Goal: Information Seeking & Learning: Learn about a topic

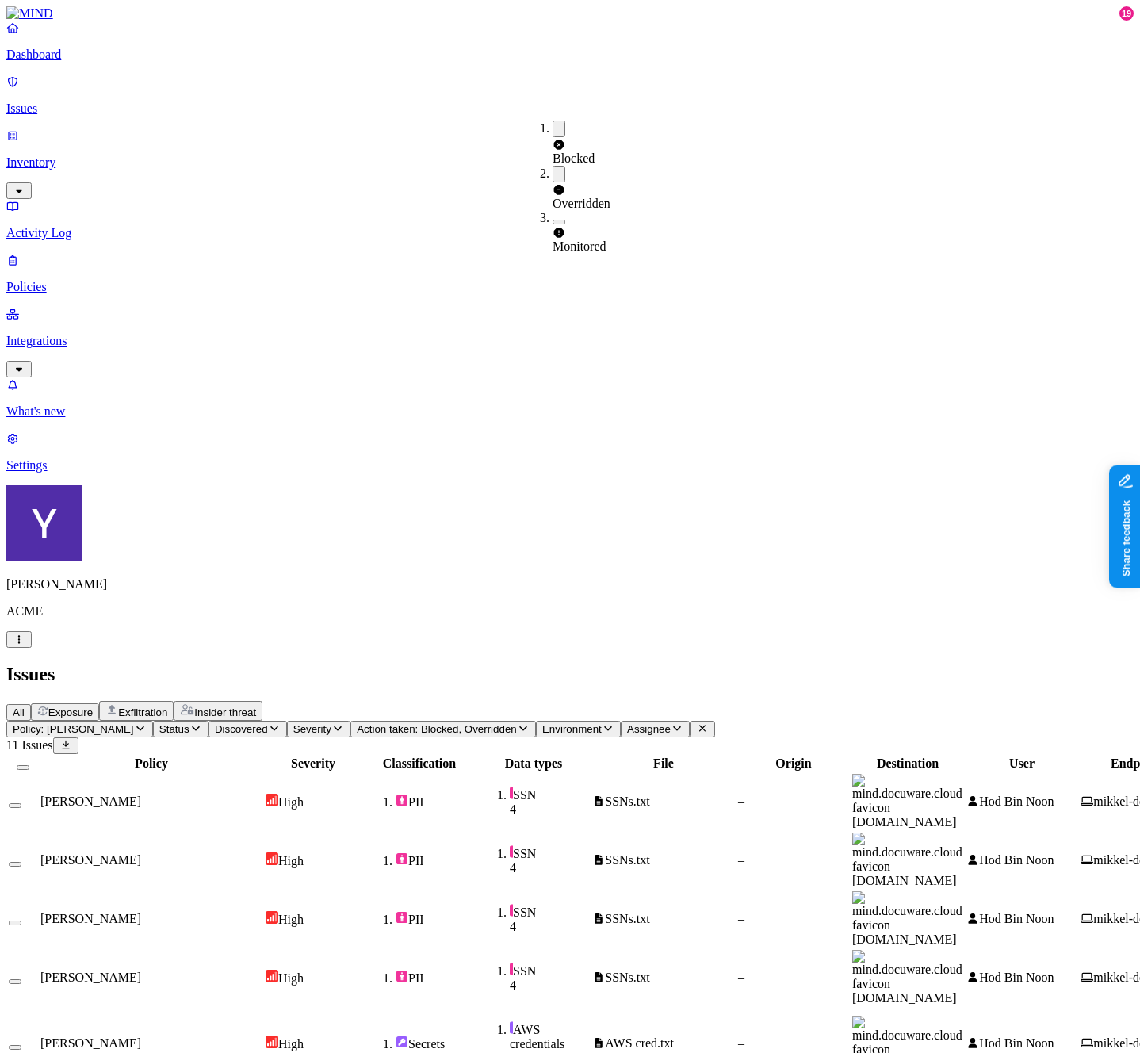
click at [228, 701] on div "All Exposure Exfiltration Insider threat" at bounding box center [569, 711] width 1127 height 20
click at [25, 706] on span "All" at bounding box center [19, 712] width 12 height 12
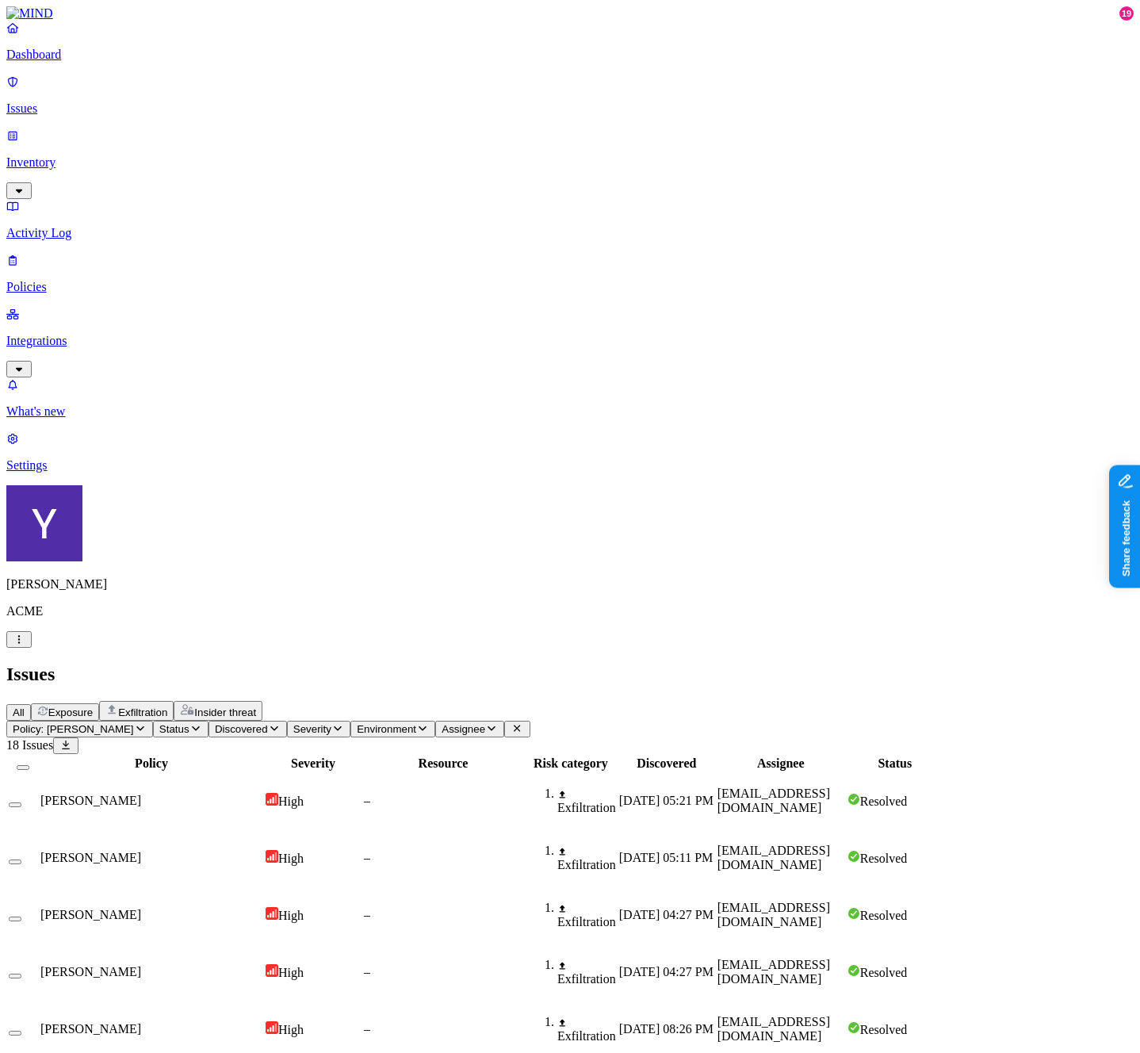
click at [485, 723] on span "Assignee" at bounding box center [464, 729] width 44 height 12
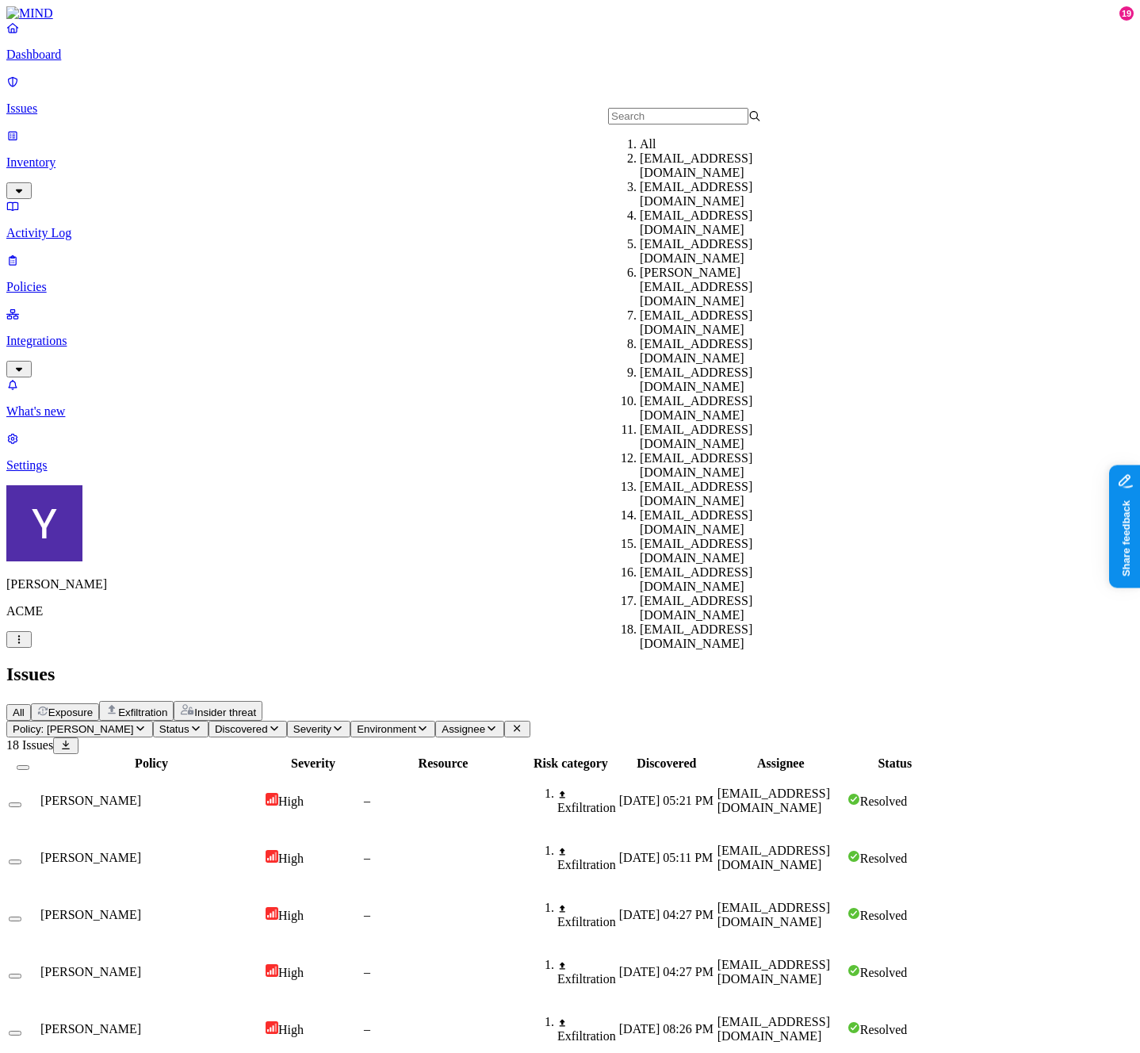
click at [664, 254] on div "[EMAIL_ADDRESS][DOMAIN_NAME]" at bounding box center [716, 251] width 153 height 29
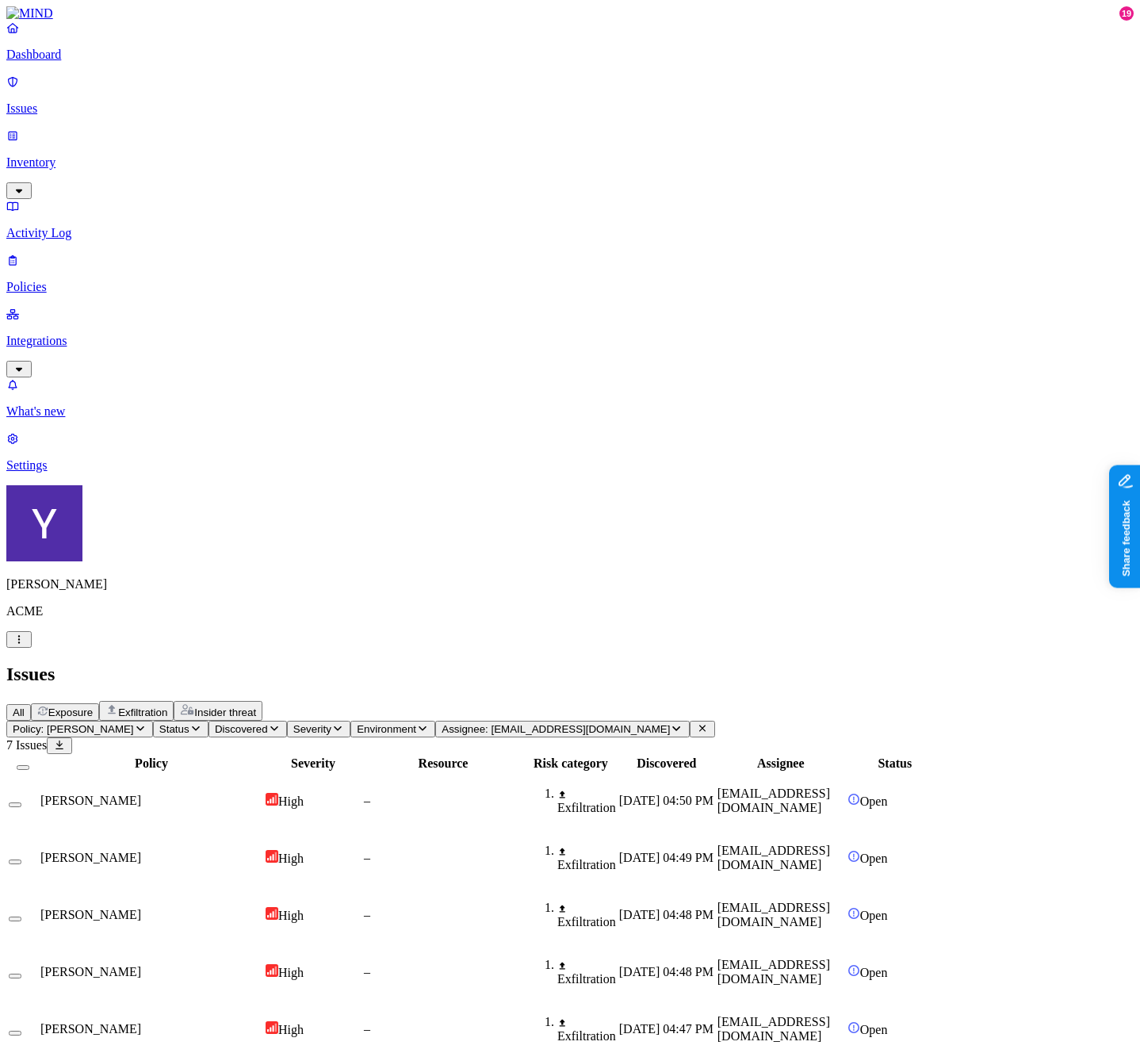
click at [670, 723] on span "Assignee: hodbn@acme.tannin.io" at bounding box center [556, 729] width 228 height 12
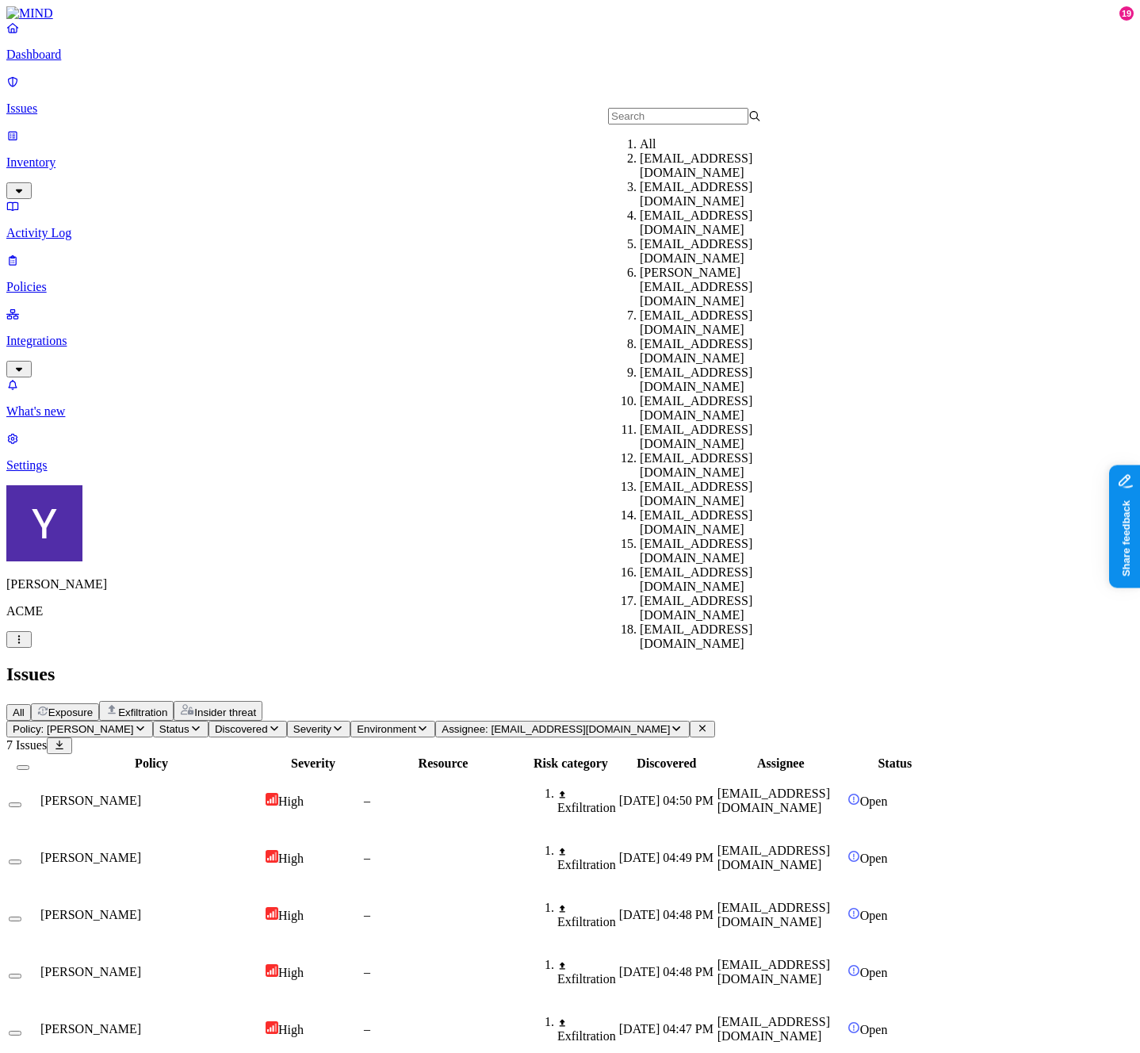
click at [134, 723] on span "Policy: GREG TEST" at bounding box center [73, 729] width 121 height 12
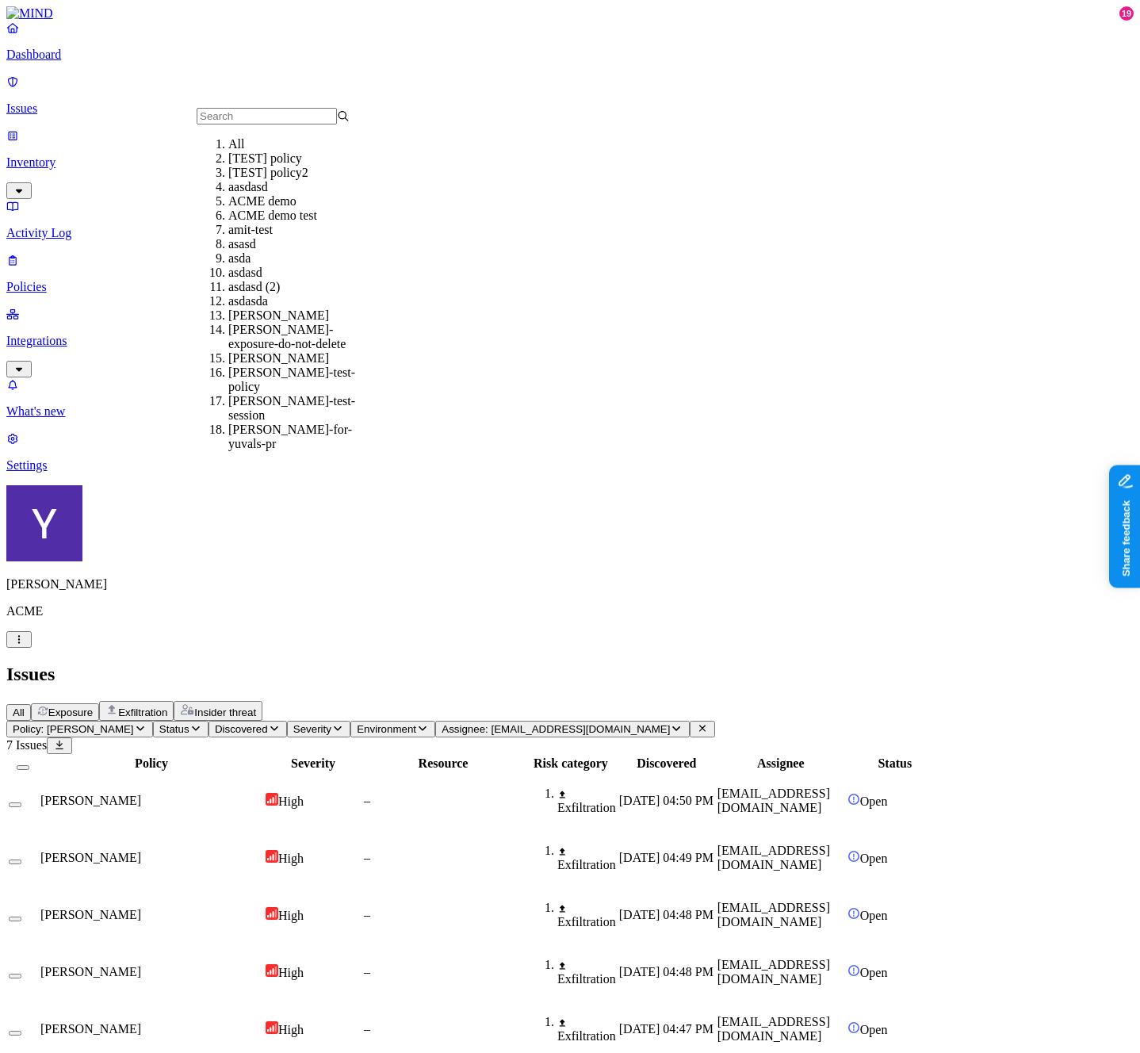
click at [670, 723] on span "Assignee: hodbn@acme.tannin.io" at bounding box center [556, 729] width 228 height 12
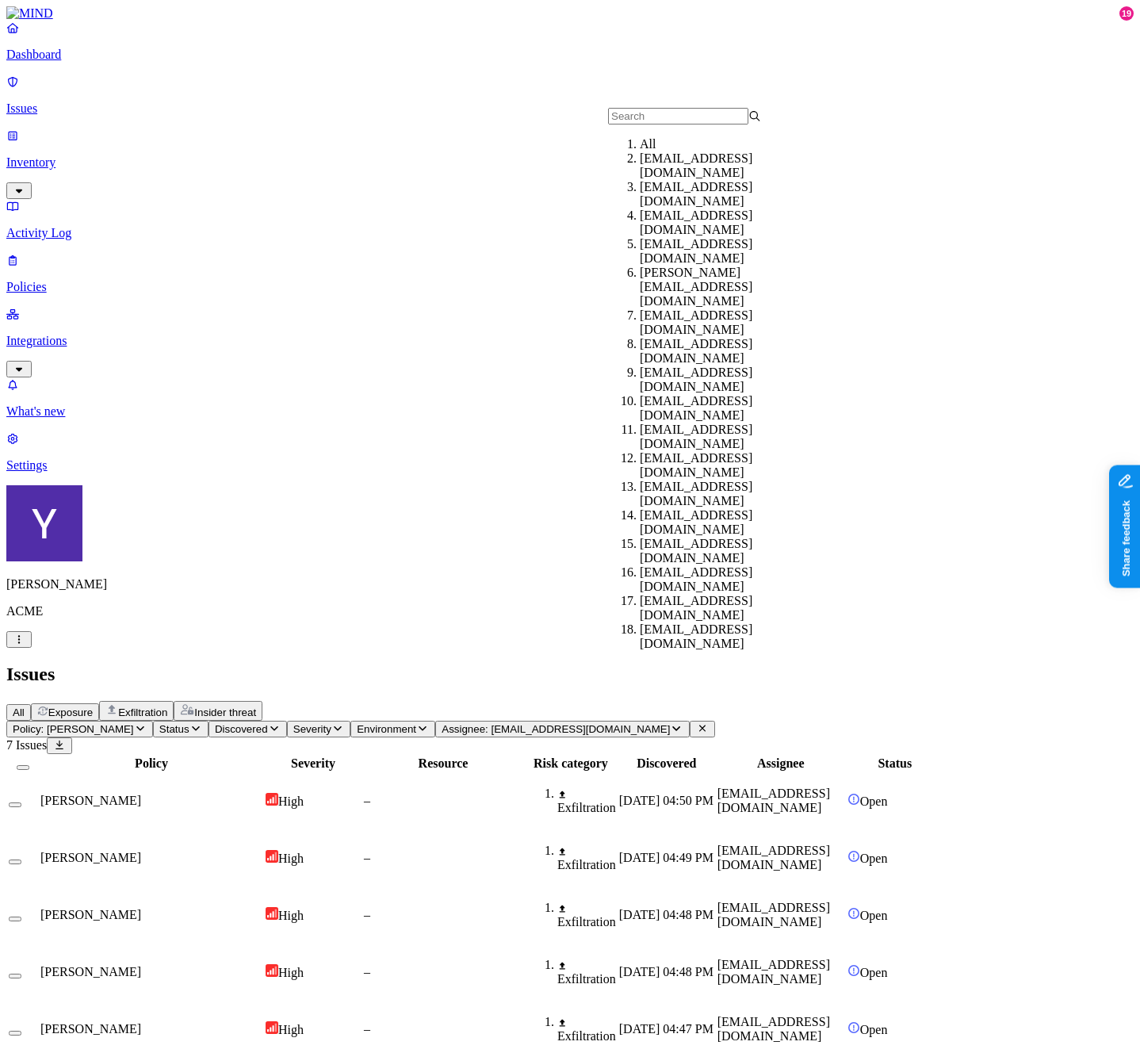
click at [674, 225] on div "[EMAIL_ADDRESS][DOMAIN_NAME]" at bounding box center [716, 222] width 153 height 29
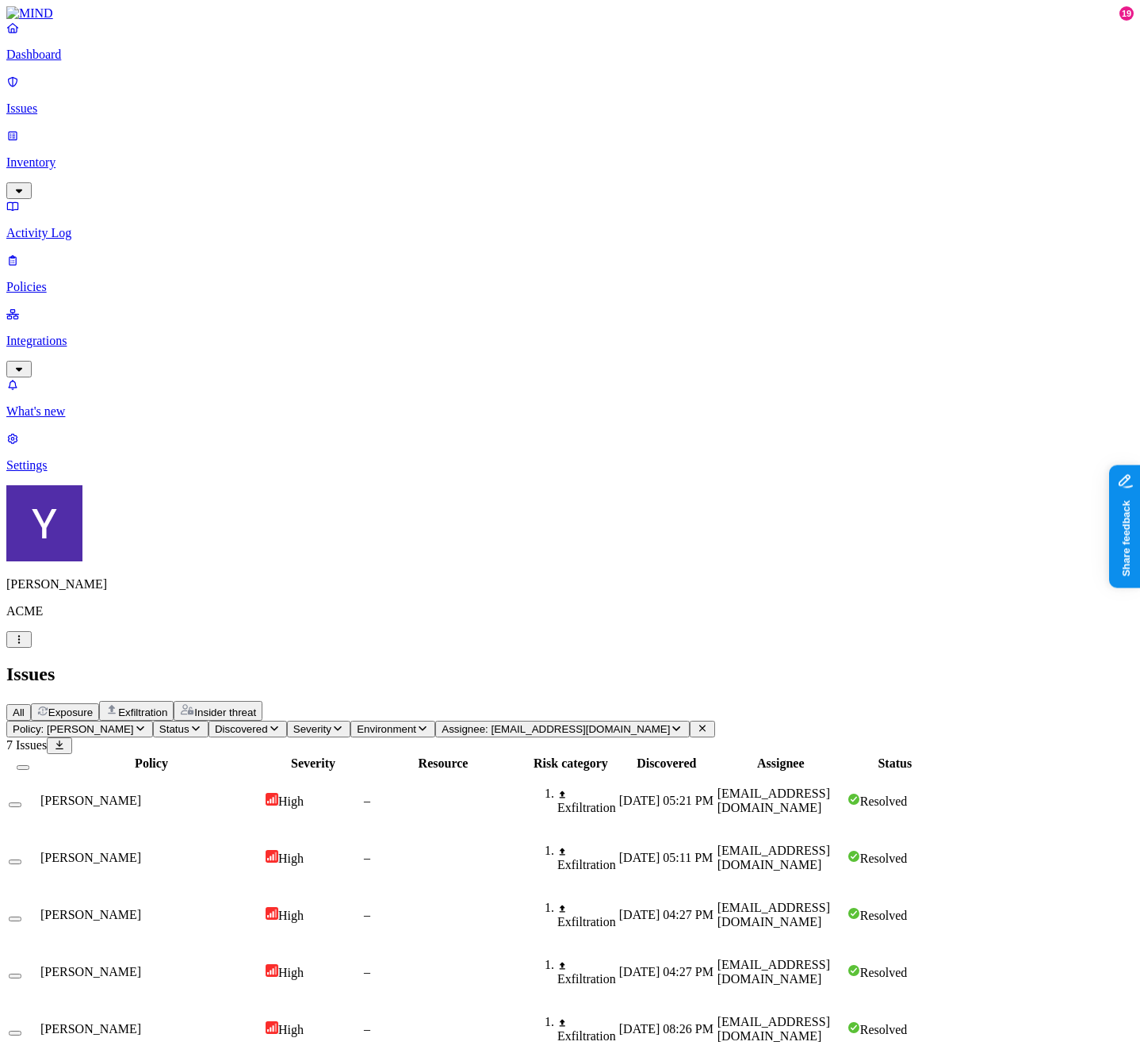
click at [256, 706] on span "Insider threat" at bounding box center [225, 712] width 62 height 12
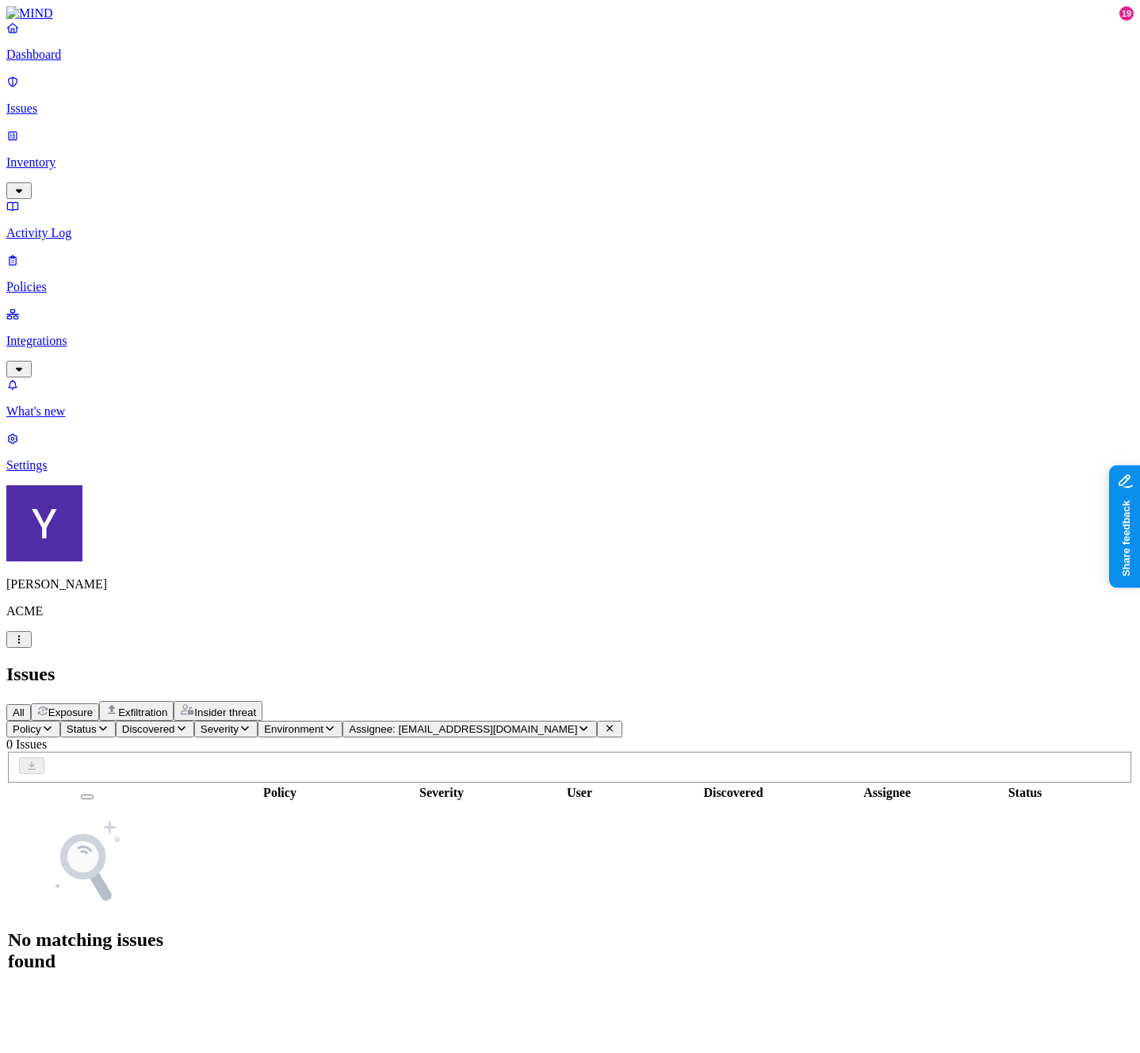
click at [31, 704] on button "All" at bounding box center [18, 712] width 25 height 17
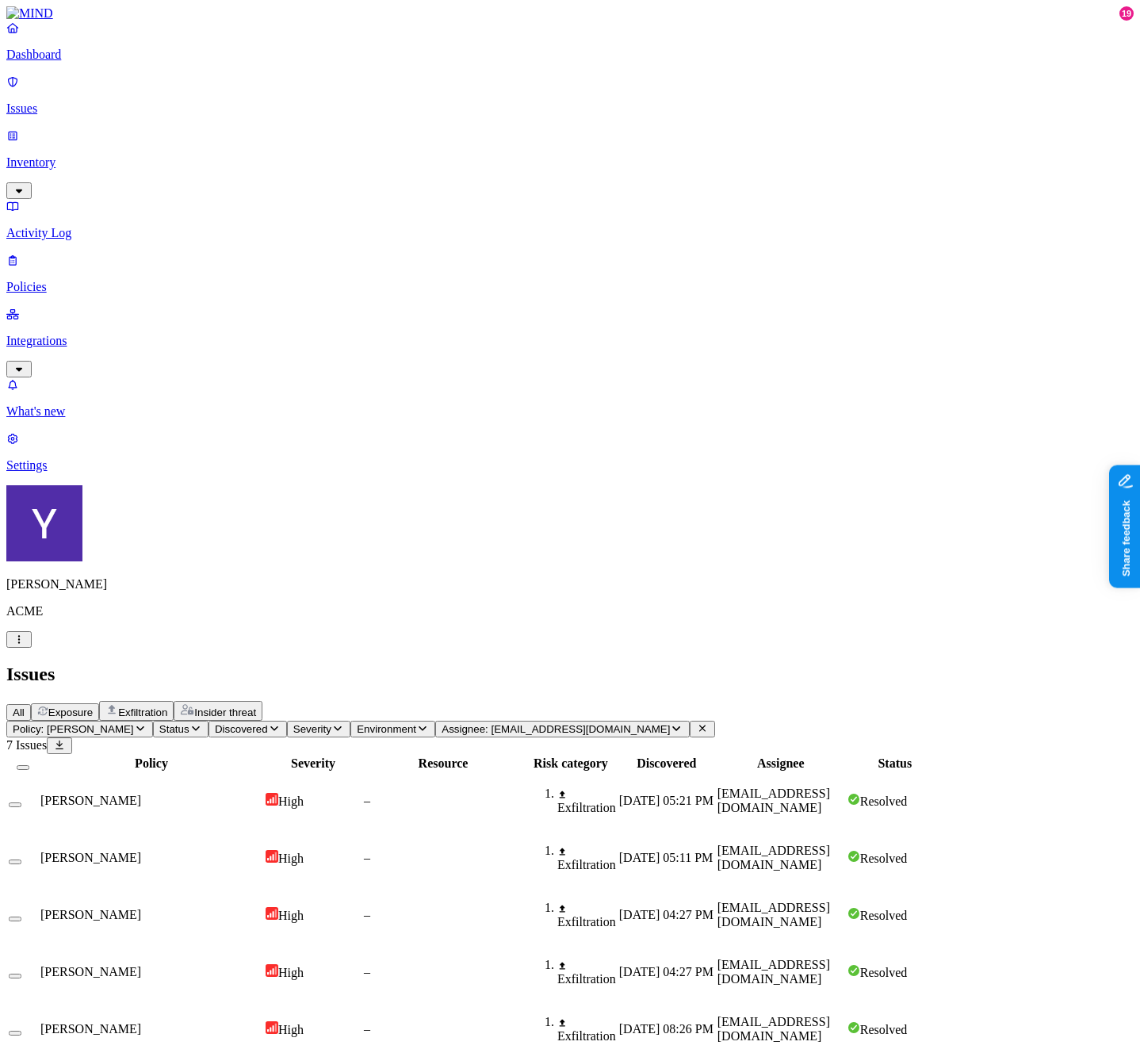
click at [134, 723] on span "Policy: GREG TEST" at bounding box center [73, 729] width 121 height 12
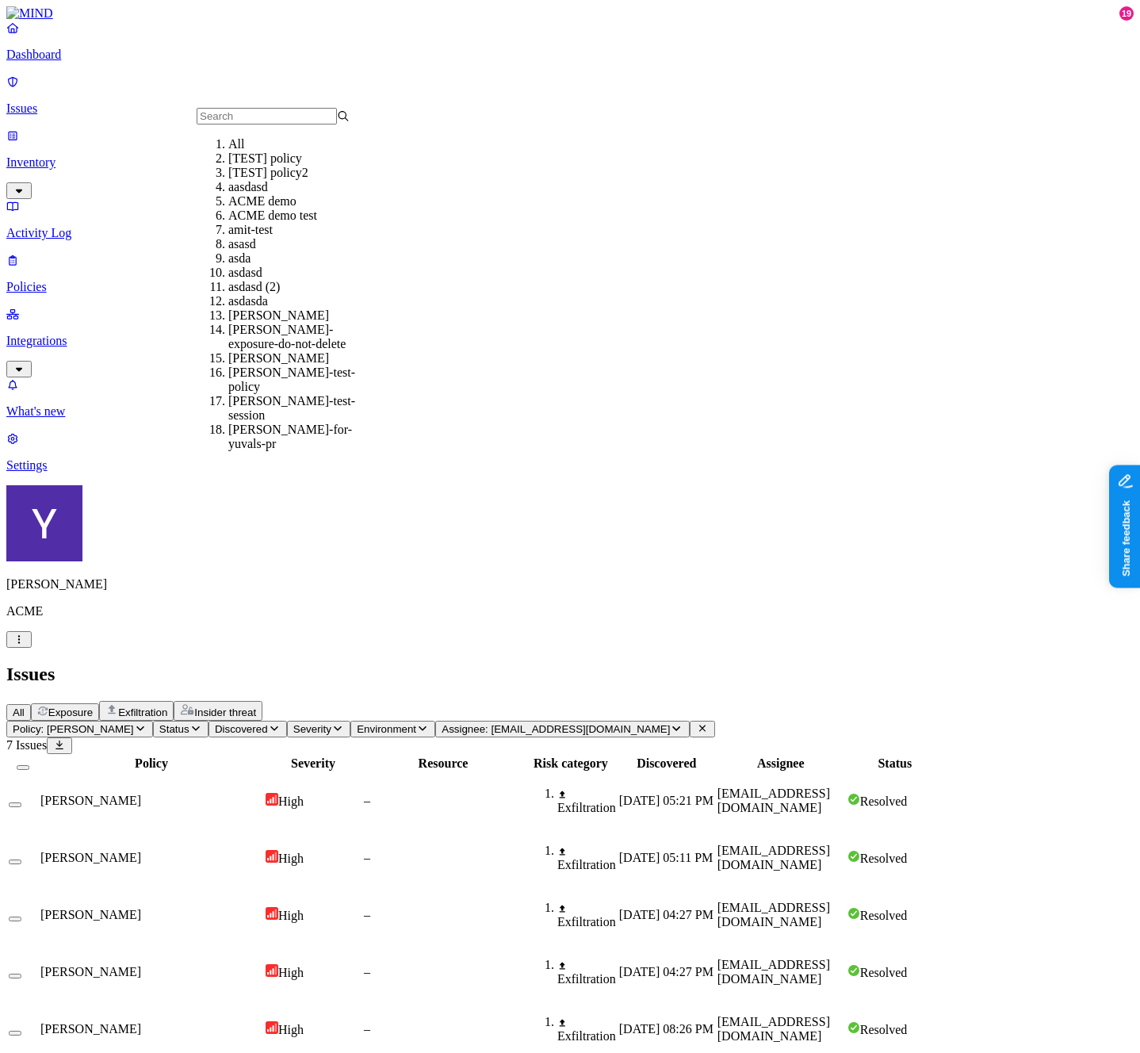
click at [234, 151] on div "All" at bounding box center [304, 144] width 153 height 14
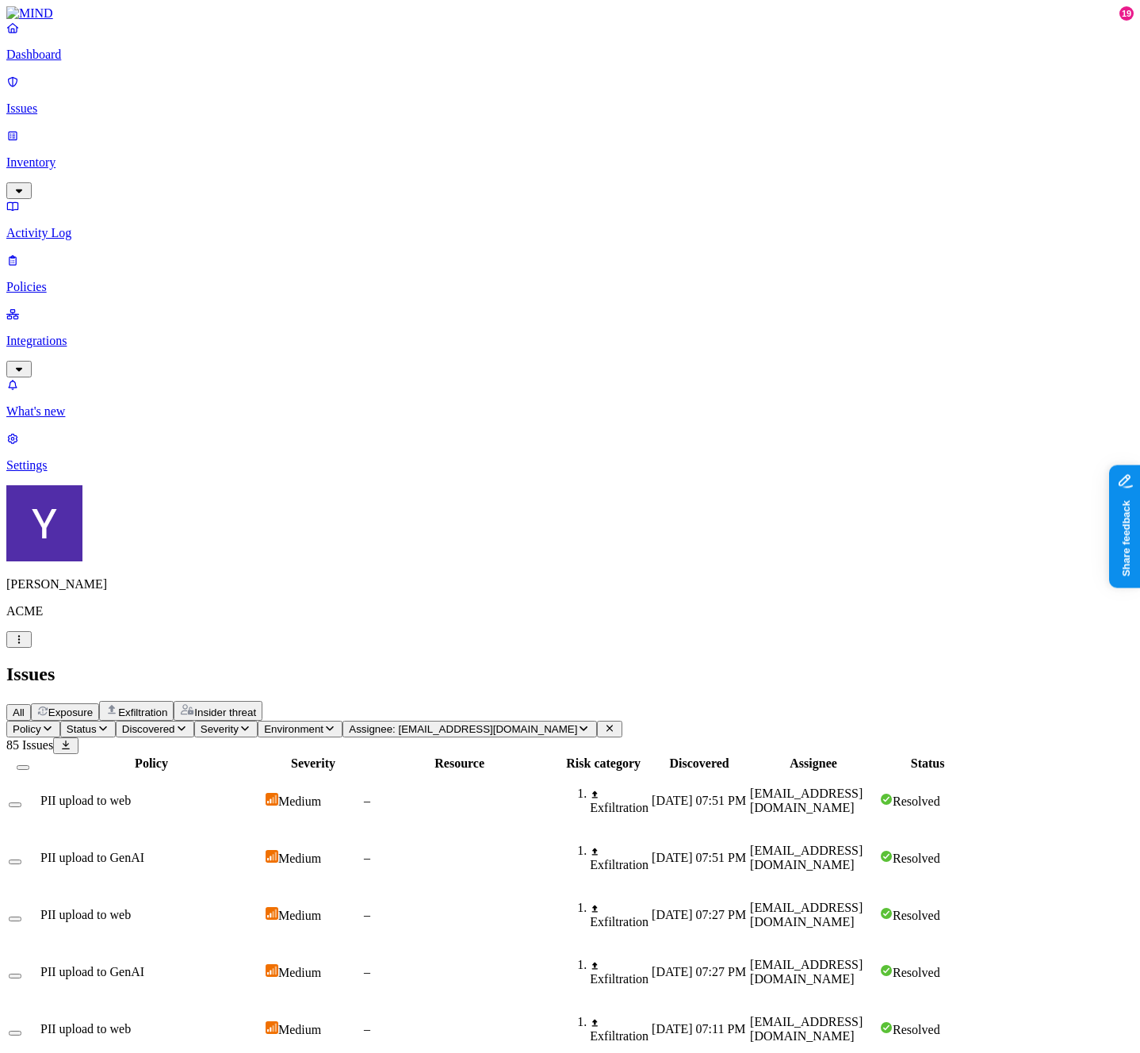
click at [577, 723] on span "Assignee: hodbn@acme.tannin.io" at bounding box center [463, 729] width 228 height 12
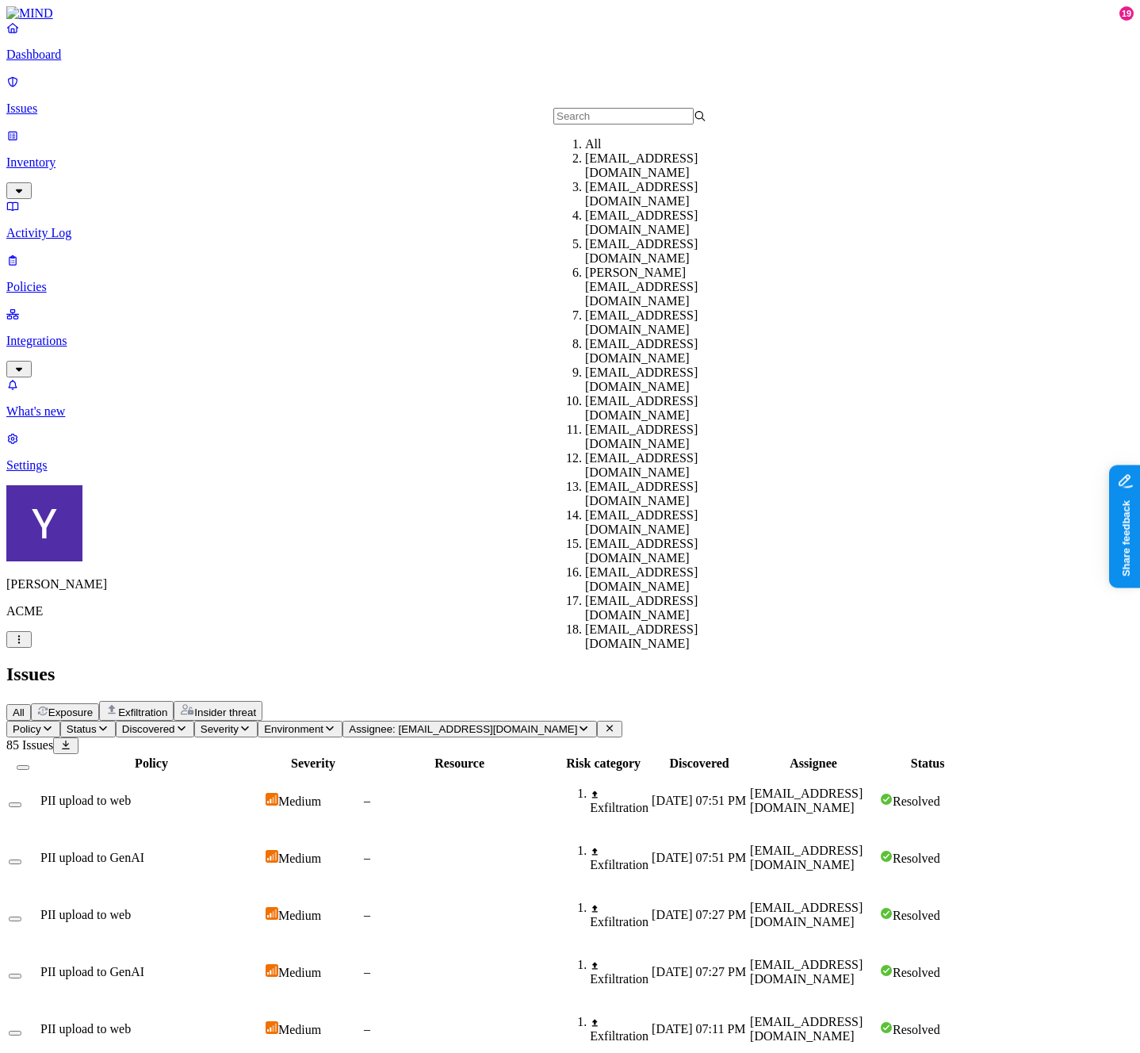
click at [67, 280] on p "Policies" at bounding box center [569, 287] width 1127 height 14
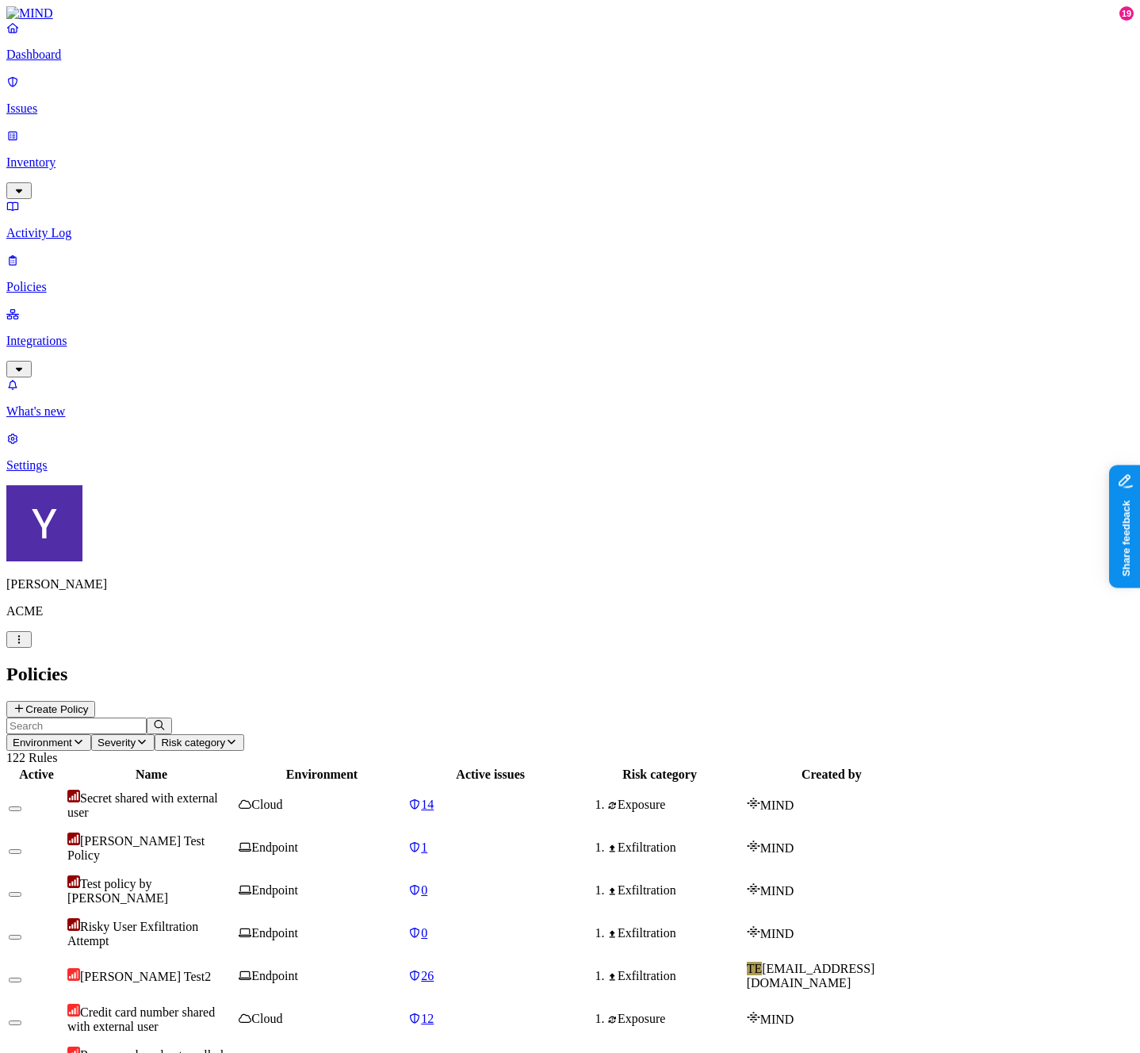
click at [225, 736] on span "Risk category" at bounding box center [193, 742] width 64 height 12
click at [506, 89] on button "button" at bounding box center [512, 90] width 13 height 5
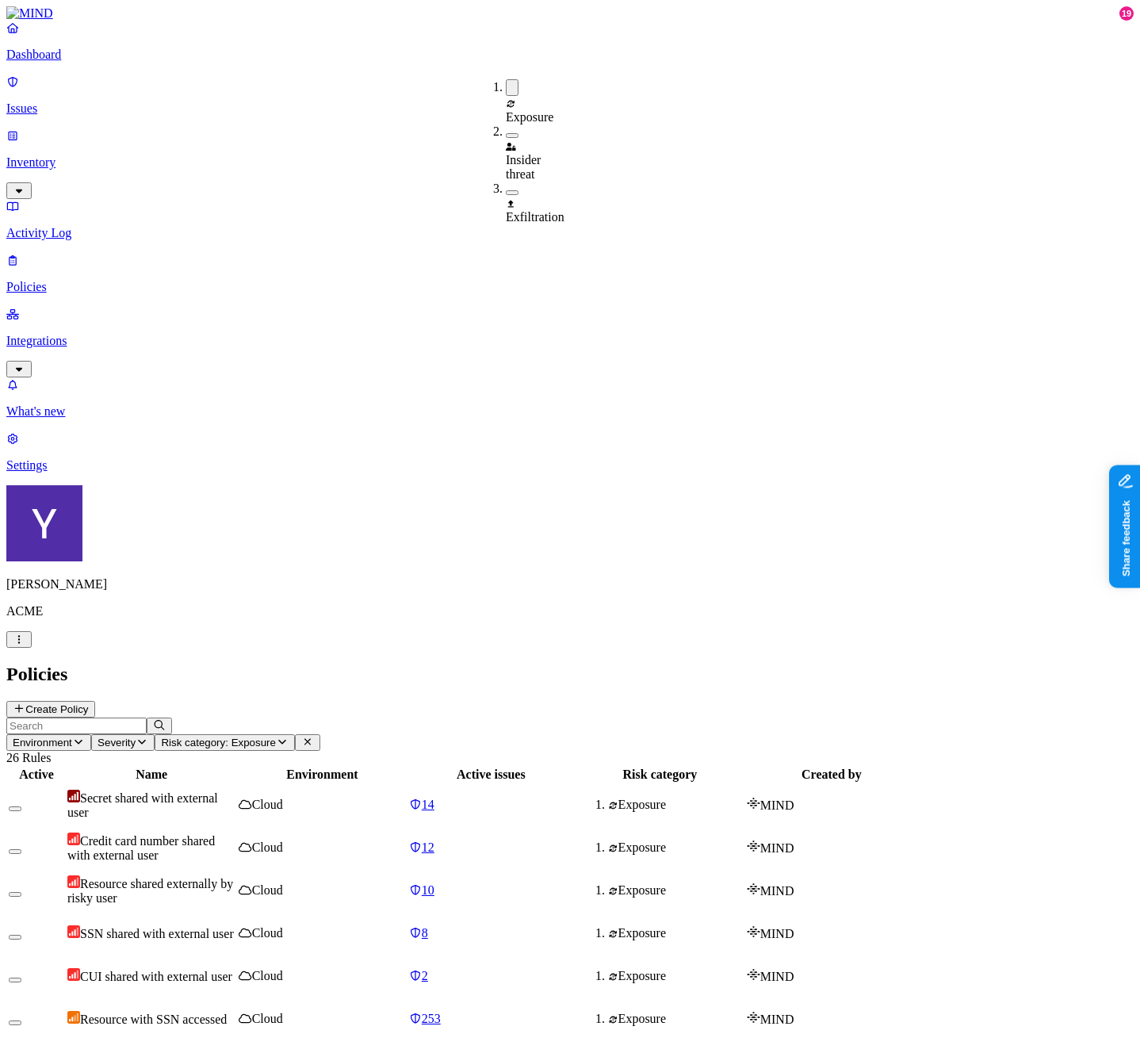
click at [506, 124] on div "Insider threat" at bounding box center [506, 152] width 0 height 57
click at [506, 85] on button "button" at bounding box center [512, 87] width 13 height 17
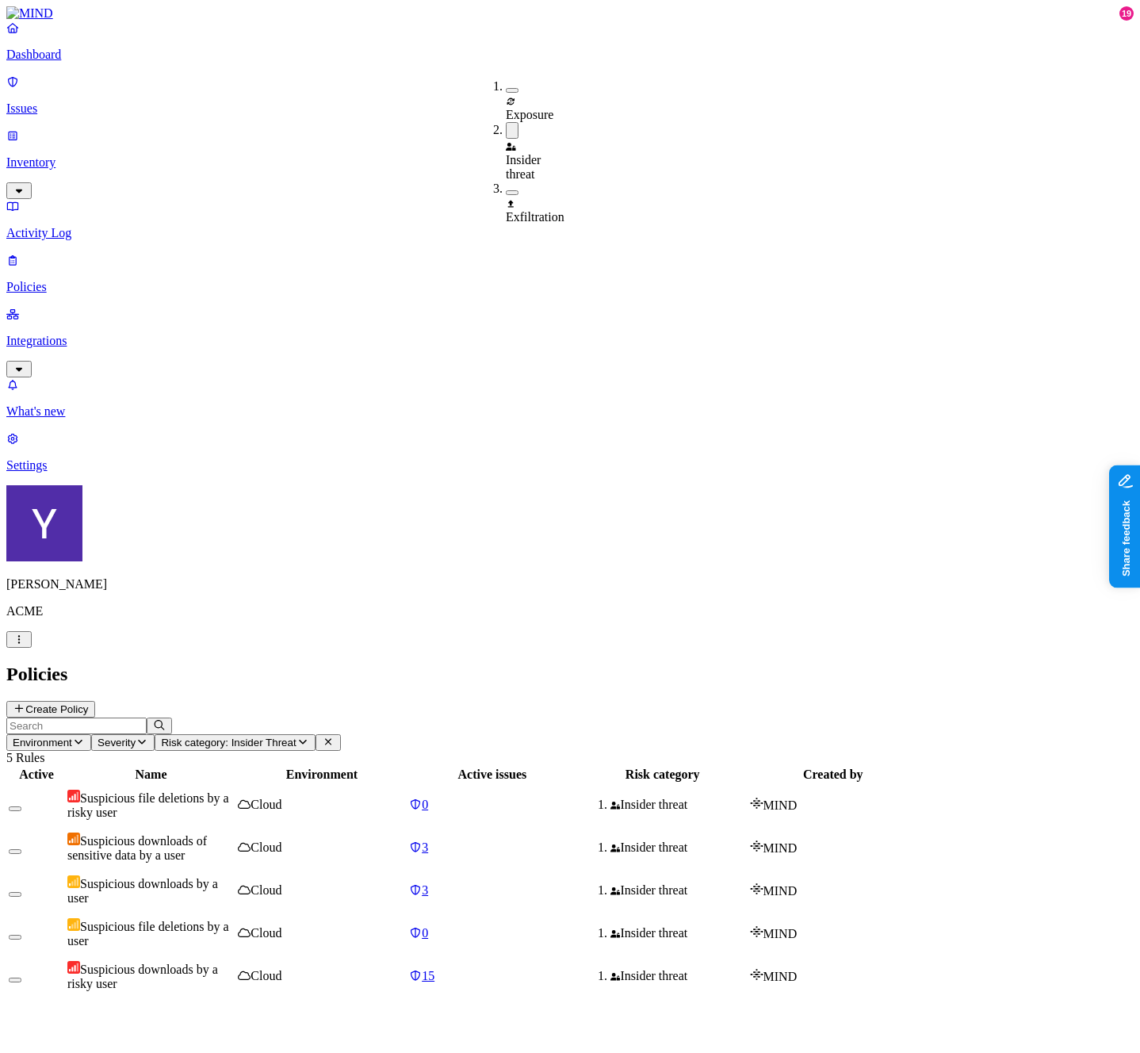
click at [506, 122] on button "button" at bounding box center [512, 130] width 13 height 17
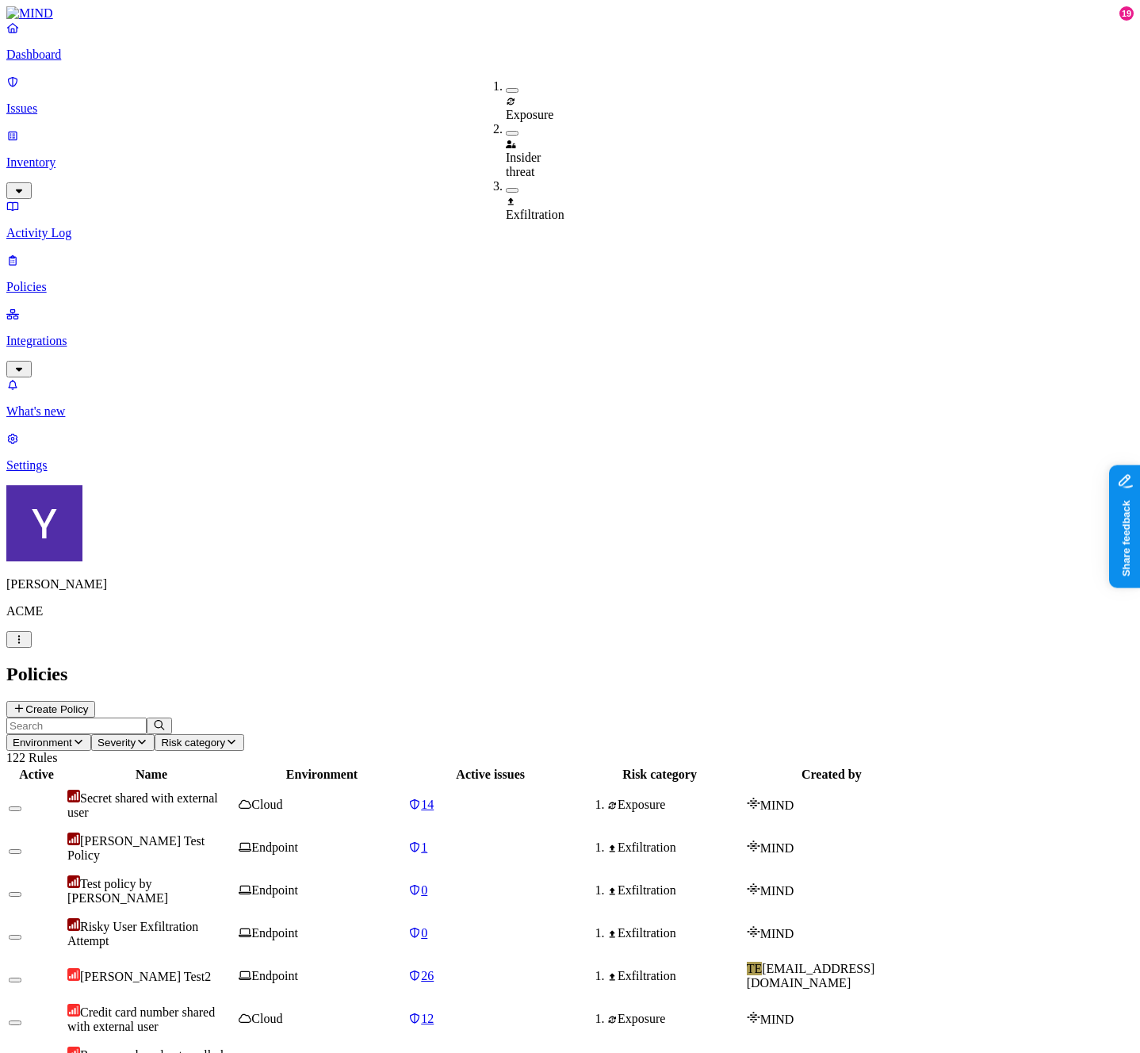
click at [506, 131] on button "button" at bounding box center [512, 133] width 13 height 5
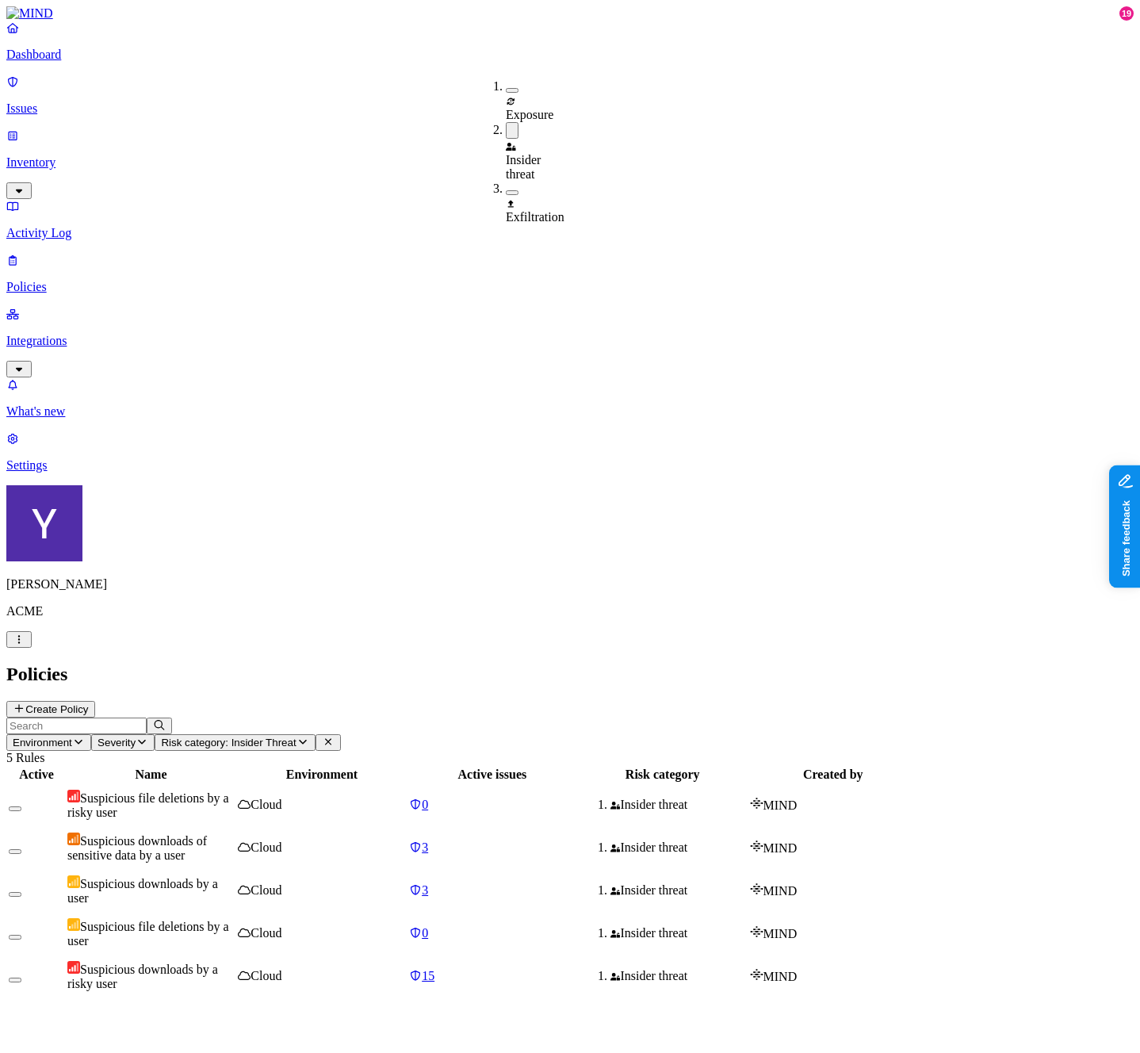
click at [506, 88] on button "button" at bounding box center [512, 90] width 13 height 5
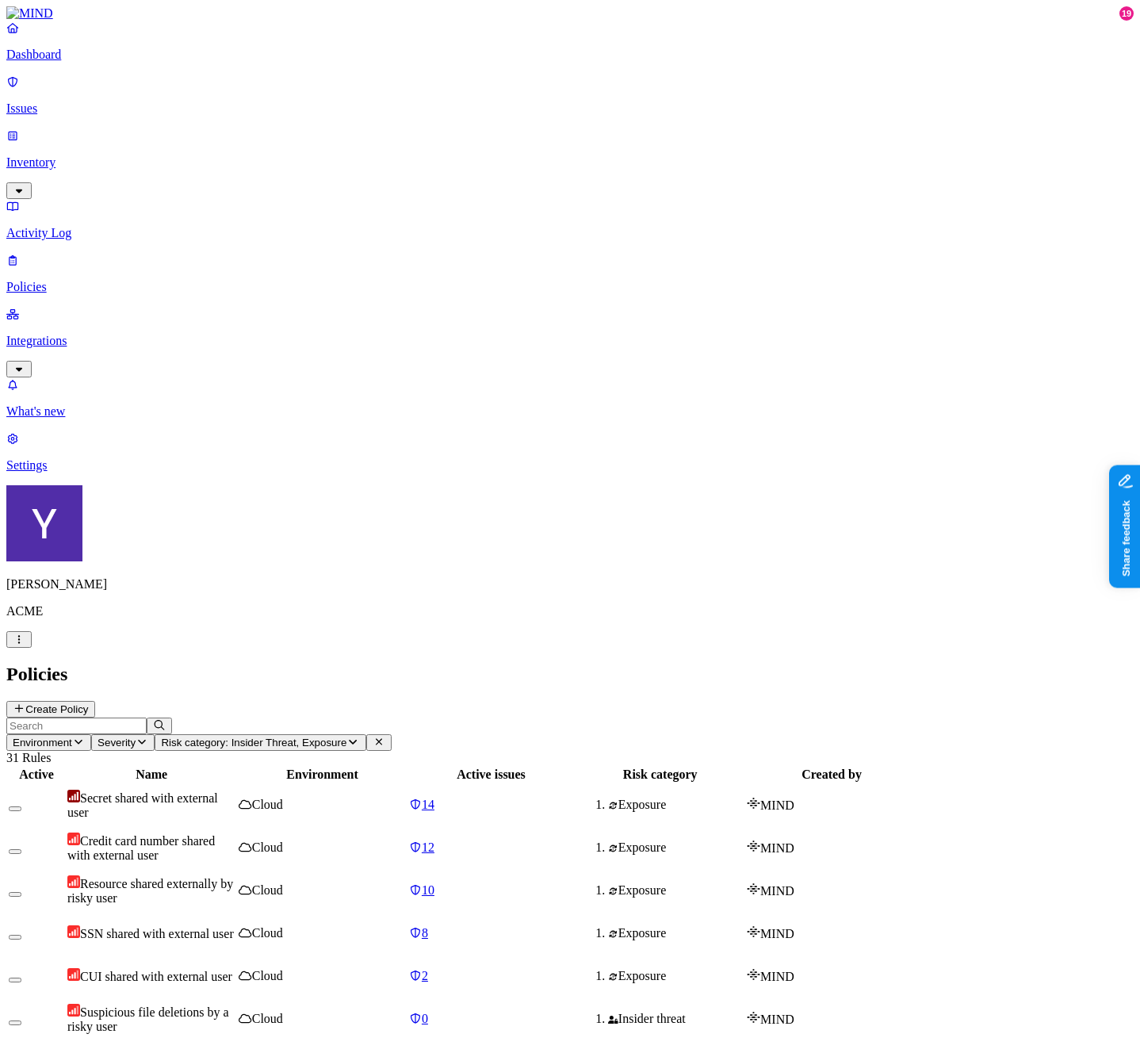
click at [346, 736] on span "Risk category: Insider Threat, Exposure" at bounding box center [253, 742] width 185 height 12
click at [67, 155] on p "Inventory" at bounding box center [569, 162] width 1127 height 14
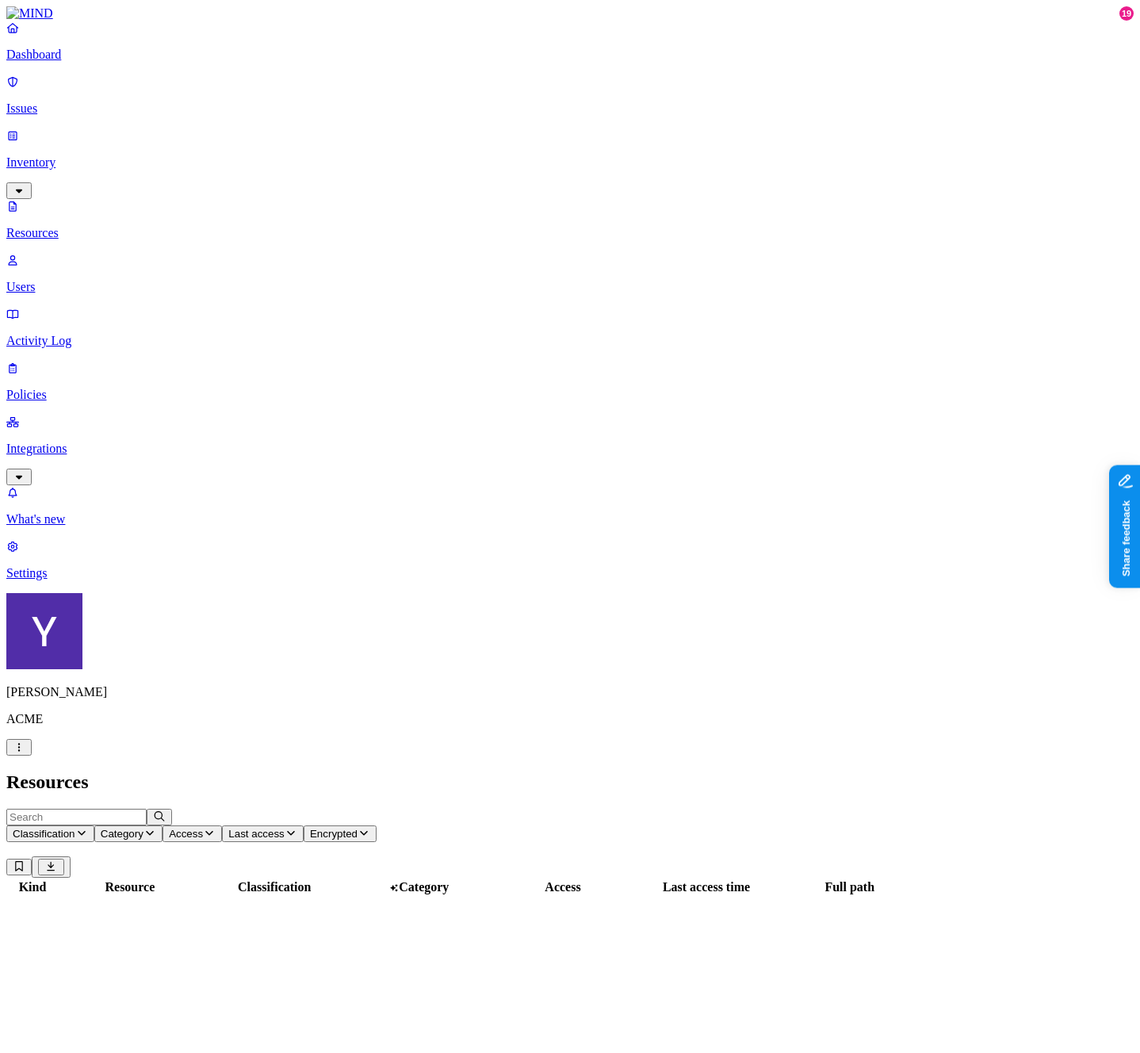
click at [78, 226] on p "Resources" at bounding box center [569, 233] width 1127 height 14
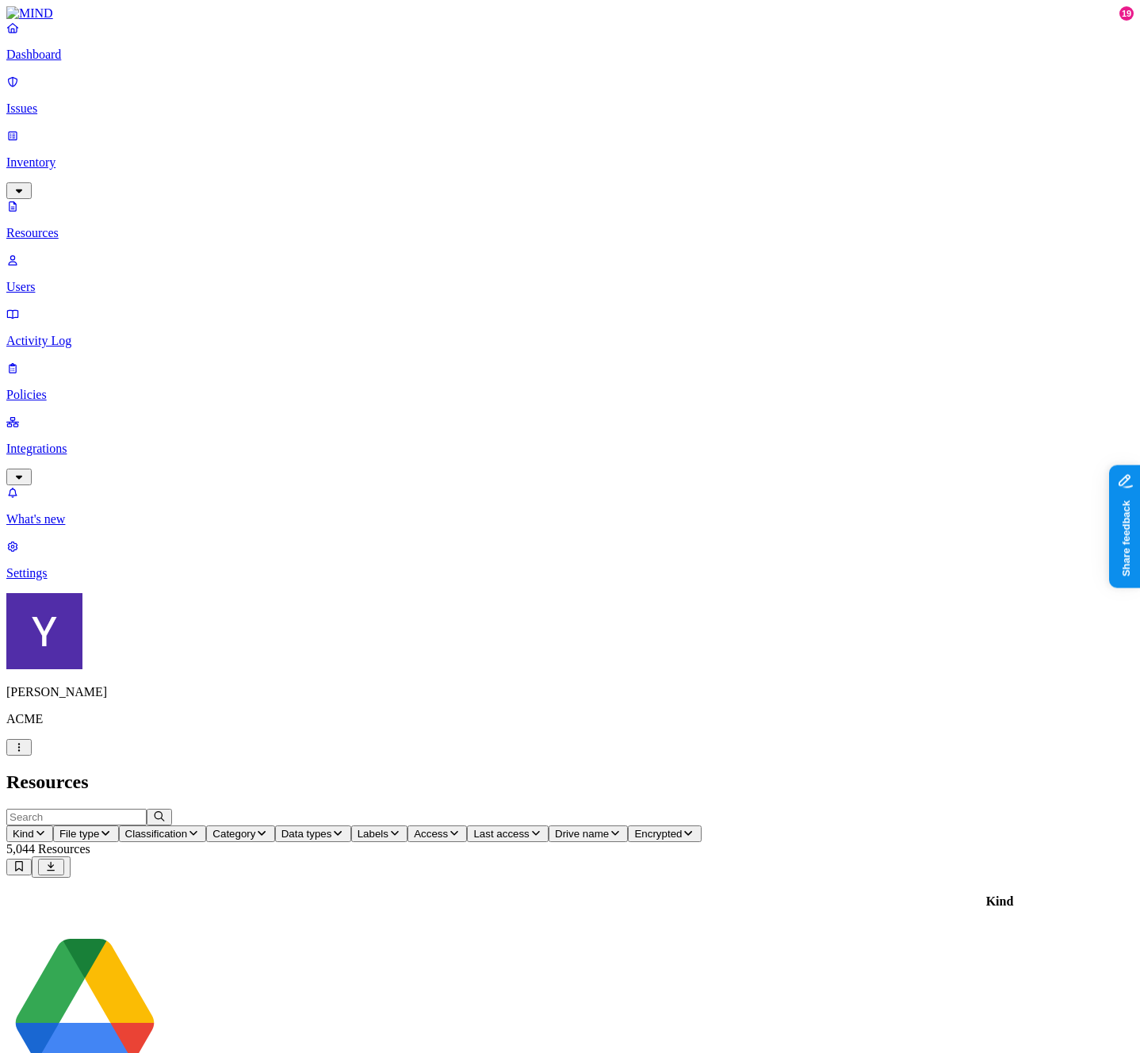
click at [498, 771] on div "Resources" at bounding box center [569, 781] width 1127 height 21
click at [188, 828] on span "Classification" at bounding box center [156, 834] width 63 height 12
click at [473, 132] on button "button" at bounding box center [479, 134] width 13 height 5
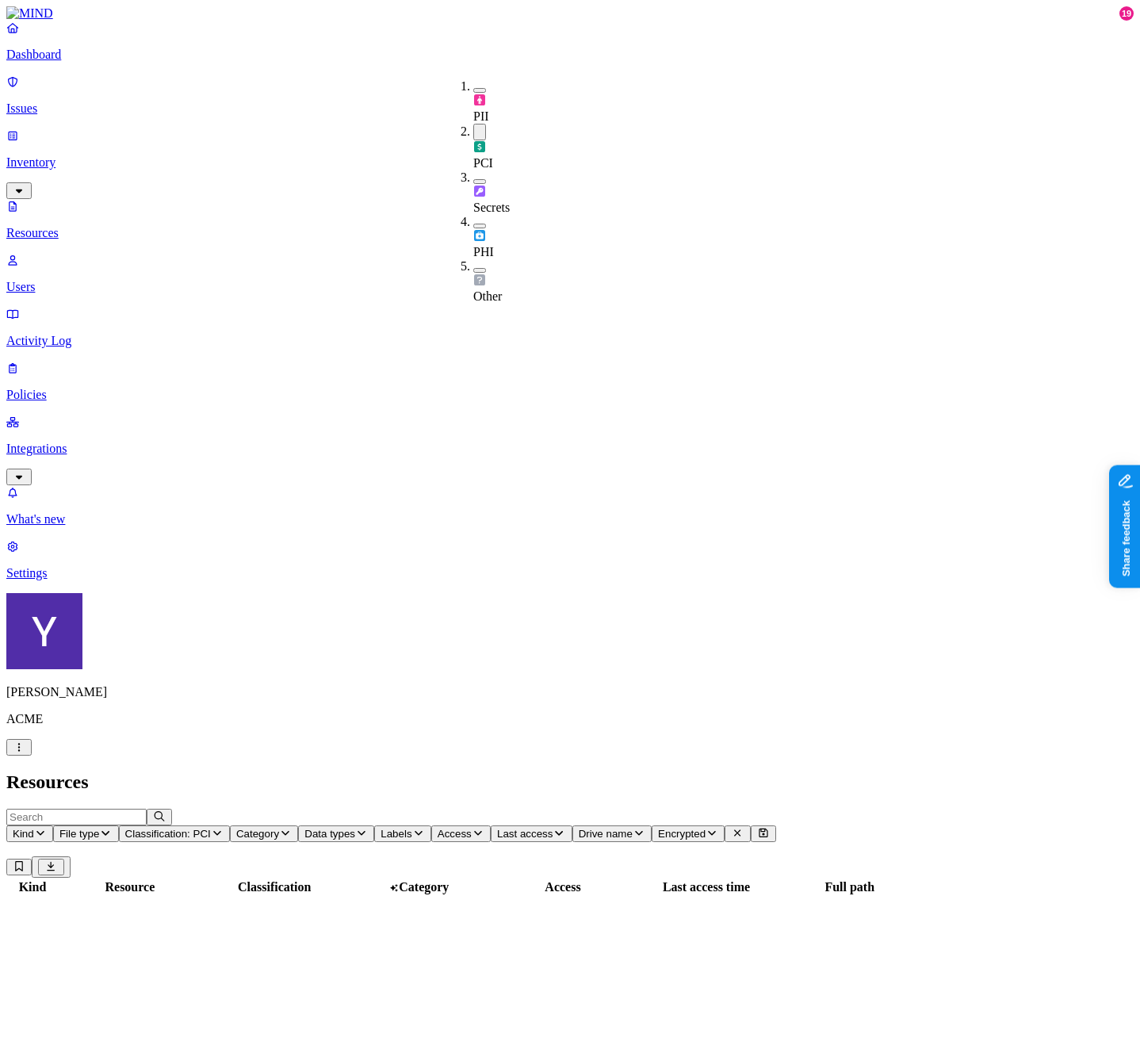
click at [473, 90] on div "PII" at bounding box center [473, 101] width 0 height 44
click at [473, 173] on div "Secrets" at bounding box center [473, 195] width 0 height 44
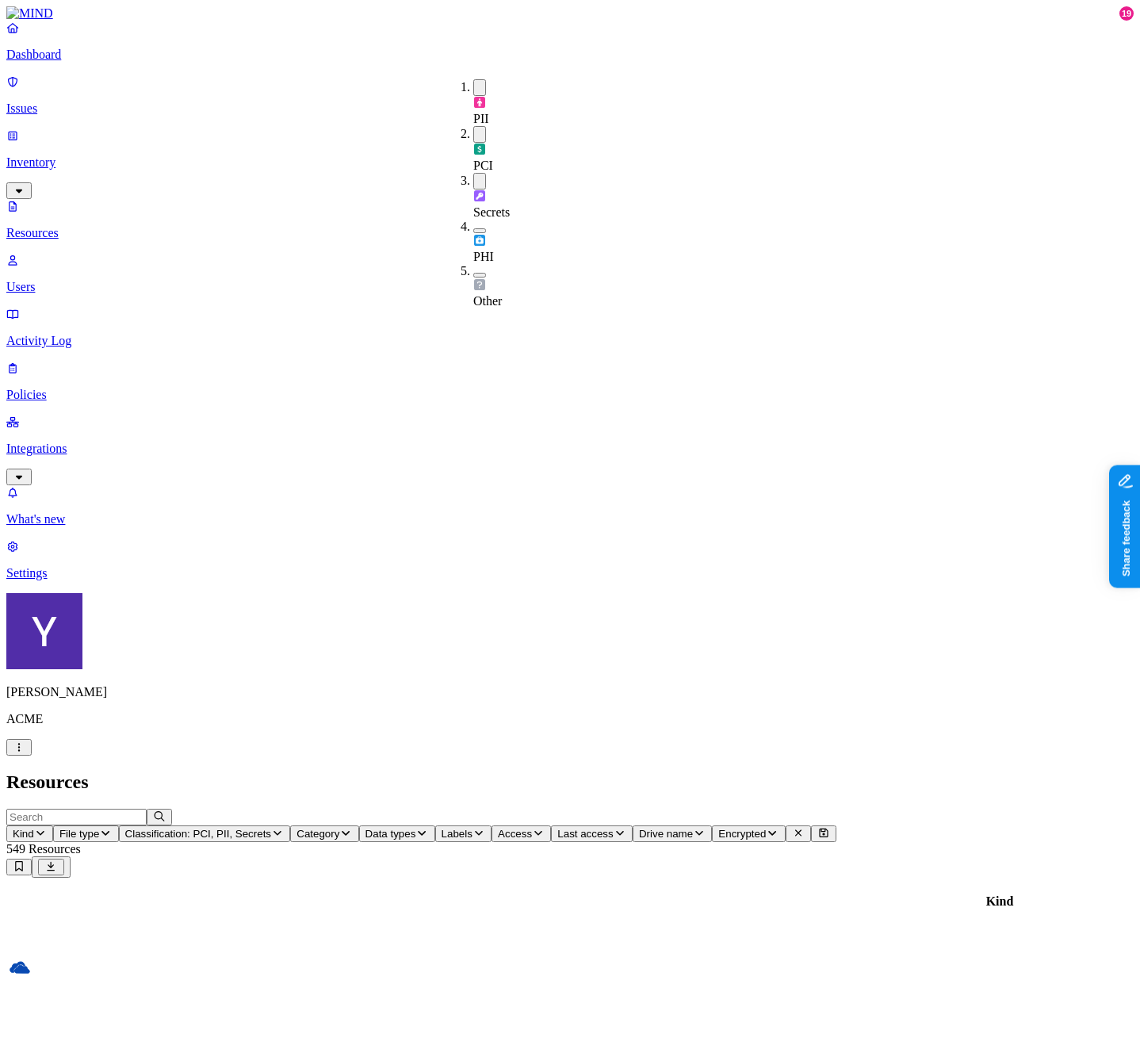
click at [25, 307] on link "Activity Log" at bounding box center [569, 327] width 1127 height 41
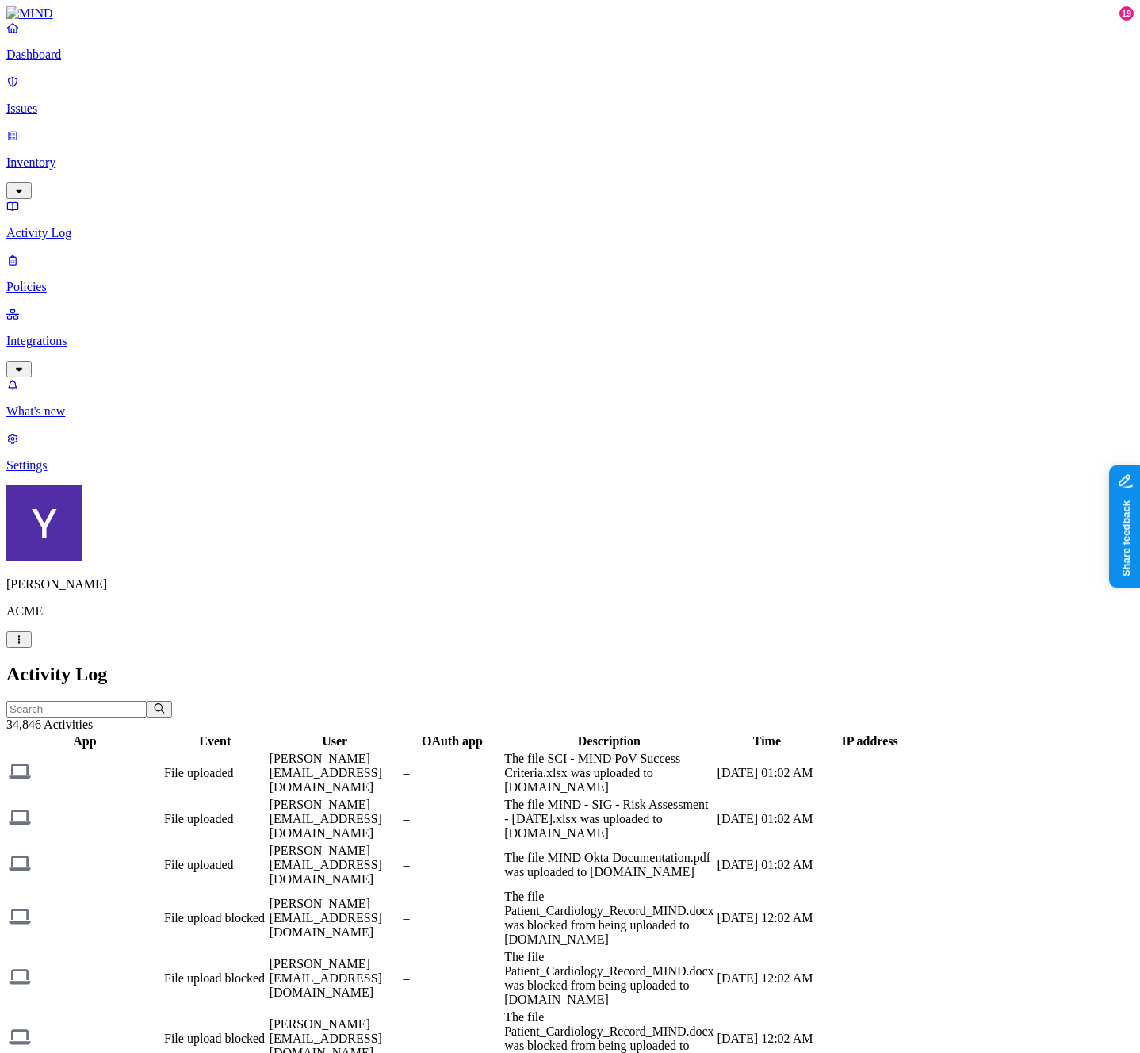
click at [94, 155] on p "Inventory" at bounding box center [569, 162] width 1127 height 14
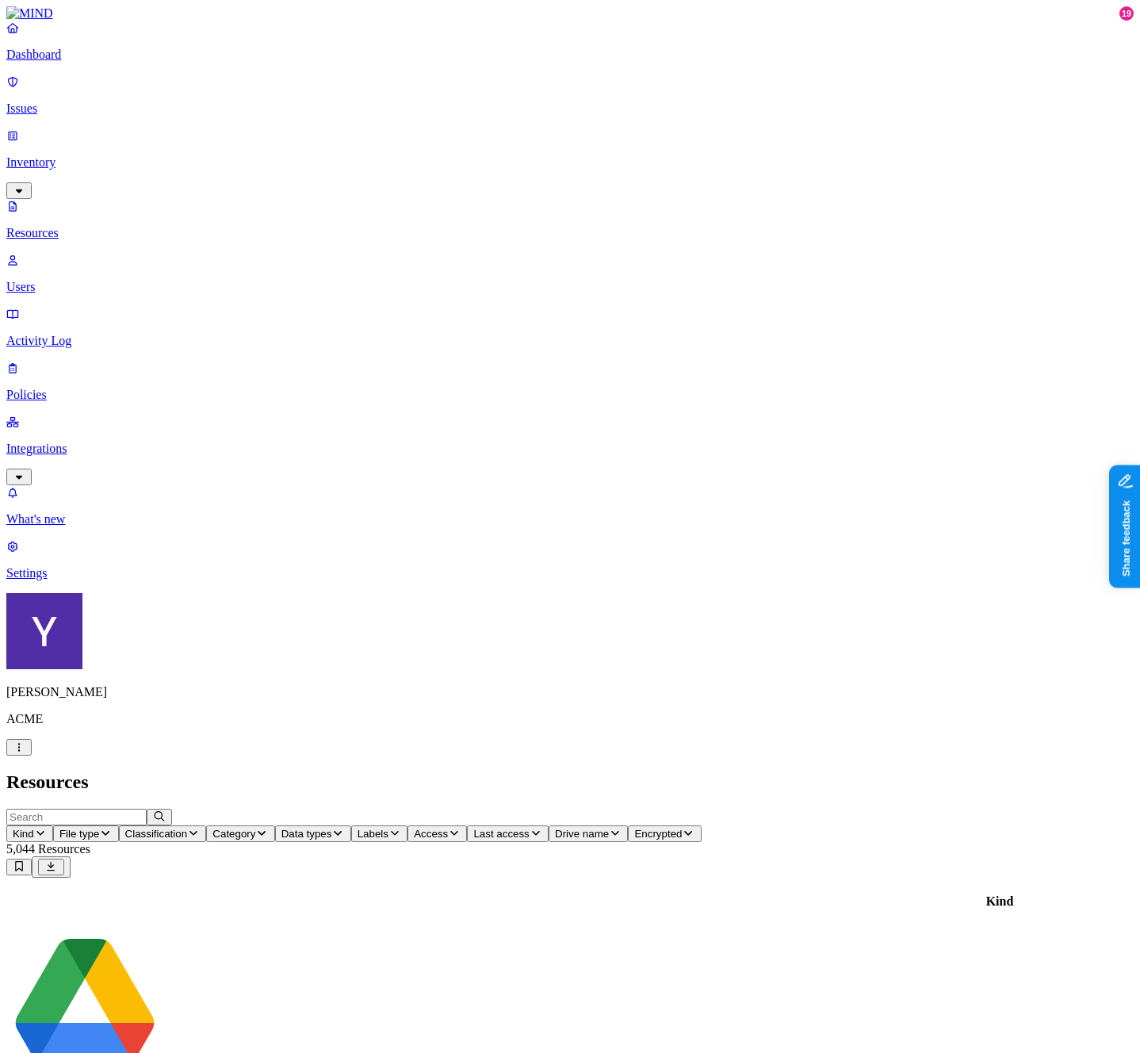
click at [332, 828] on span "Data types" at bounding box center [306, 834] width 51 height 12
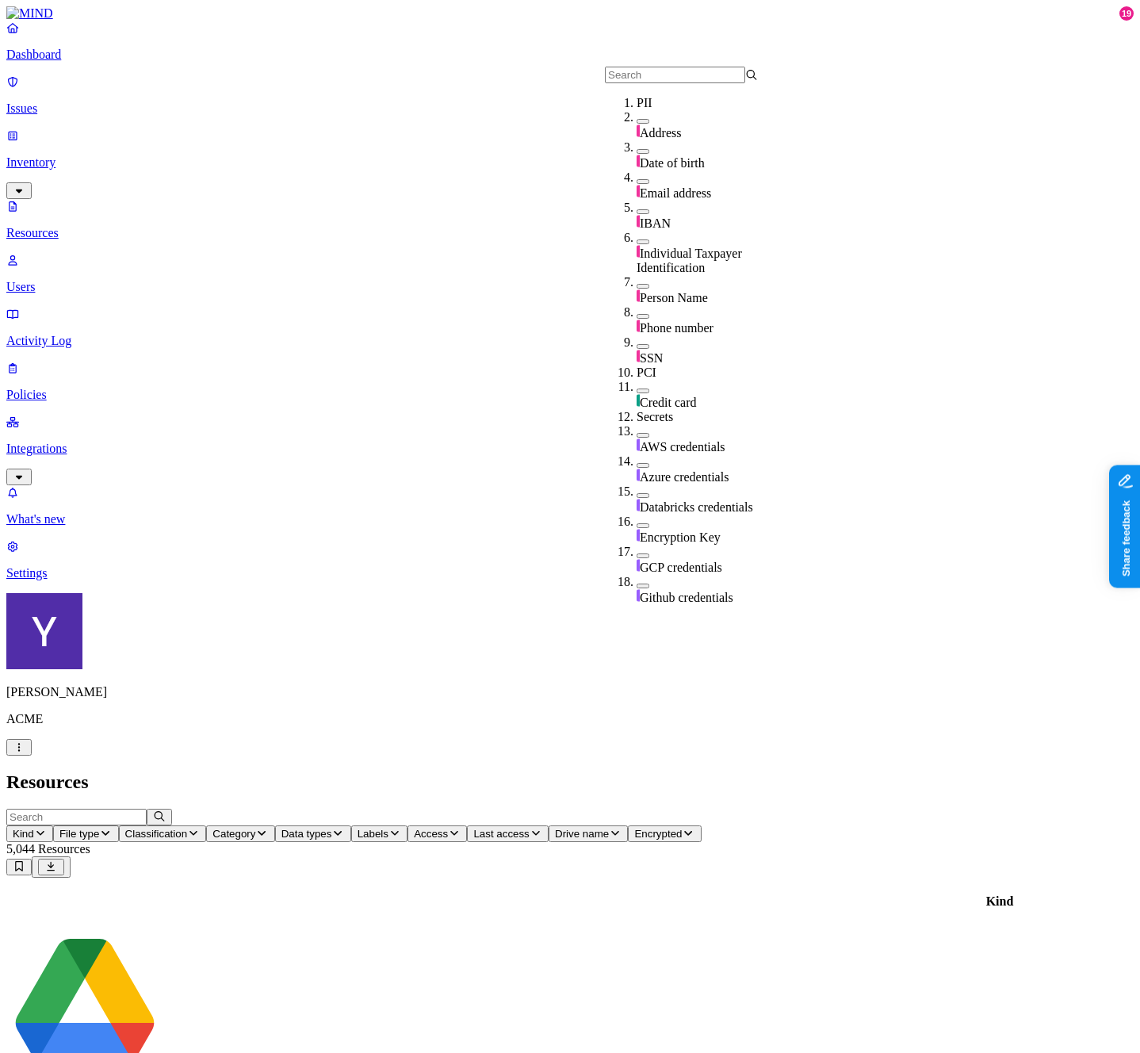
click at [637, 124] on button "button" at bounding box center [643, 121] width 13 height 5
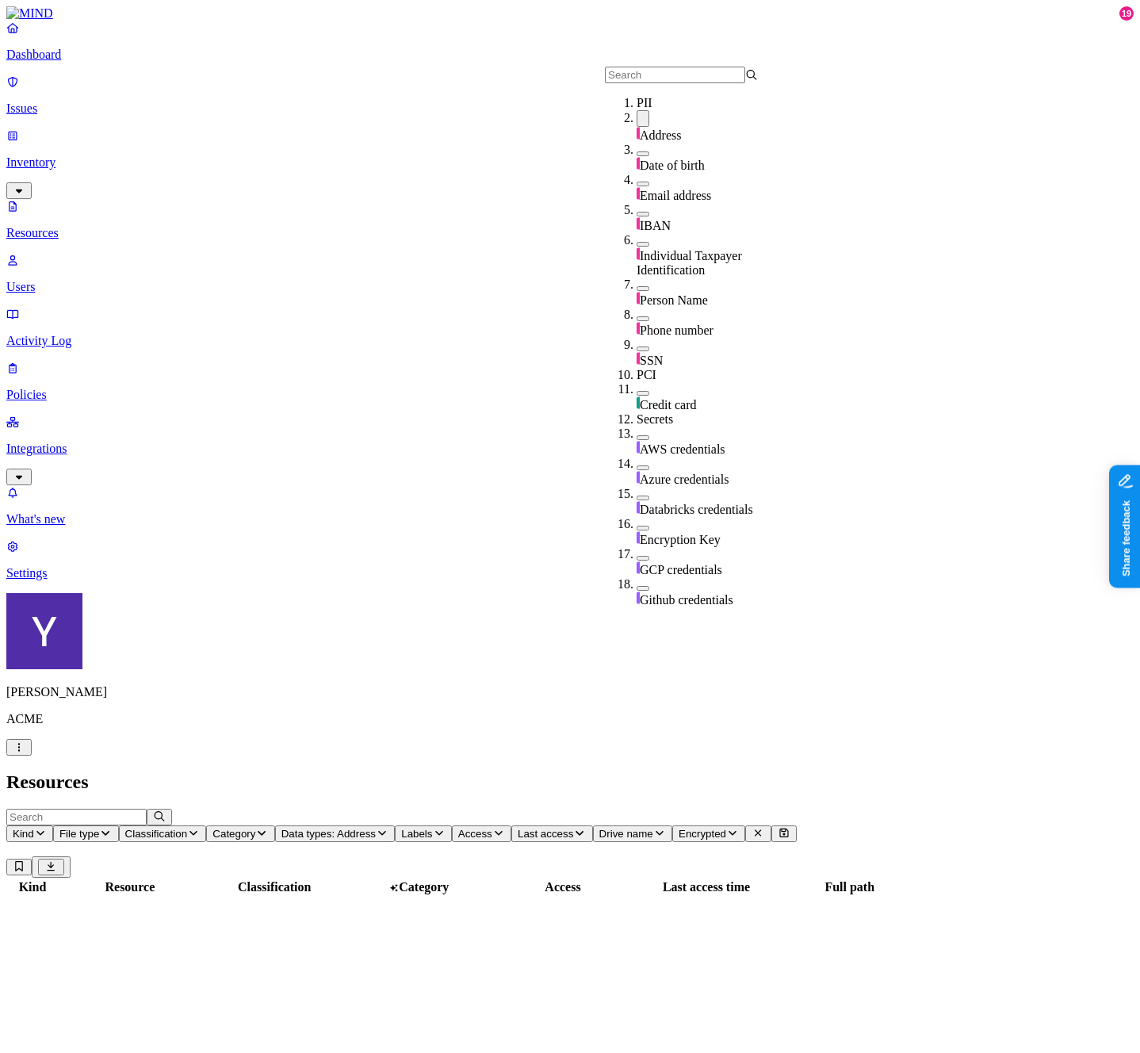
click at [637, 173] on div "Date of birth" at bounding box center [713, 158] width 153 height 30
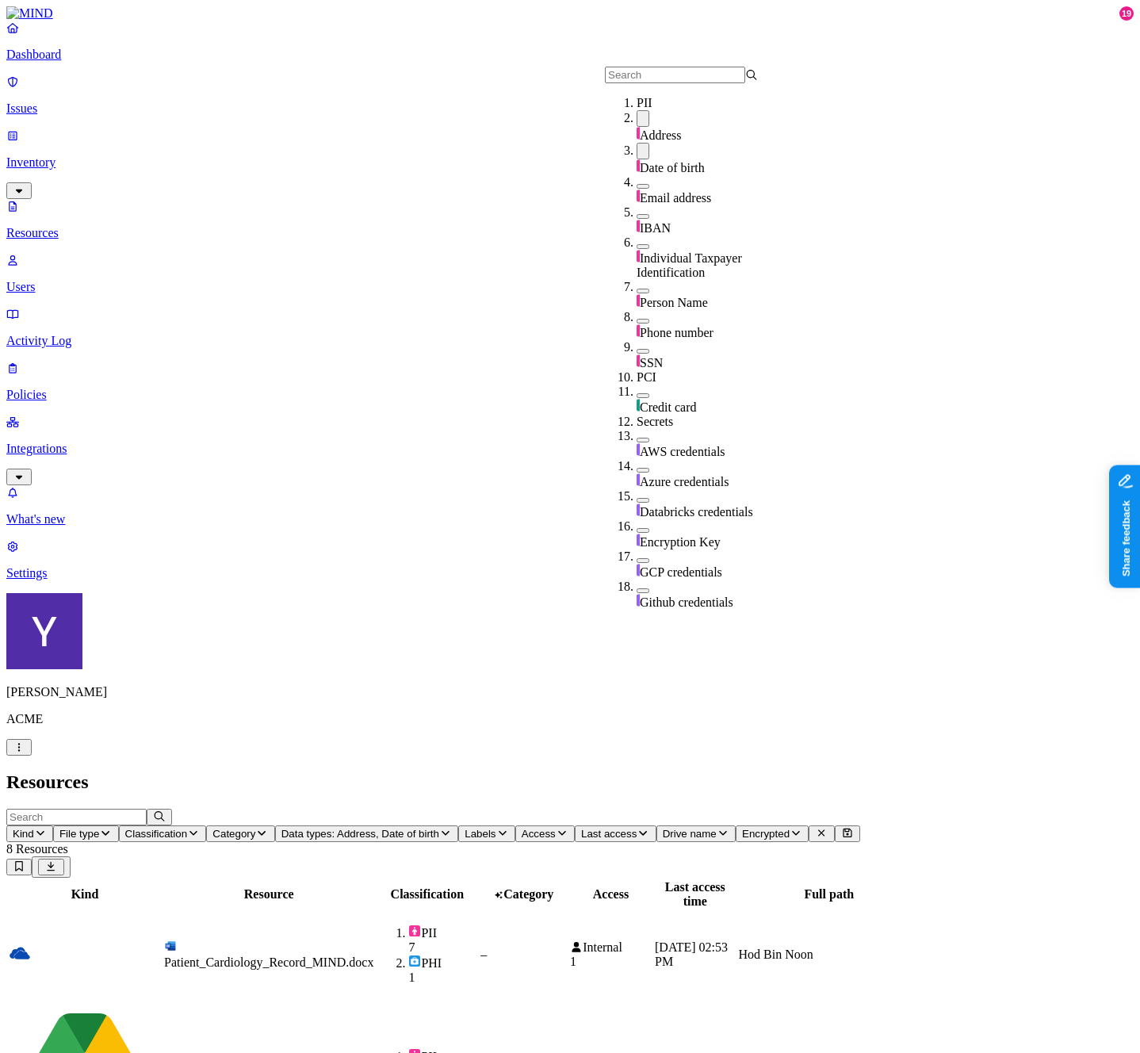
click at [568, 828] on icon "button" at bounding box center [562, 833] width 13 height 10
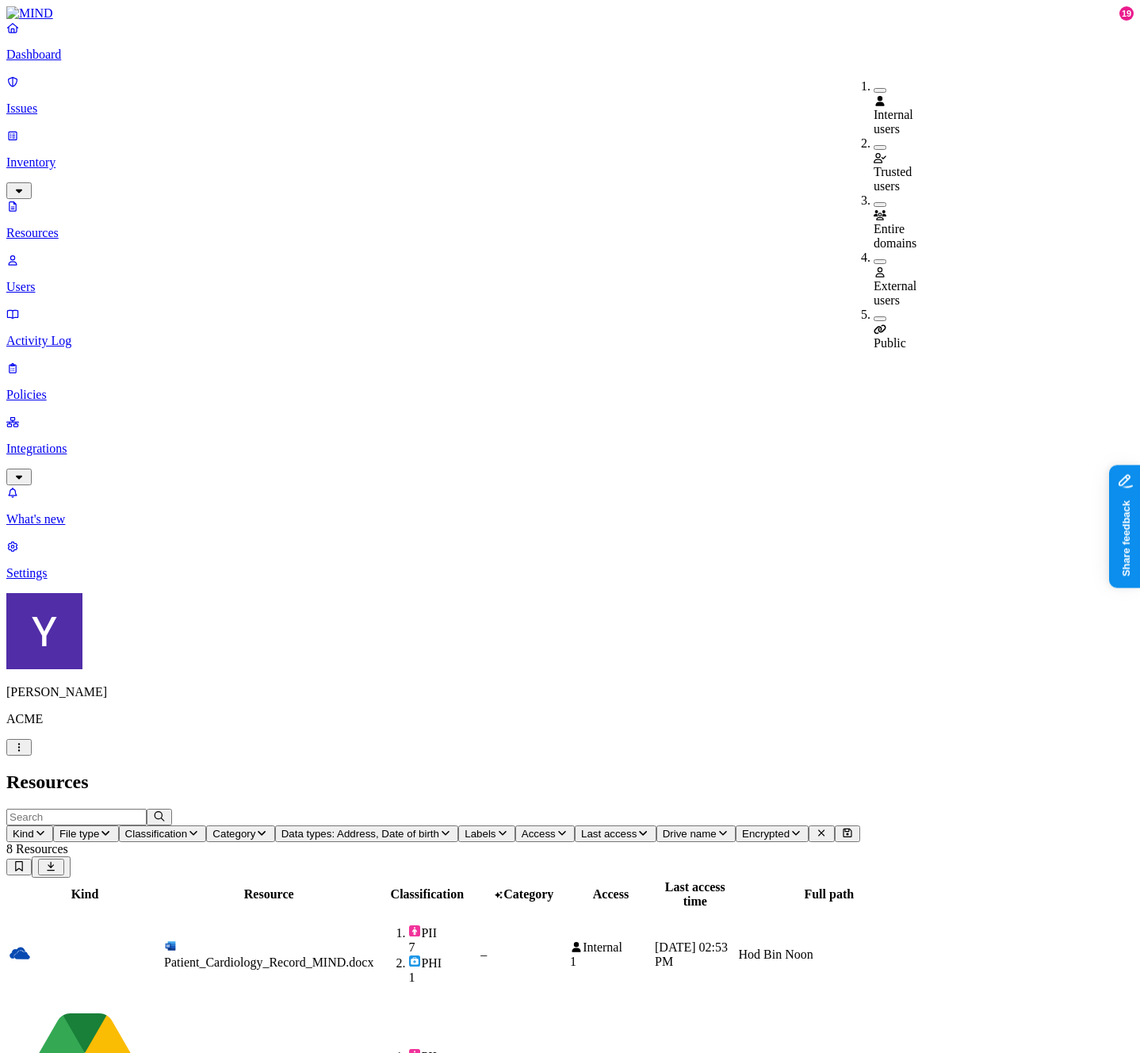
click at [874, 145] on button "button" at bounding box center [880, 147] width 13 height 5
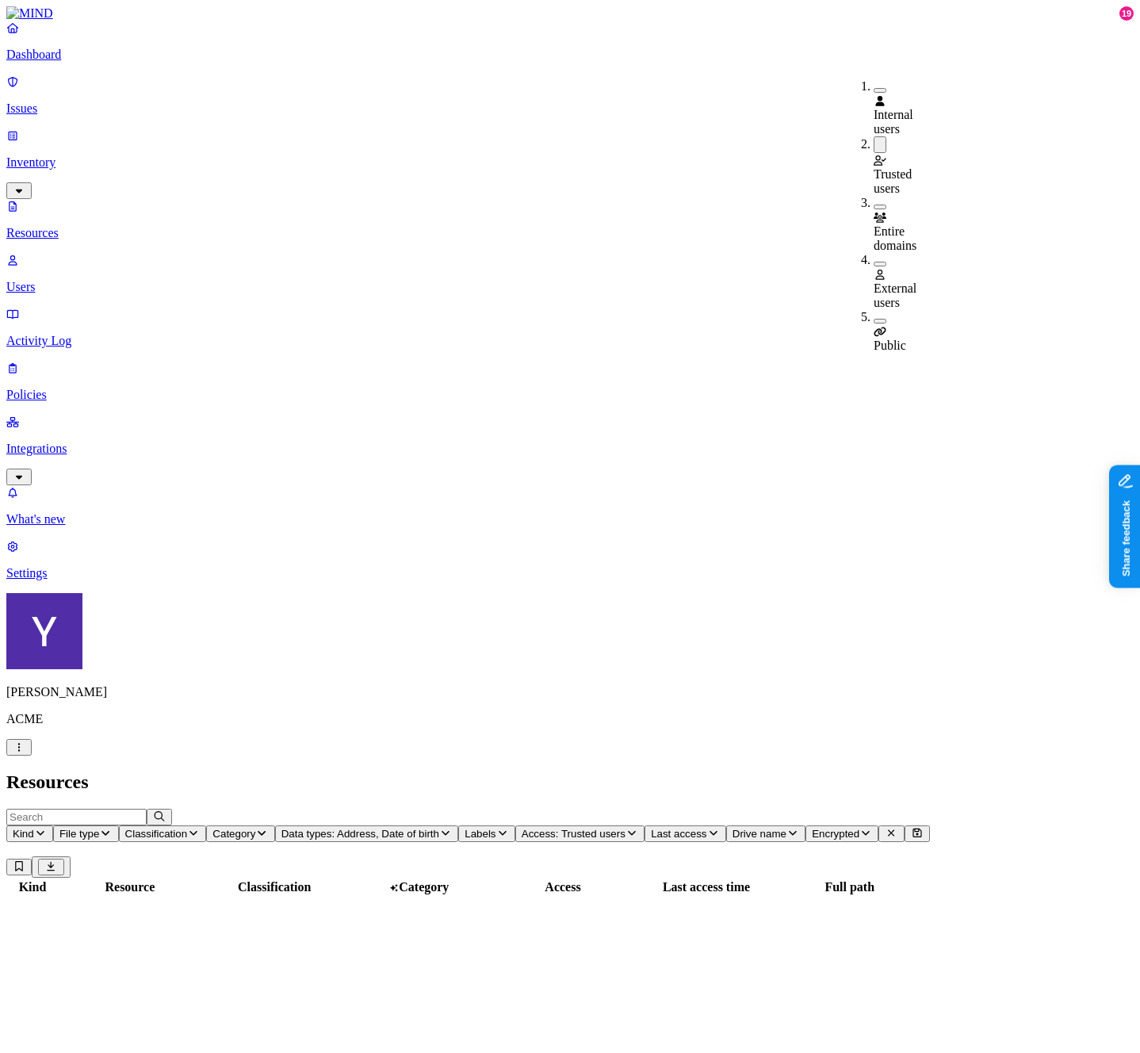
click at [874, 205] on button "button" at bounding box center [880, 207] width 13 height 5
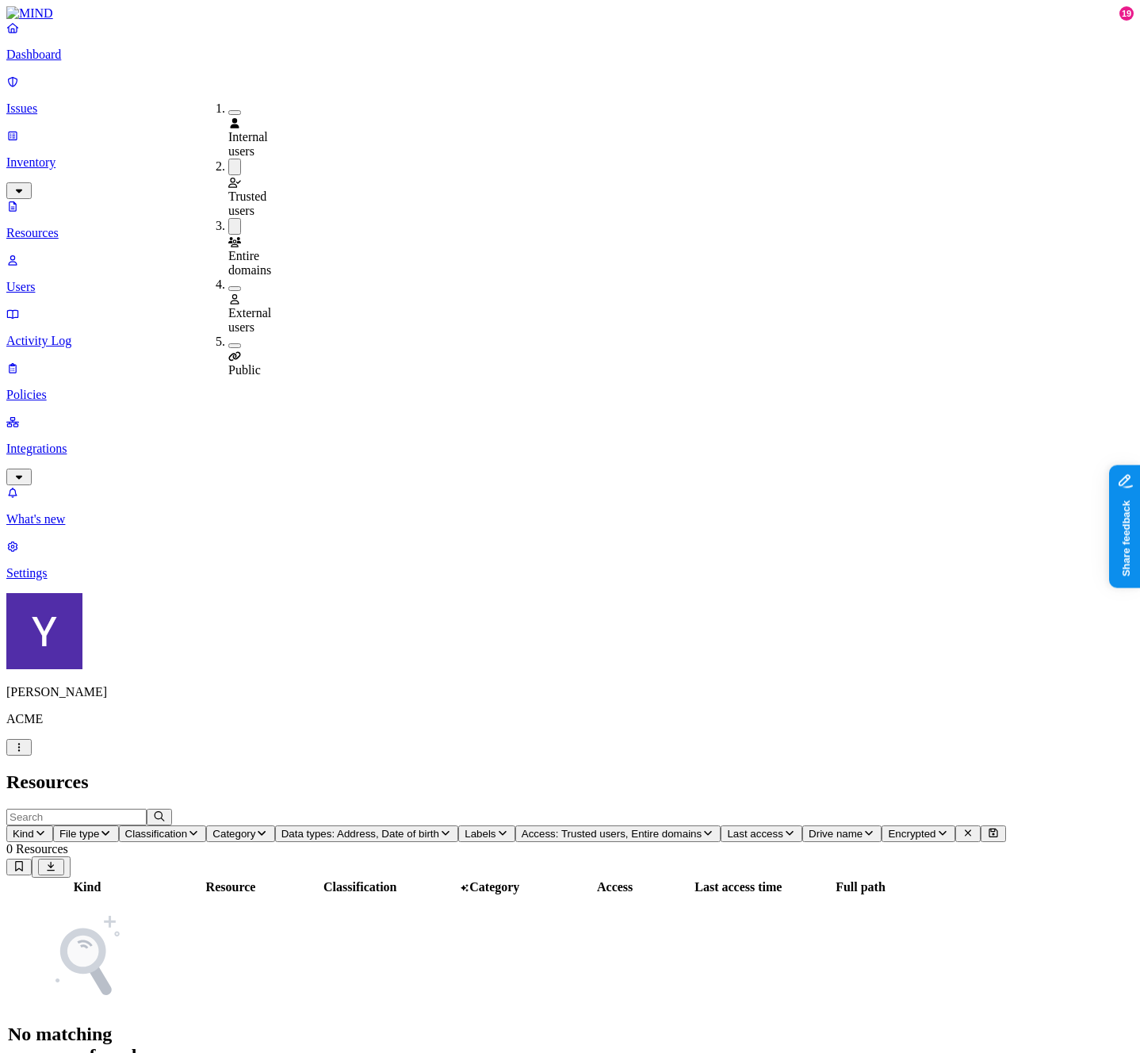
click at [727, 828] on span "Last access" at bounding box center [754, 834] width 55 height 12
click at [188, 828] on span "Classification" at bounding box center [156, 834] width 63 height 12
click at [112, 828] on icon "button" at bounding box center [105, 833] width 13 height 10
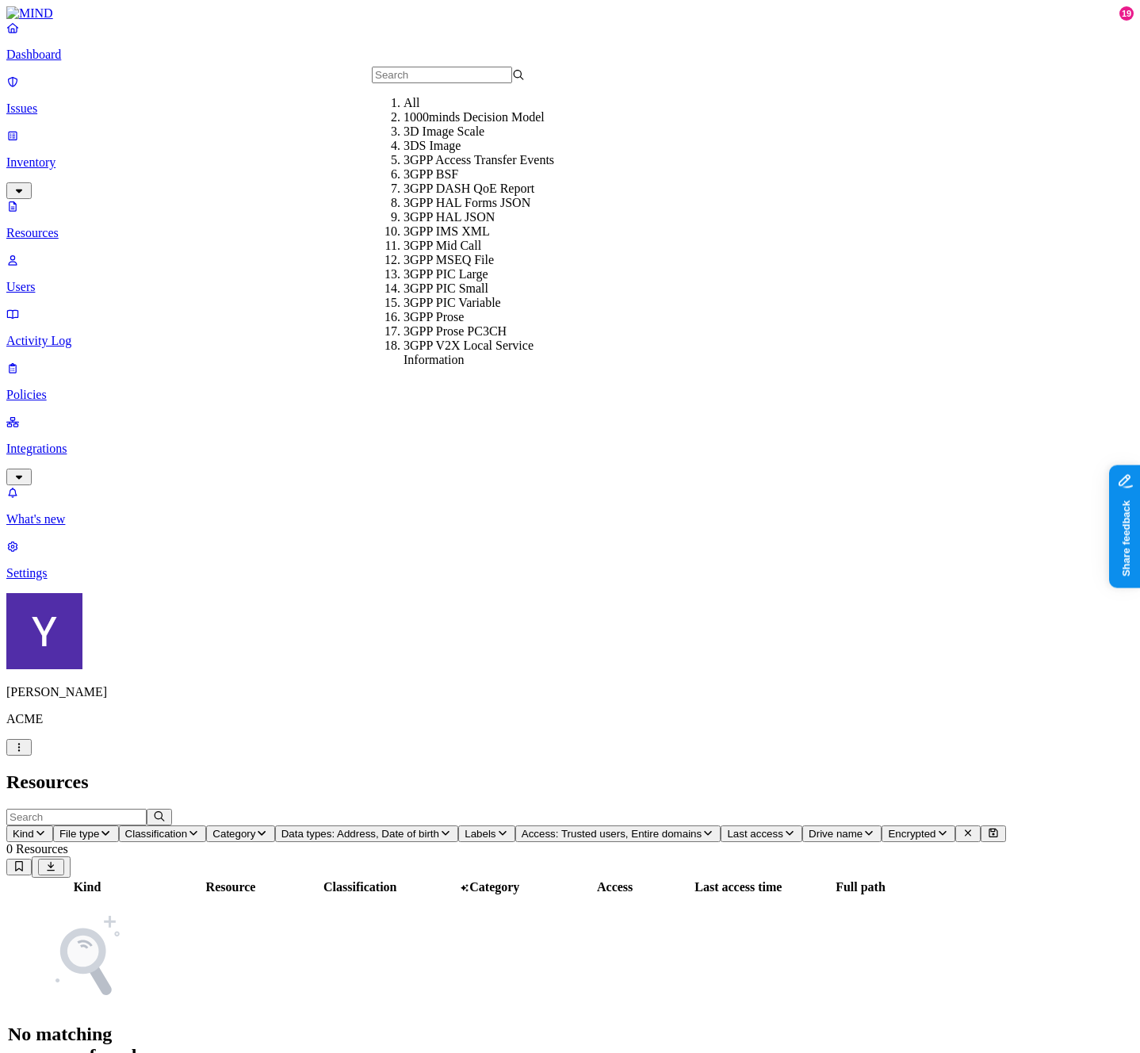
click at [112, 828] on icon "button" at bounding box center [105, 833] width 13 height 10
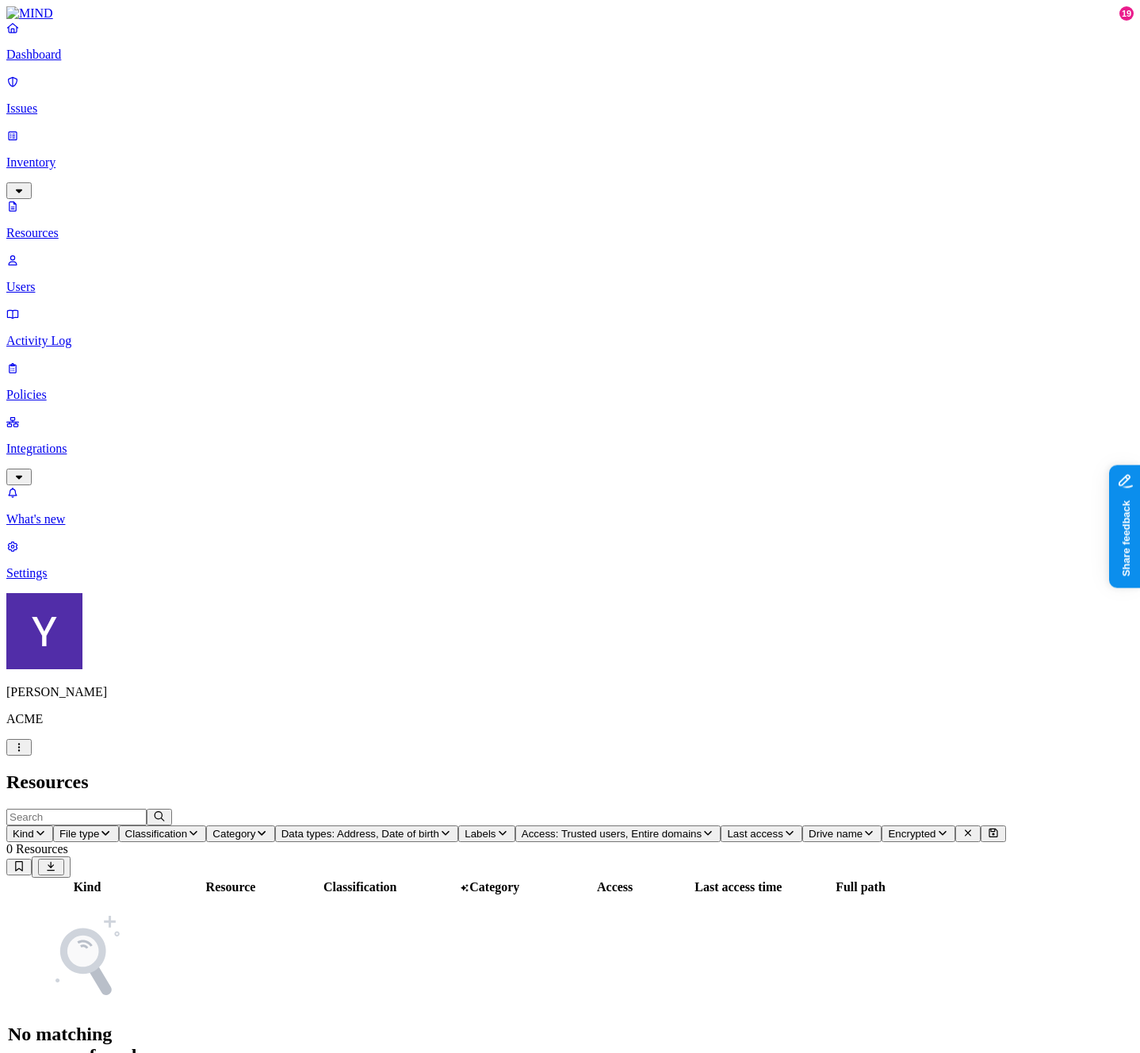
click at [255, 828] on span "Category" at bounding box center [233, 834] width 43 height 12
click at [881, 825] on button "Encrypted" at bounding box center [917, 833] width 73 height 17
click at [515, 825] on button "Access: Trusted users, Entire domains" at bounding box center [618, 833] width 206 height 17
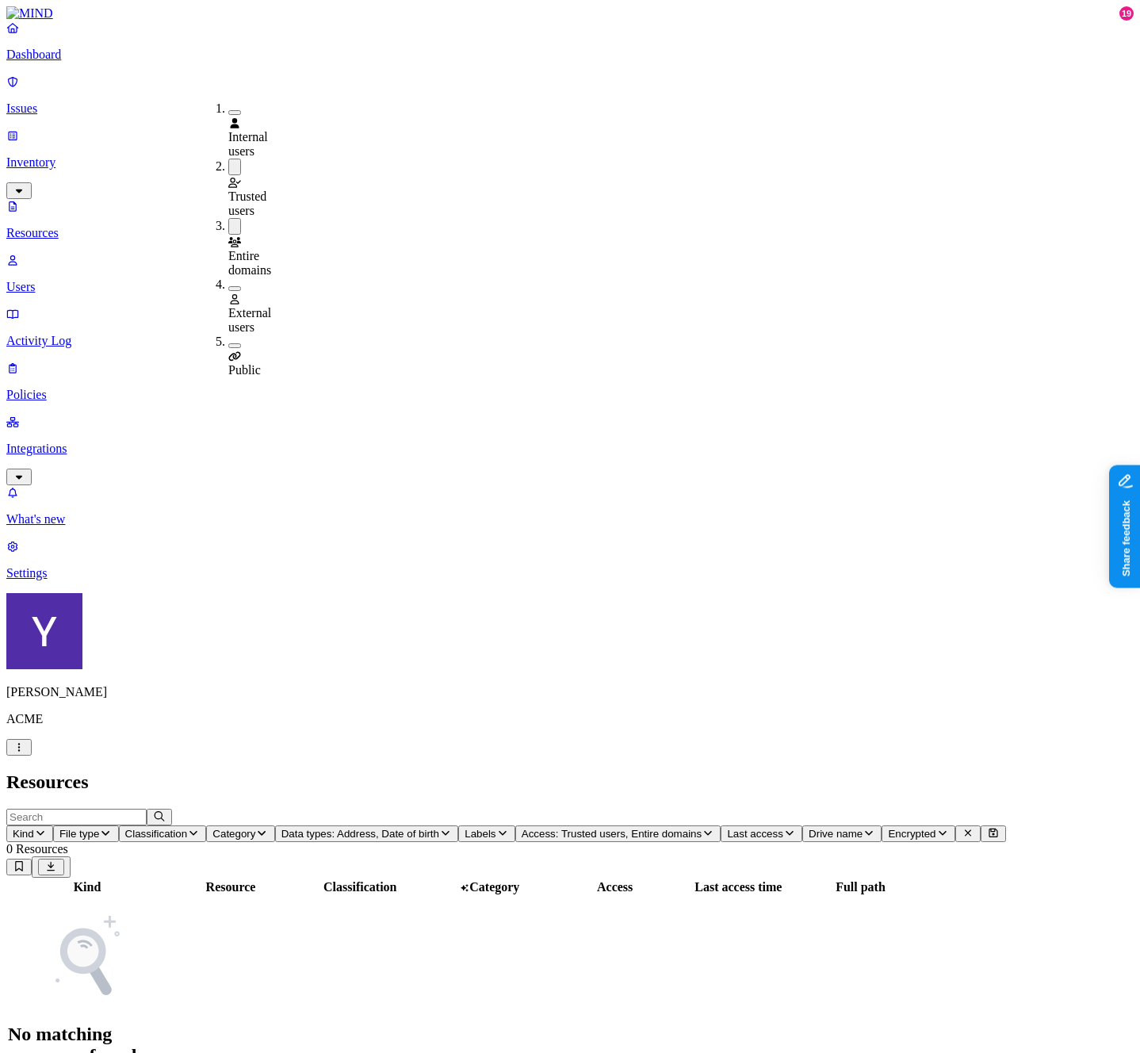
click at [228, 159] on button "button" at bounding box center [234, 167] width 13 height 17
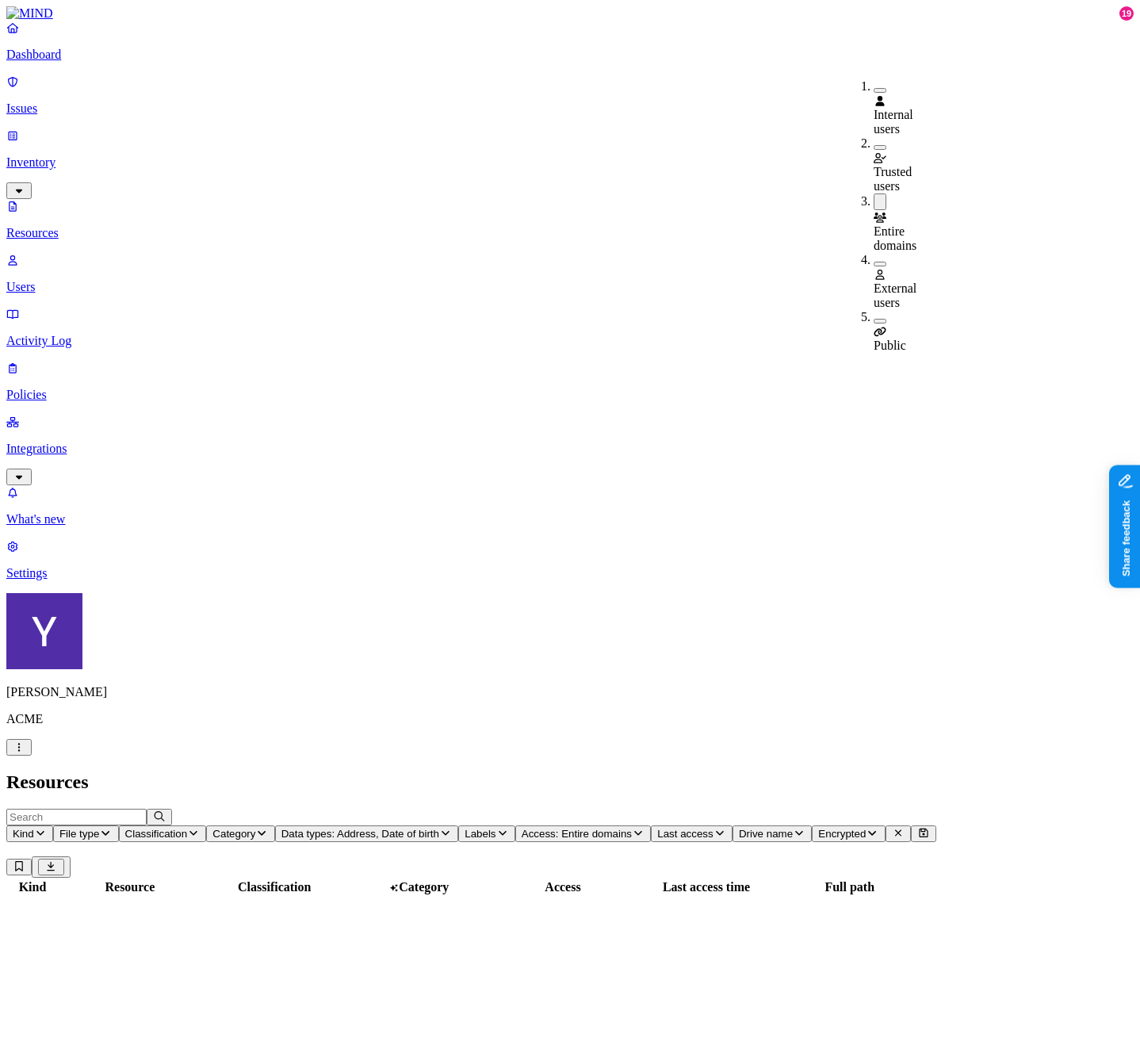
click at [57, 914] on td "‌" at bounding box center [32, 922] width 49 height 16
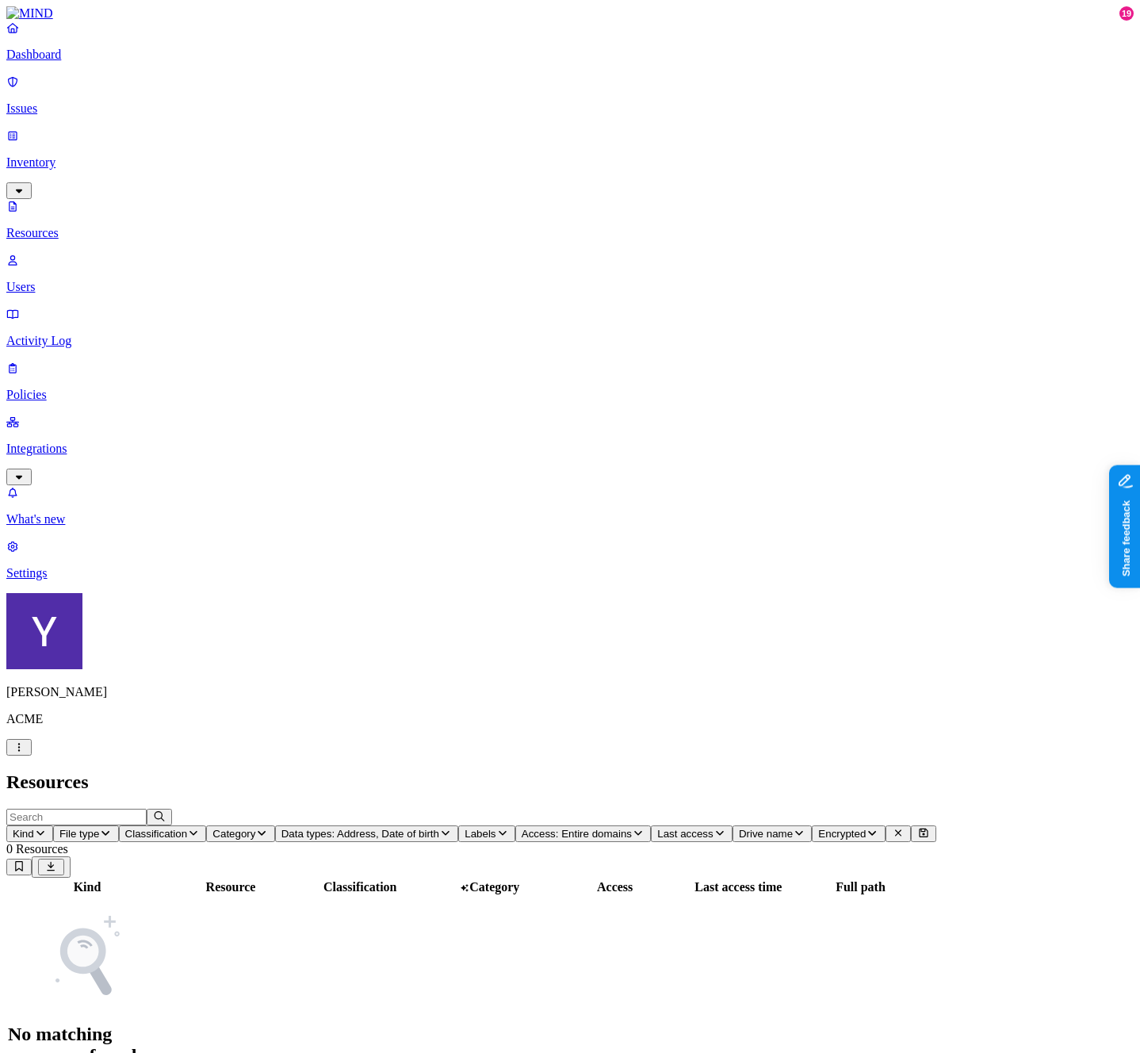
click at [632, 828] on span "Access: Entire domains" at bounding box center [577, 834] width 110 height 12
click at [874, 88] on button "button" at bounding box center [880, 90] width 13 height 5
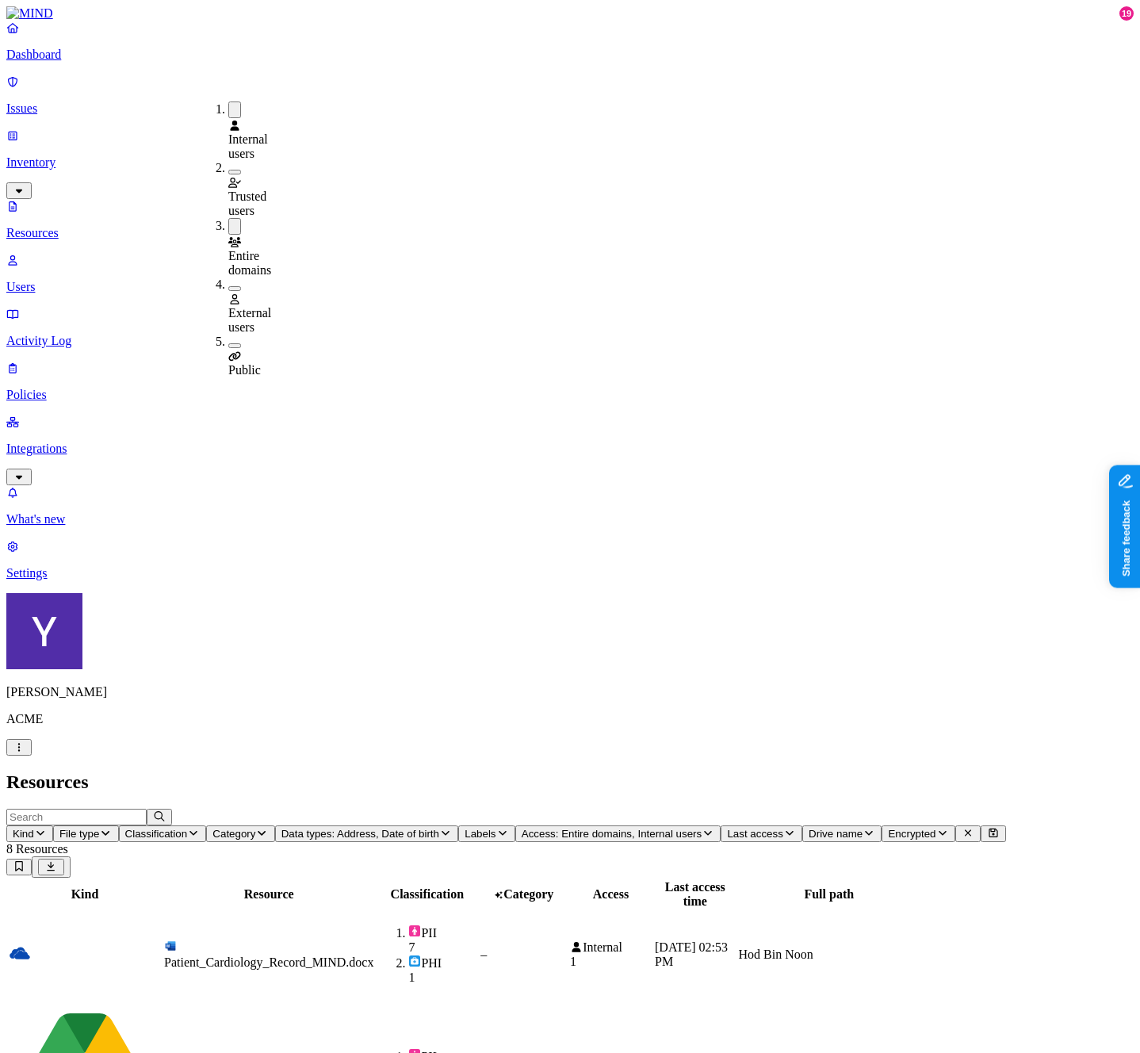
click at [228, 277] on div "External users" at bounding box center [228, 305] width 0 height 57
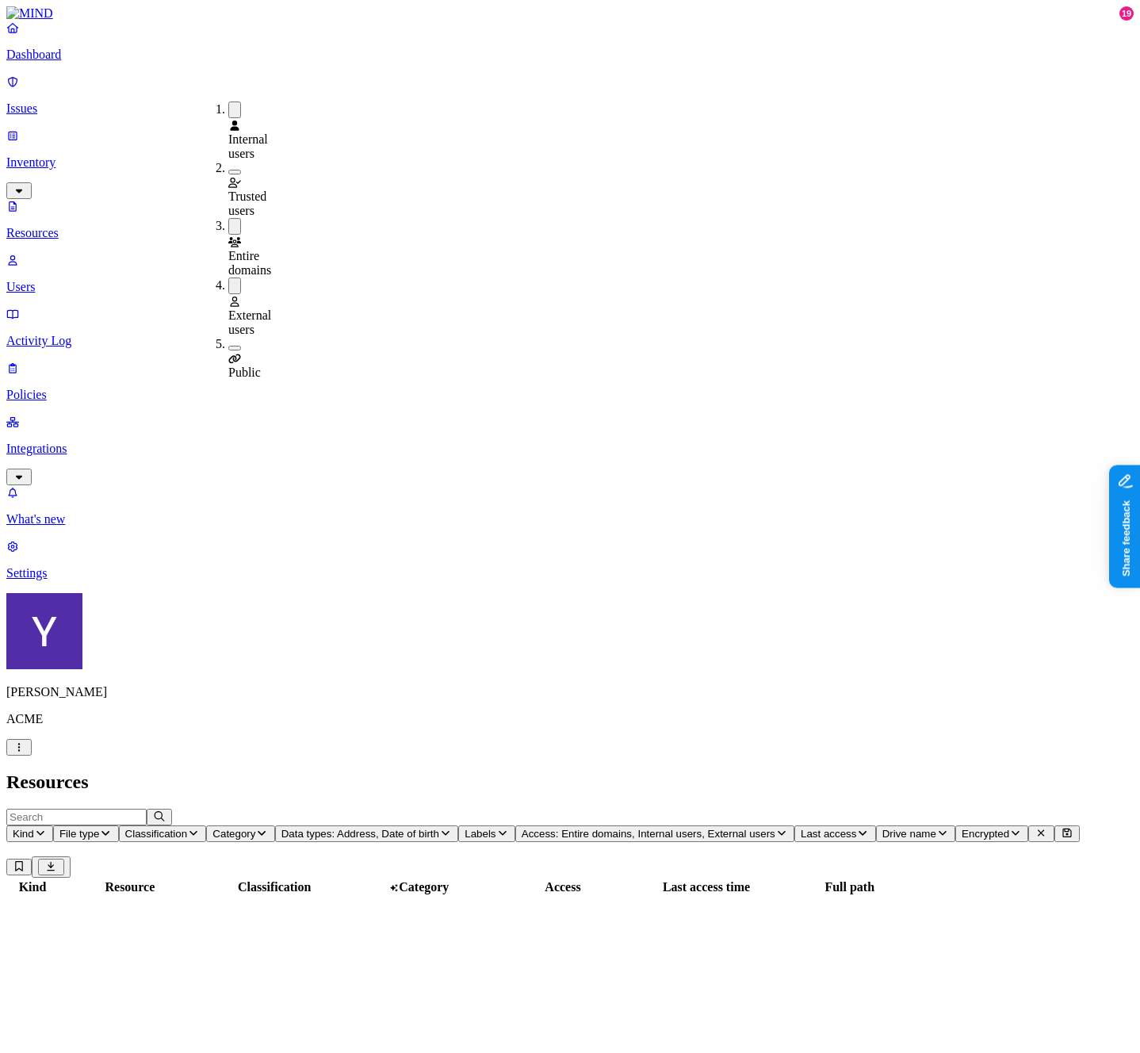
click at [228, 218] on button "button" at bounding box center [234, 226] width 13 height 17
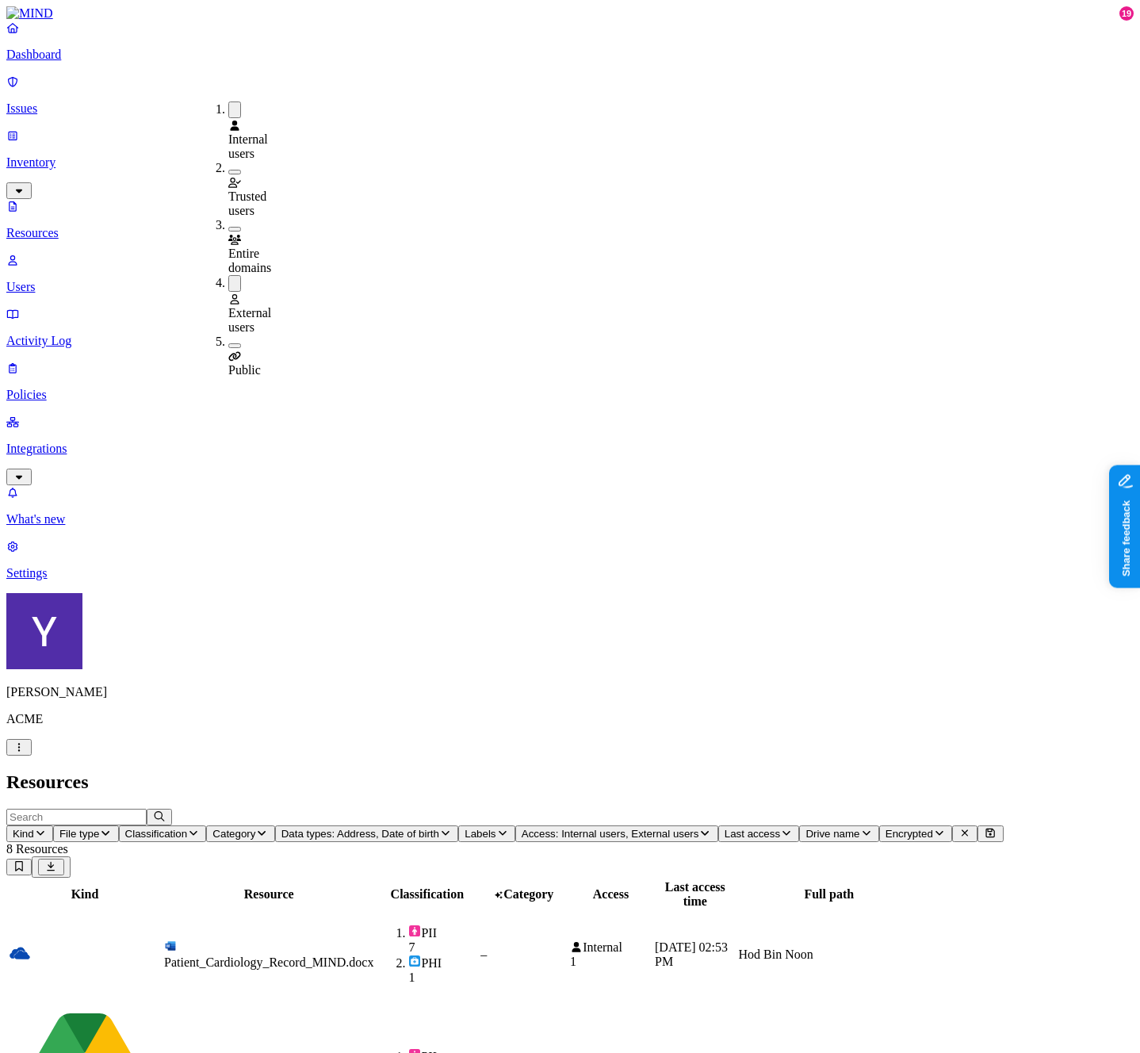
click at [805, 828] on span "Drive name" at bounding box center [832, 834] width 54 height 12
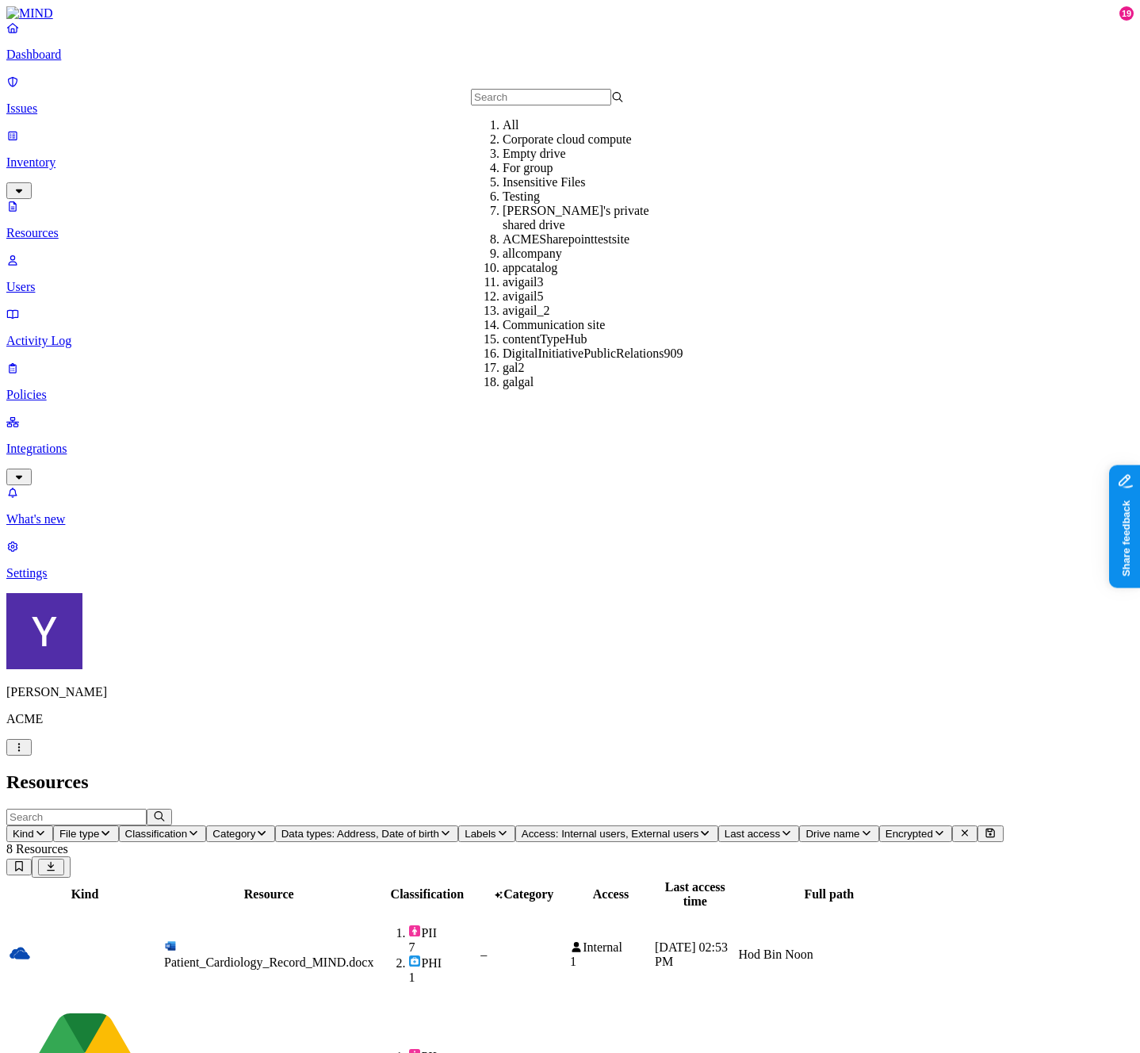
click at [805, 828] on span "Drive name" at bounding box center [832, 834] width 54 height 12
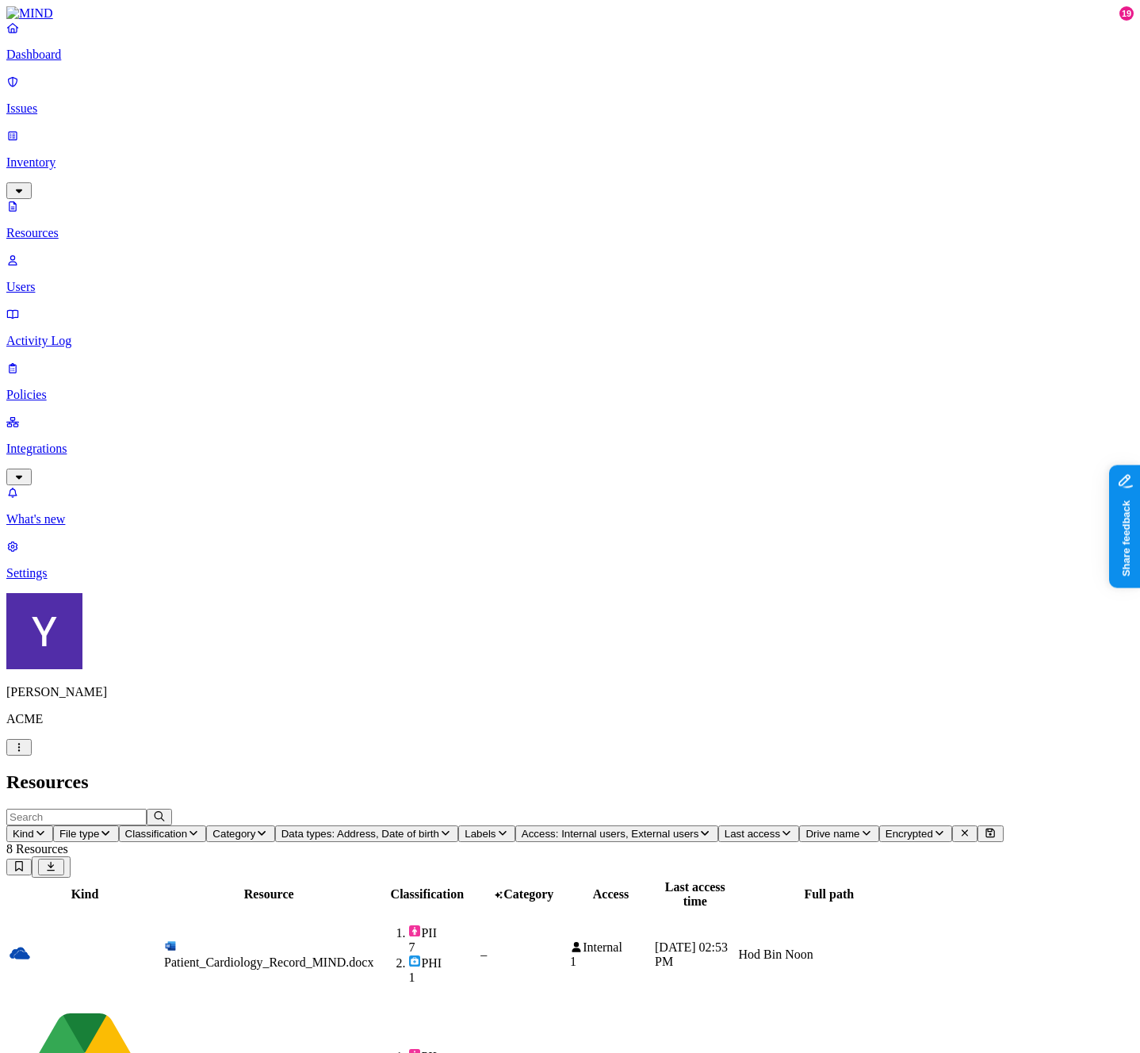
click at [522, 828] on span "Access: Internal users, External users" at bounding box center [611, 834] width 178 height 12
click at [98, 280] on p "Users" at bounding box center [569, 287] width 1127 height 14
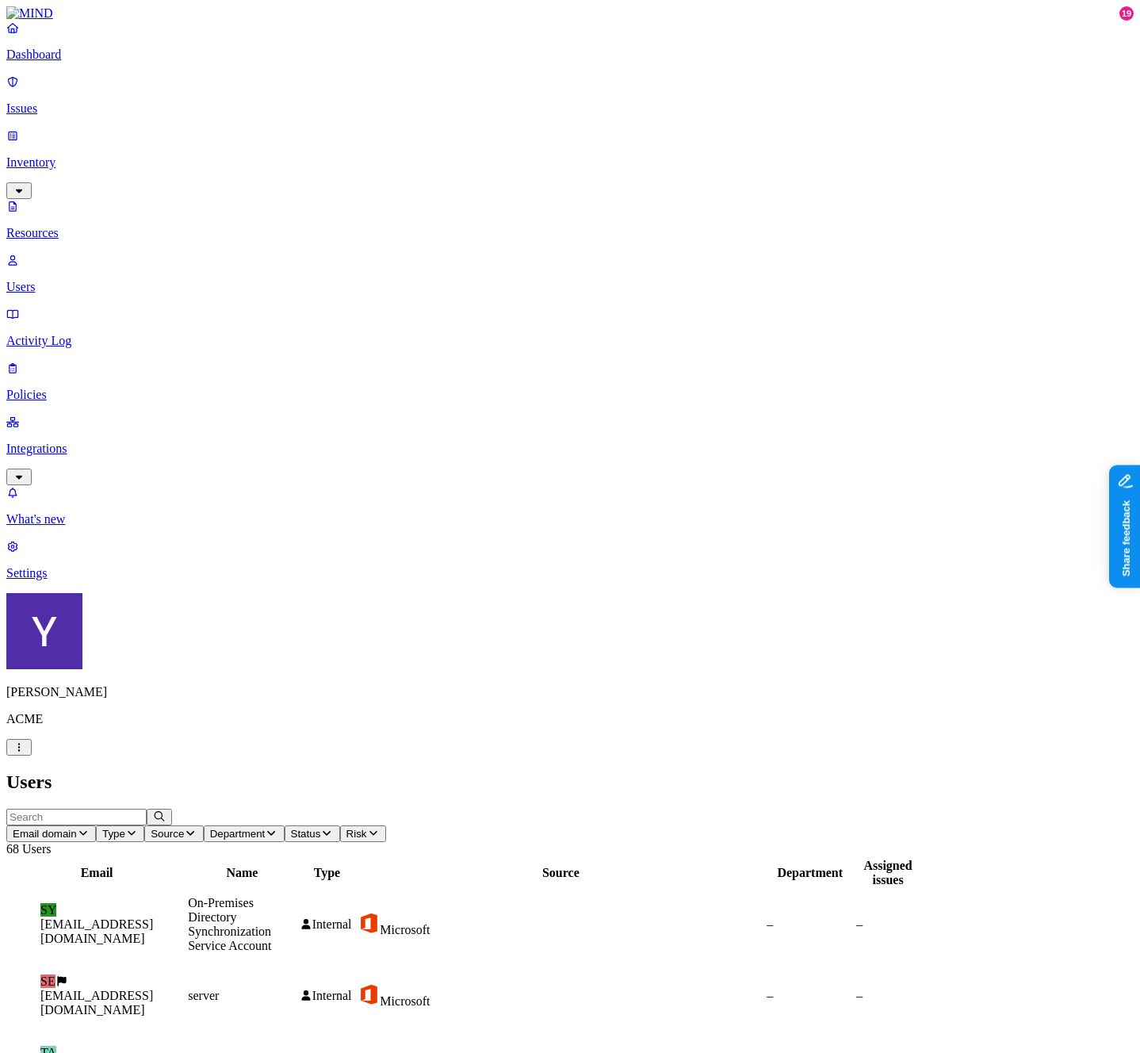
click at [184, 828] on span "Source" at bounding box center [167, 834] width 33 height 12
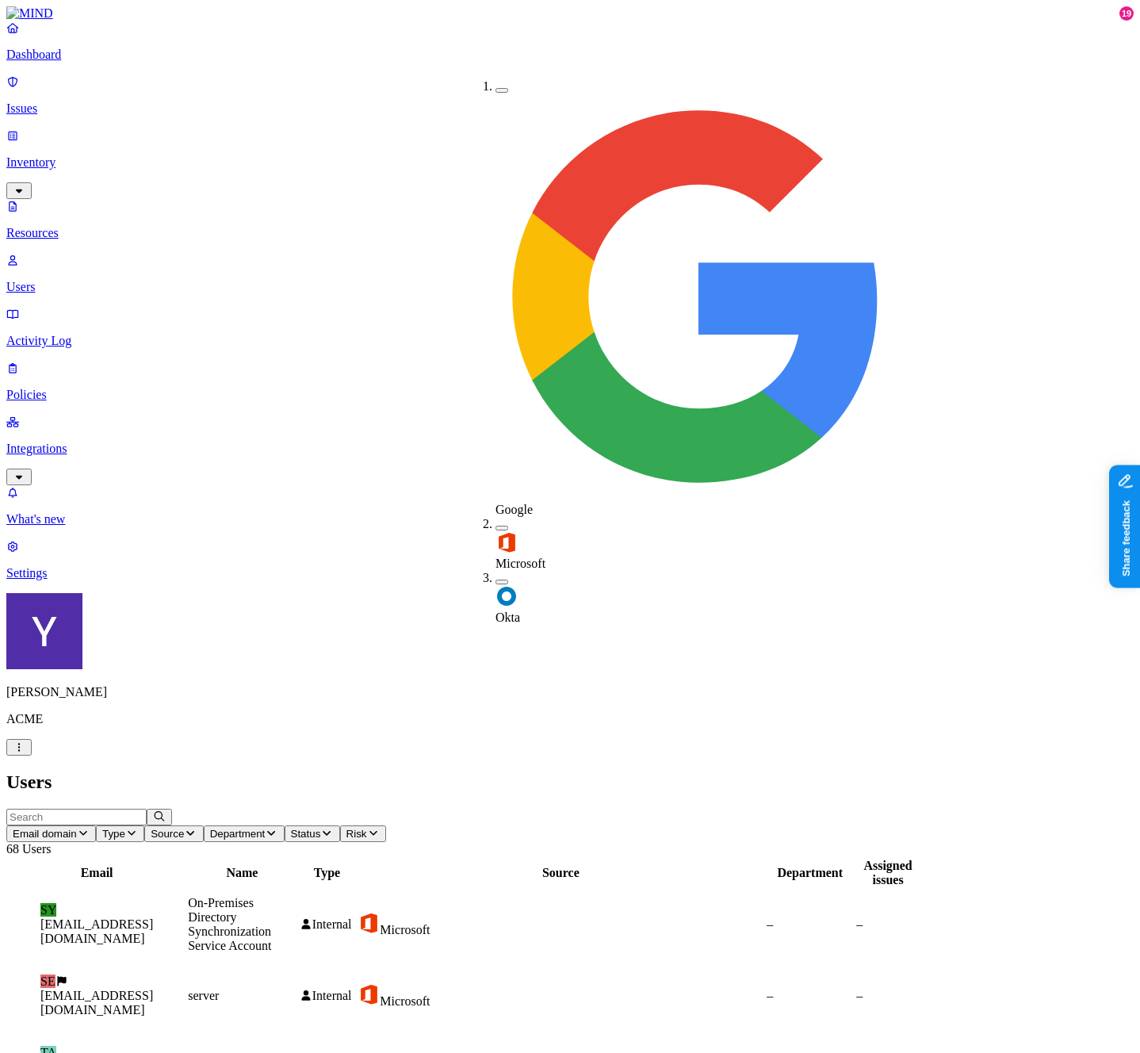
click at [266, 828] on span "Department" at bounding box center [237, 834] width 55 height 12
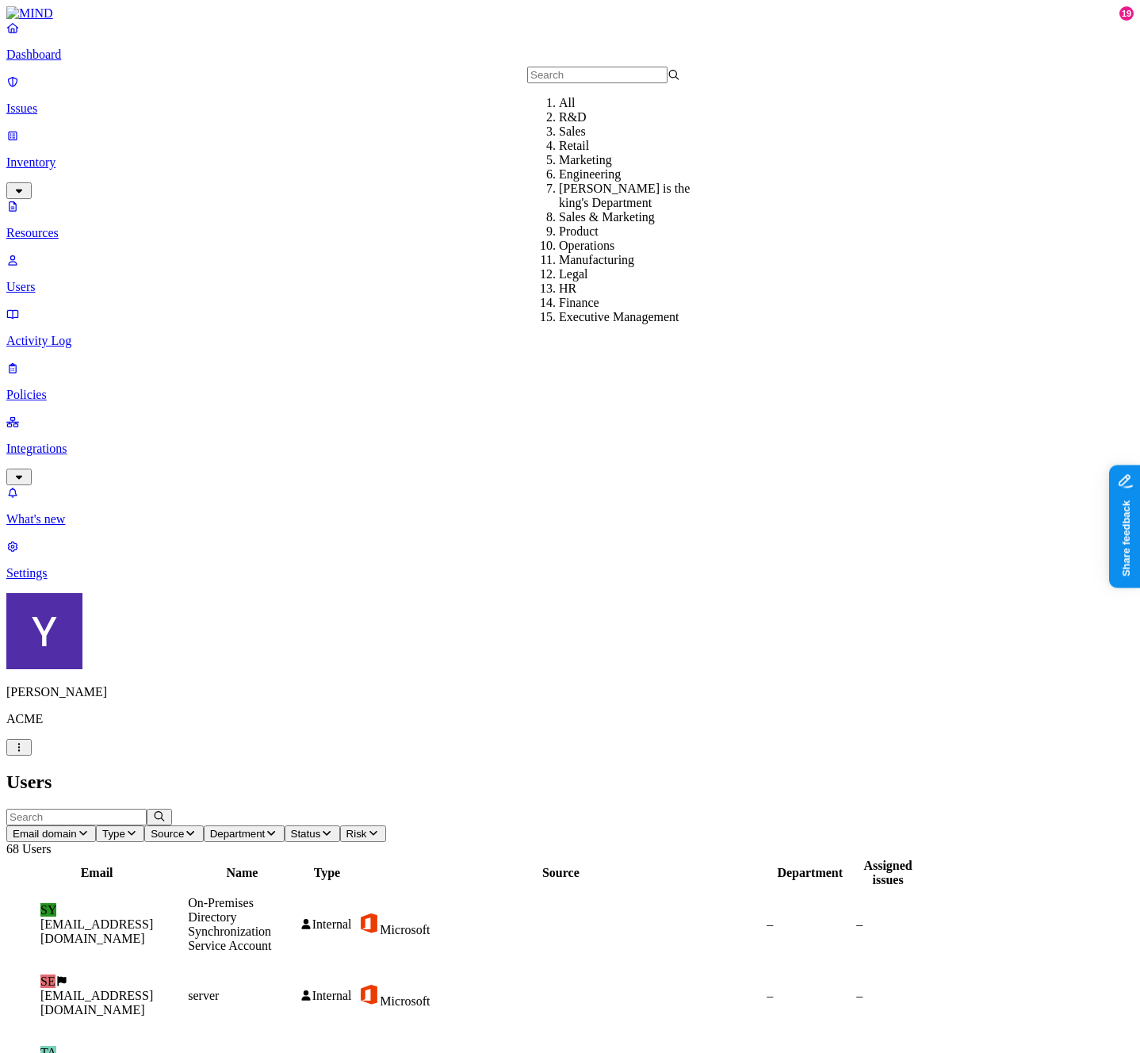
click at [321, 828] on span "Status" at bounding box center [306, 834] width 30 height 12
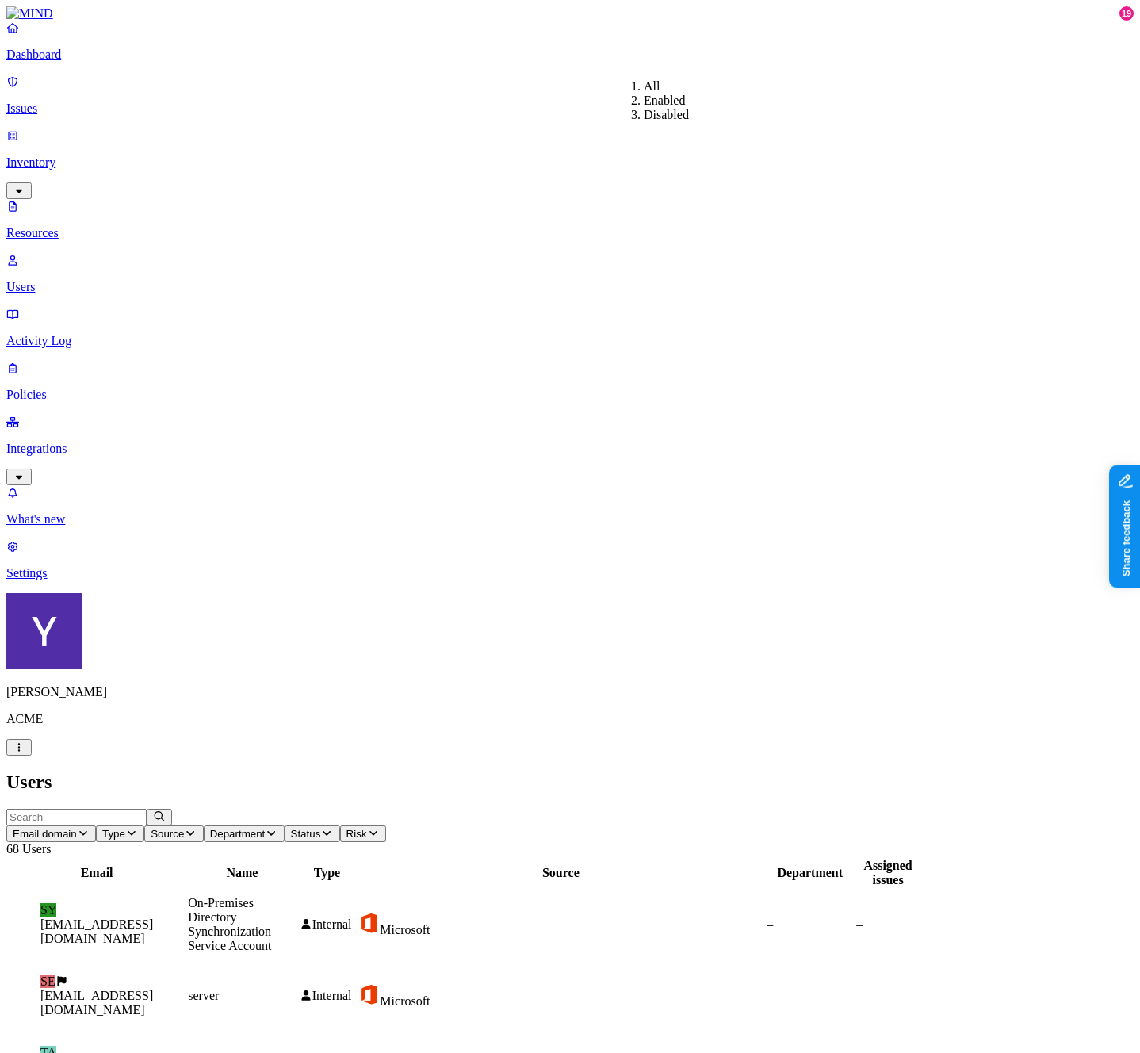
click at [367, 828] on span "Risk" at bounding box center [356, 834] width 21 height 12
click at [125, 828] on span "Type" at bounding box center [113, 834] width 23 height 12
click at [98, 101] on p "Issues" at bounding box center [569, 108] width 1127 height 14
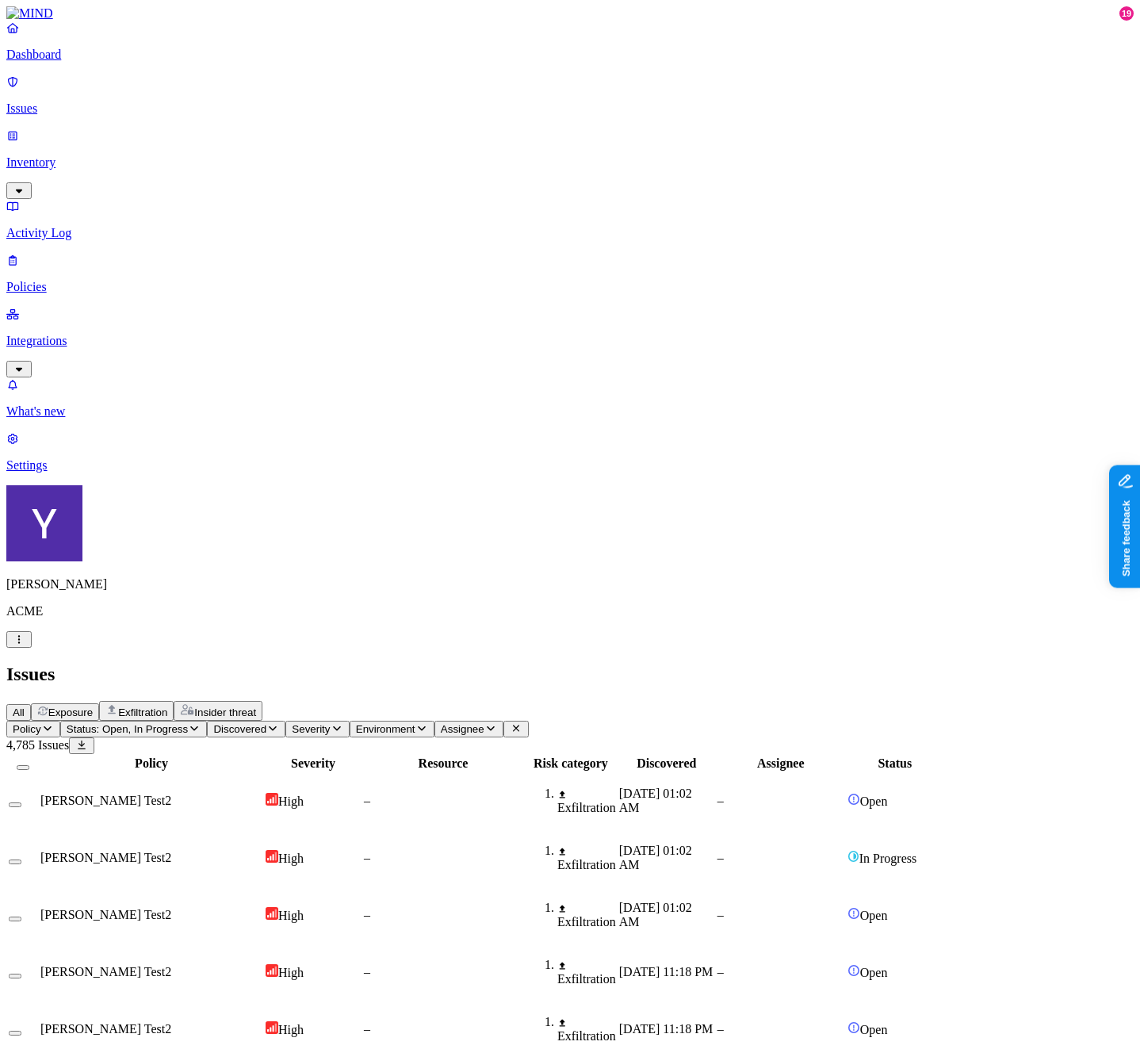
click at [167, 706] on span "Exfiltration" at bounding box center [142, 712] width 49 height 12
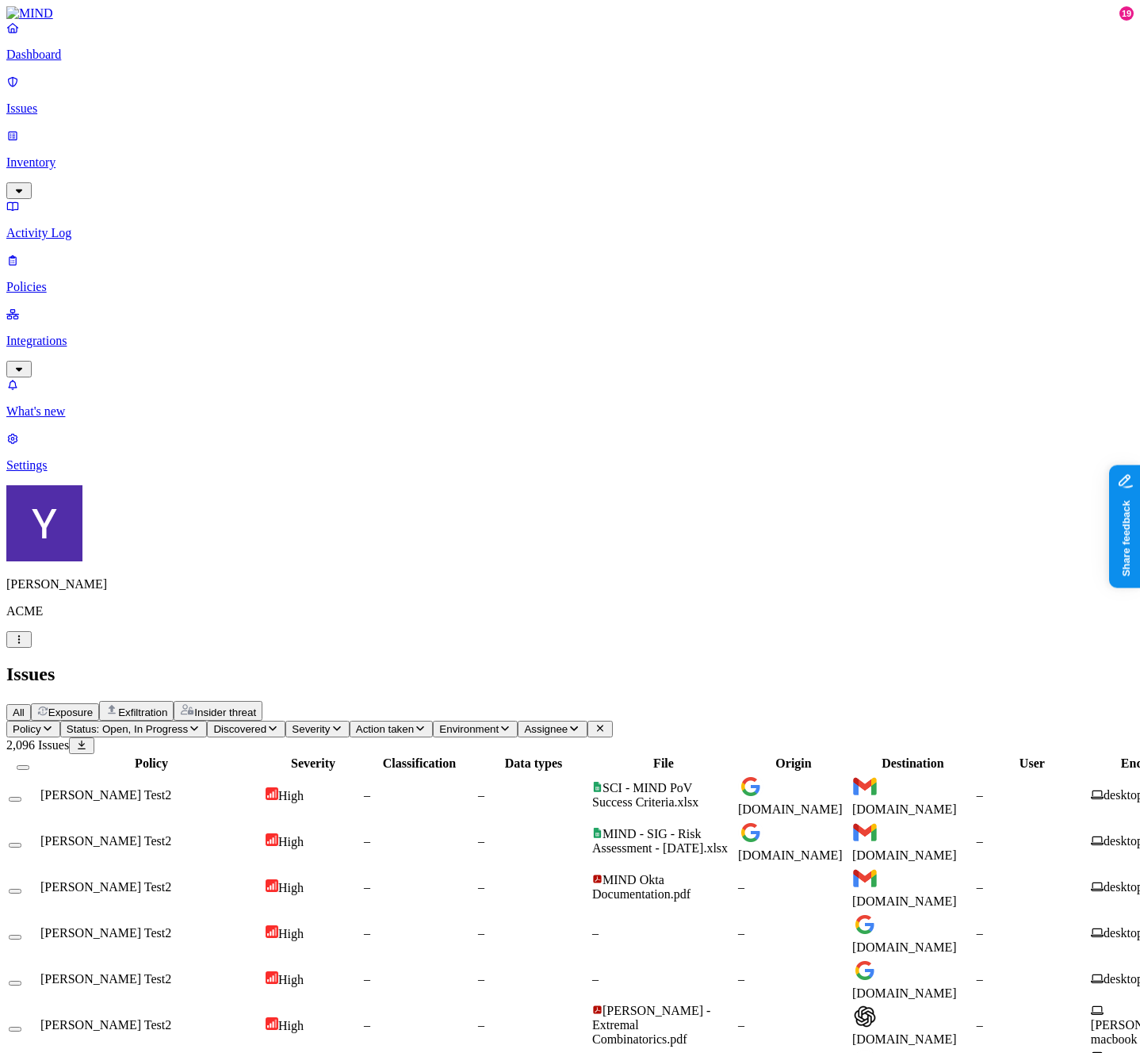
click at [414, 723] on span "Action taken" at bounding box center [385, 729] width 58 height 12
click at [518, 721] on button "Environment" at bounding box center [475, 729] width 85 height 17
click at [568, 723] on span "Assignee" at bounding box center [546, 729] width 44 height 12
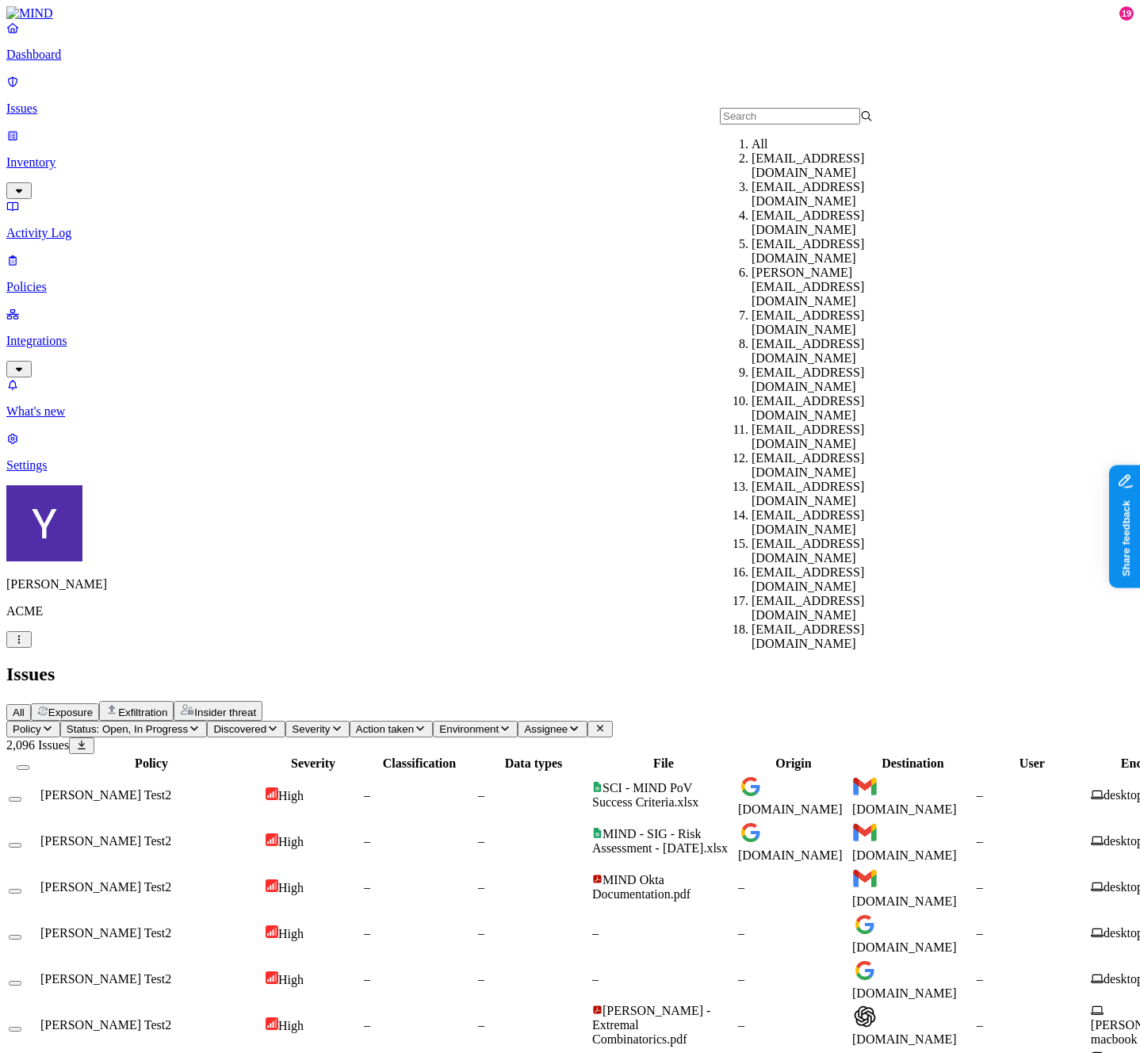
click at [568, 723] on span "Assignee" at bounding box center [546, 729] width 44 height 12
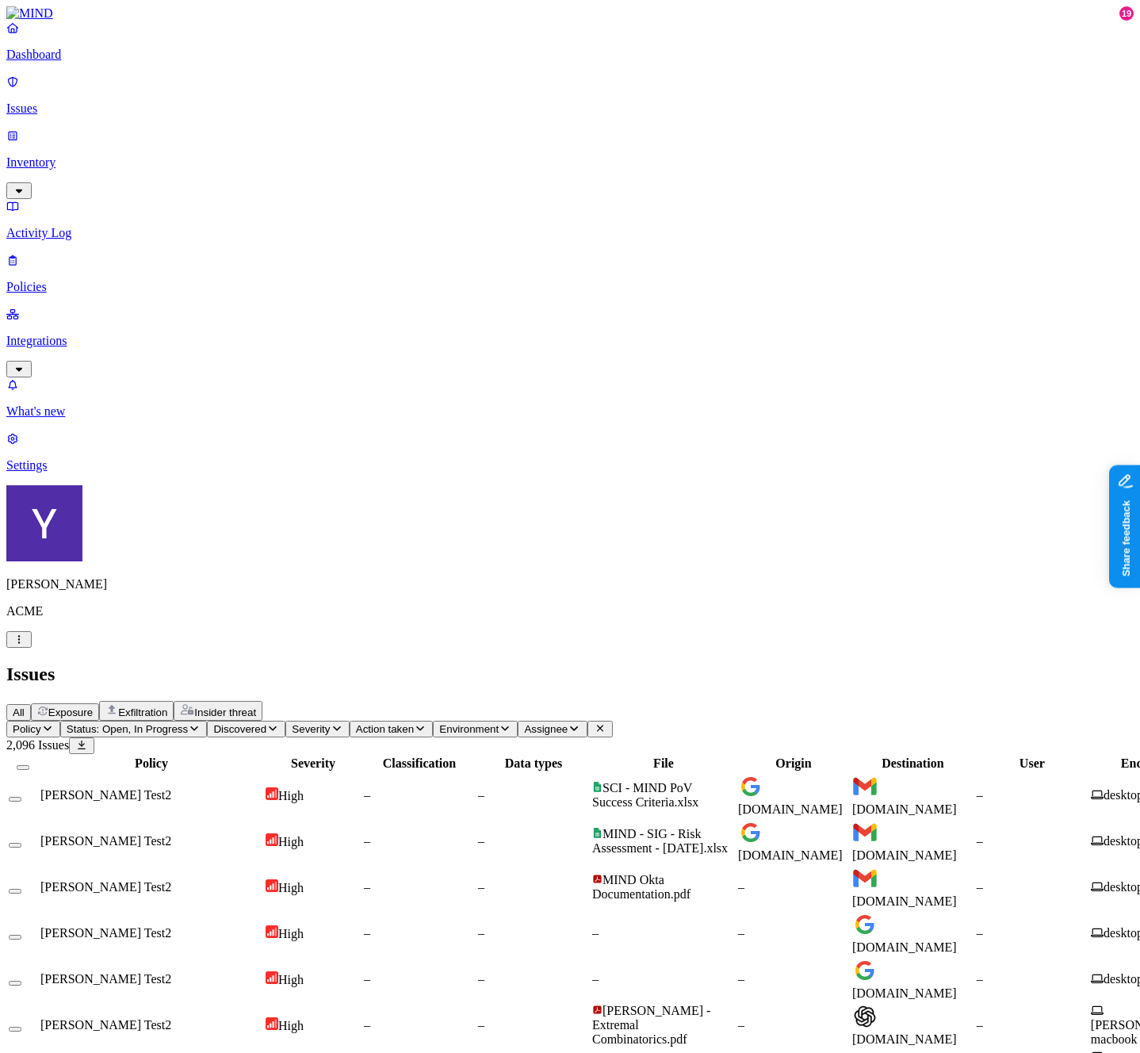
click at [330, 723] on span "Severity" at bounding box center [311, 729] width 38 height 12
click at [285, 721] on button "Discovered" at bounding box center [246, 729] width 78 height 17
click at [54, 723] on icon "button" at bounding box center [47, 728] width 13 height 10
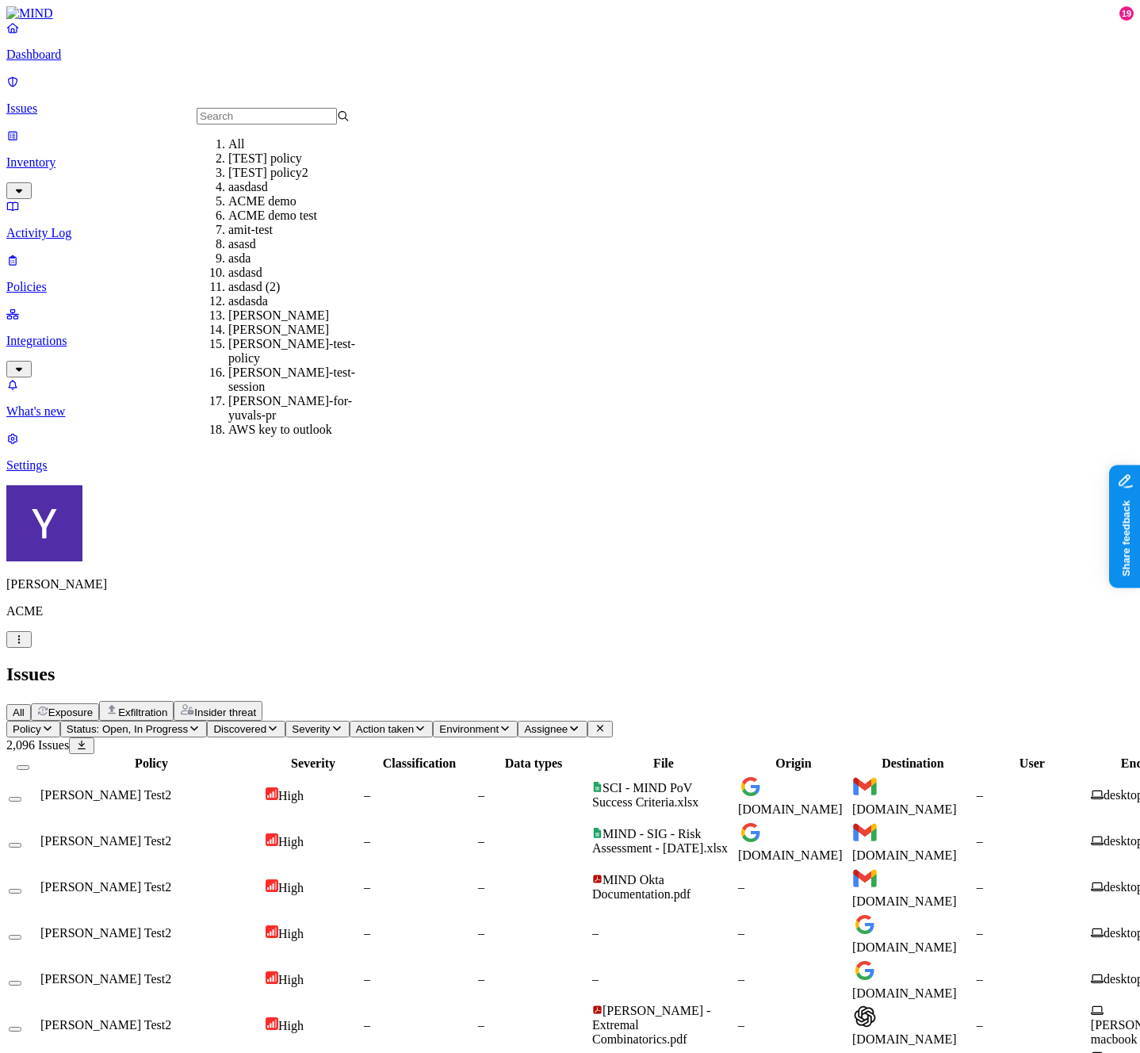
click at [60, 721] on button "Policy" at bounding box center [33, 729] width 54 height 17
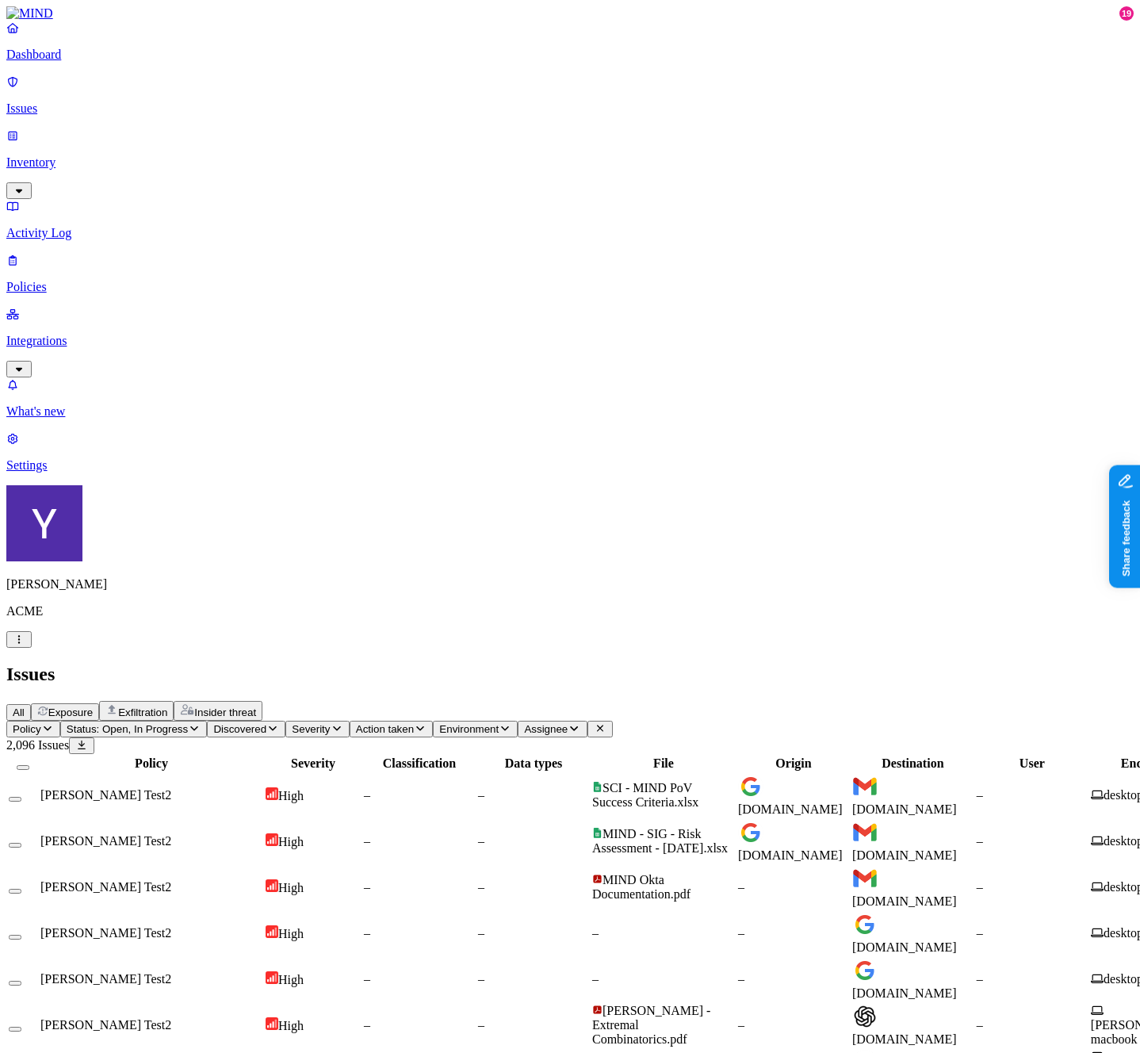
click at [94, 155] on p "Inventory" at bounding box center [569, 162] width 1127 height 14
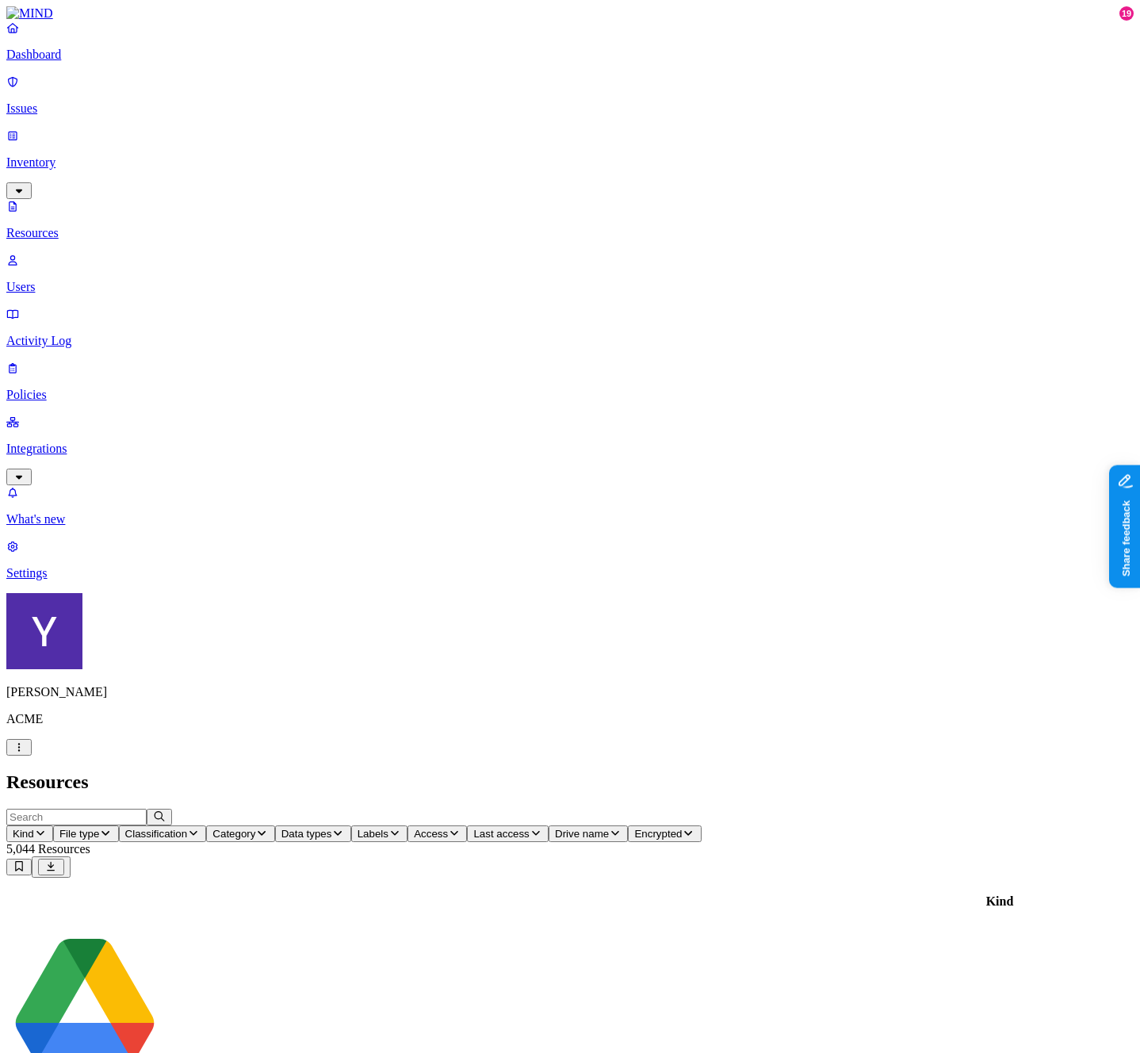
click at [145, 101] on p "Issues" at bounding box center [569, 108] width 1127 height 14
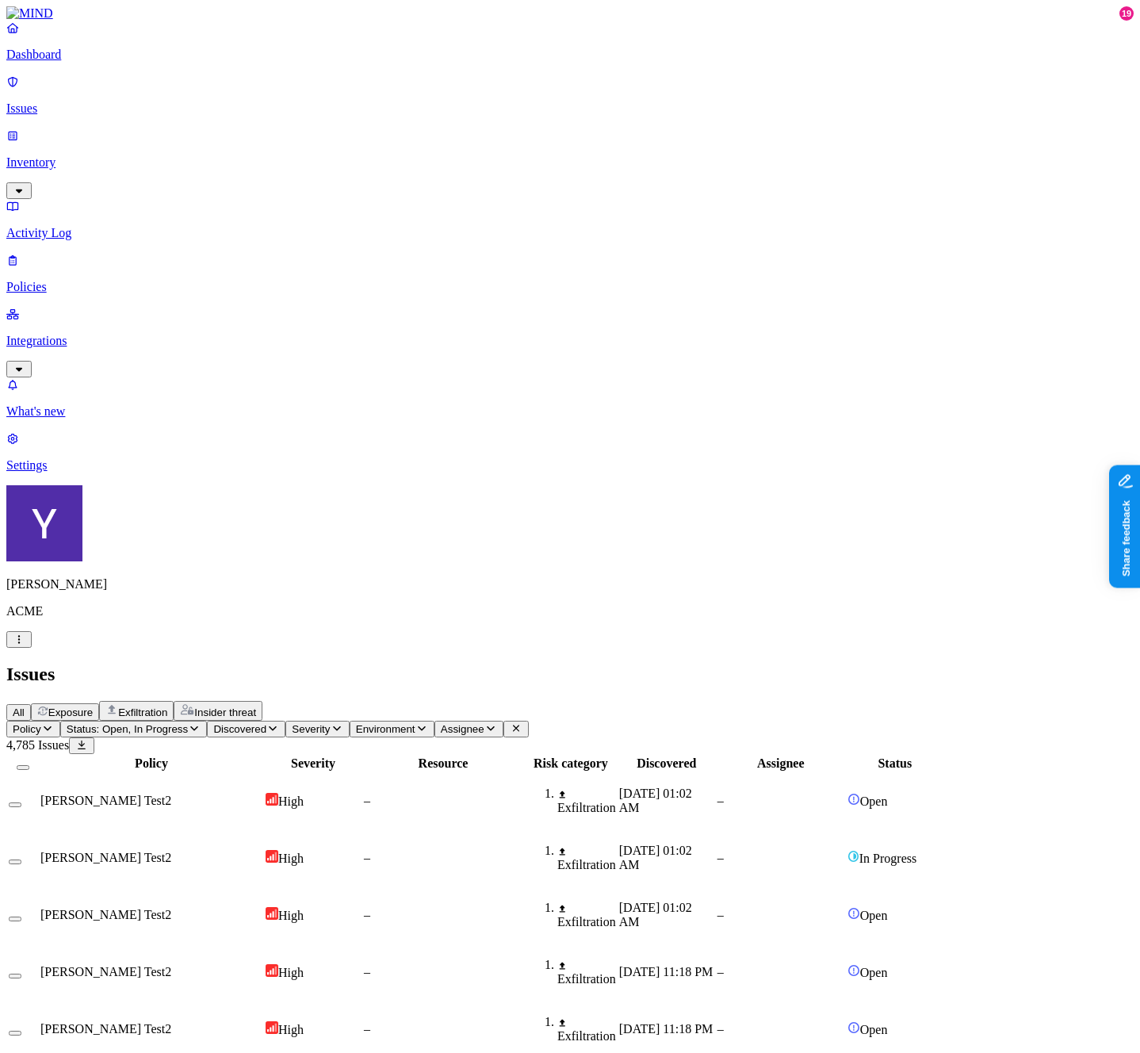
click at [95, 280] on p "Policies" at bounding box center [569, 287] width 1127 height 14
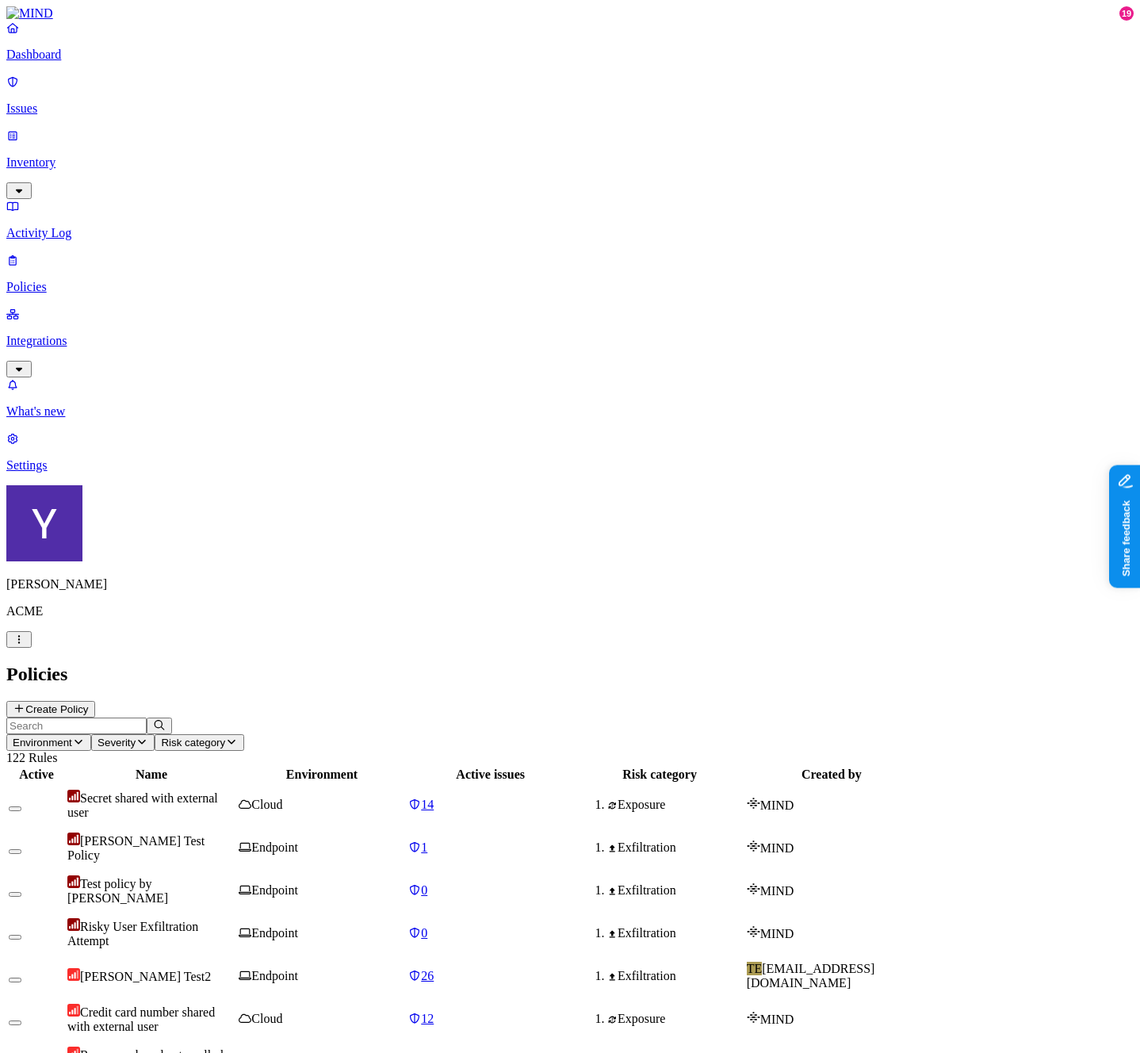
click at [244, 734] on button "Risk category" at bounding box center [200, 742] width 90 height 17
click at [136, 736] on span "Severity" at bounding box center [117, 742] width 38 height 12
click at [72, 736] on span "Environment" at bounding box center [42, 742] width 59 height 12
click at [92, 334] on p "Integrations" at bounding box center [569, 341] width 1127 height 14
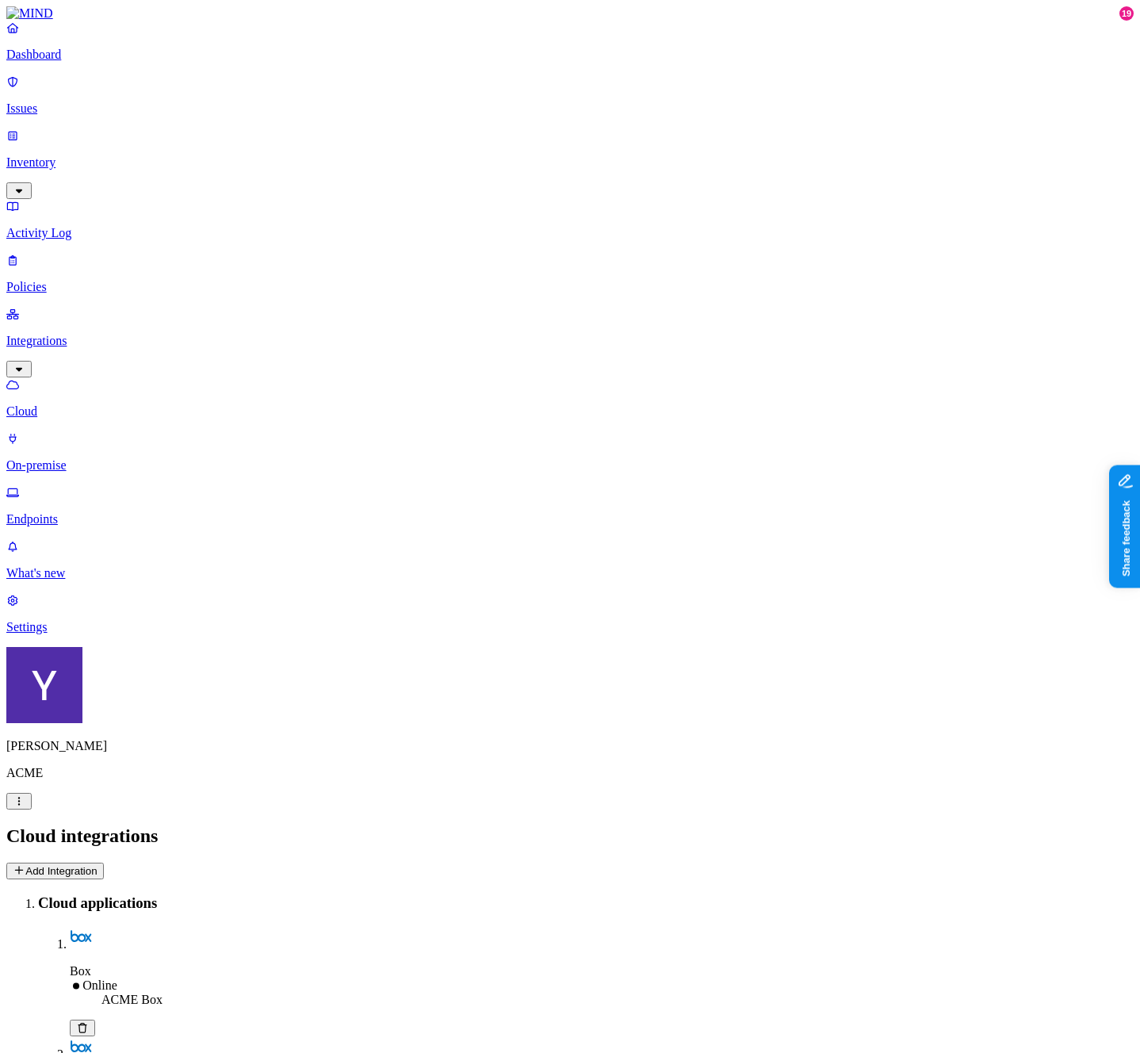
click at [64, 280] on p "Policies" at bounding box center [569, 287] width 1127 height 14
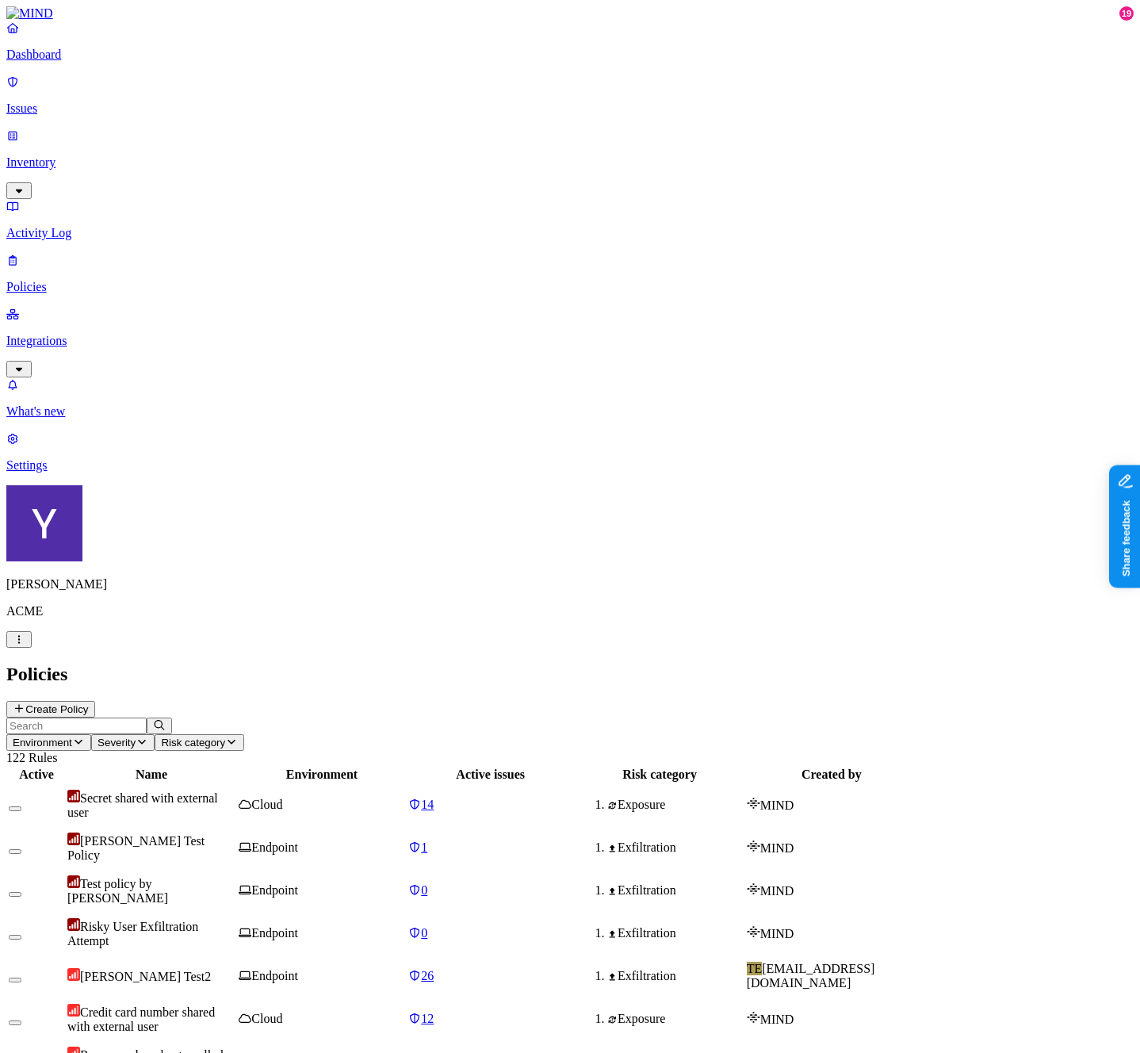
click at [66, 226] on p "Activity Log" at bounding box center [569, 233] width 1127 height 14
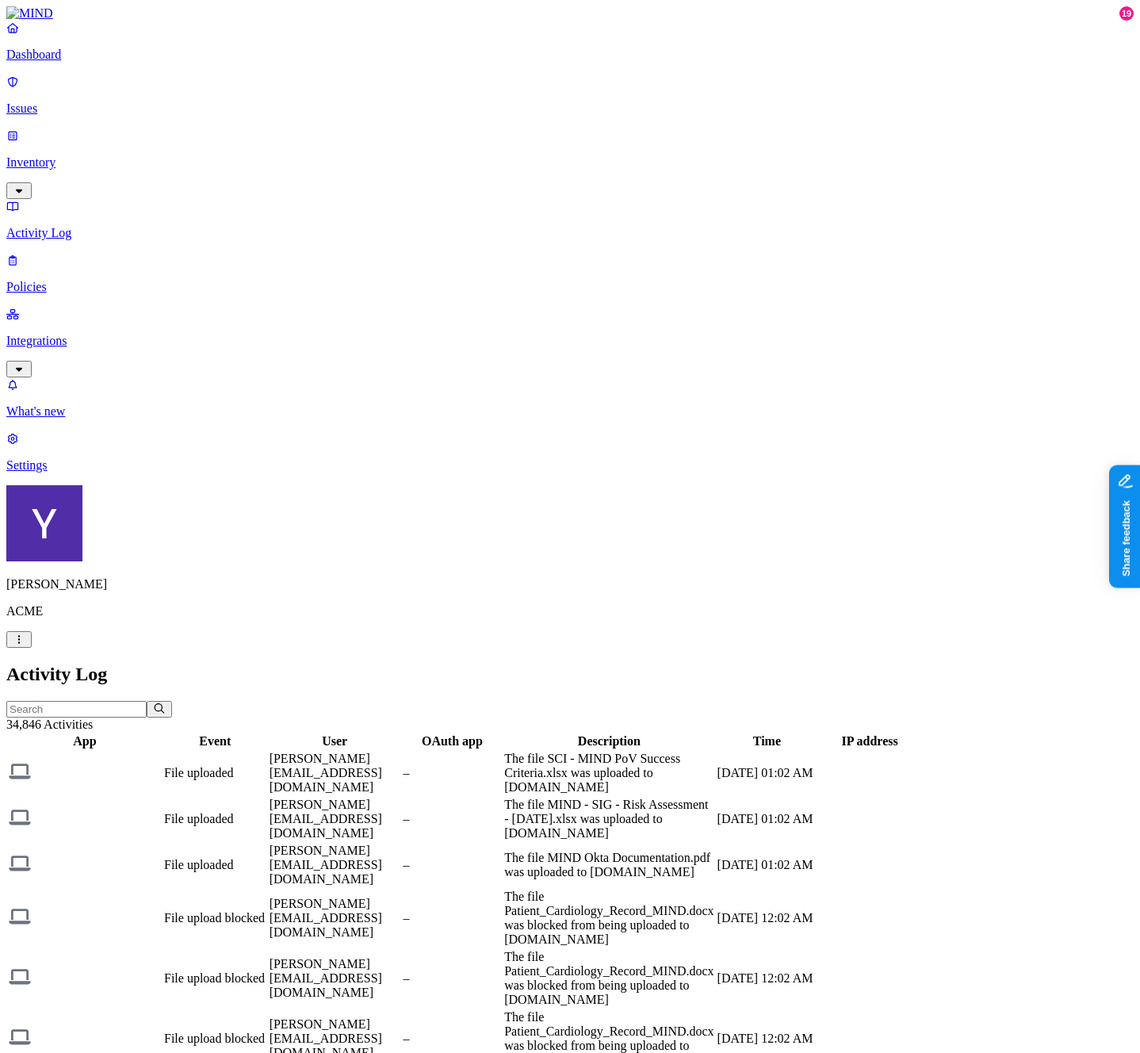
click at [63, 155] on p "Inventory" at bounding box center [569, 162] width 1127 height 14
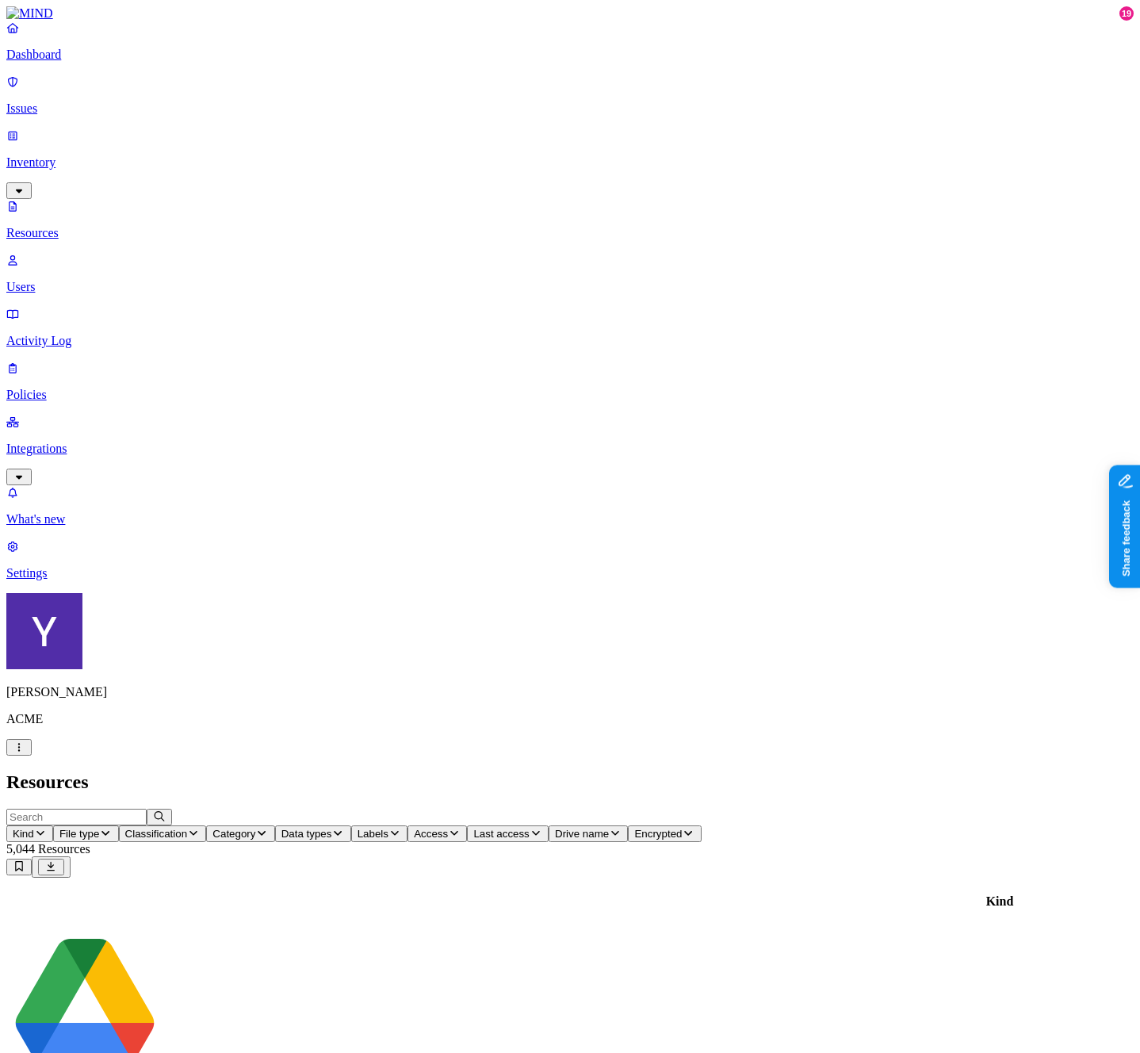
click at [448, 828] on span "Access" at bounding box center [431, 834] width 34 height 12
drag, startPoint x: 797, startPoint y: 143, endPoint x: 854, endPoint y: 141, distance: 56.3
click at [820, 222] on span "Entire domains" at bounding box center [798, 236] width 43 height 28
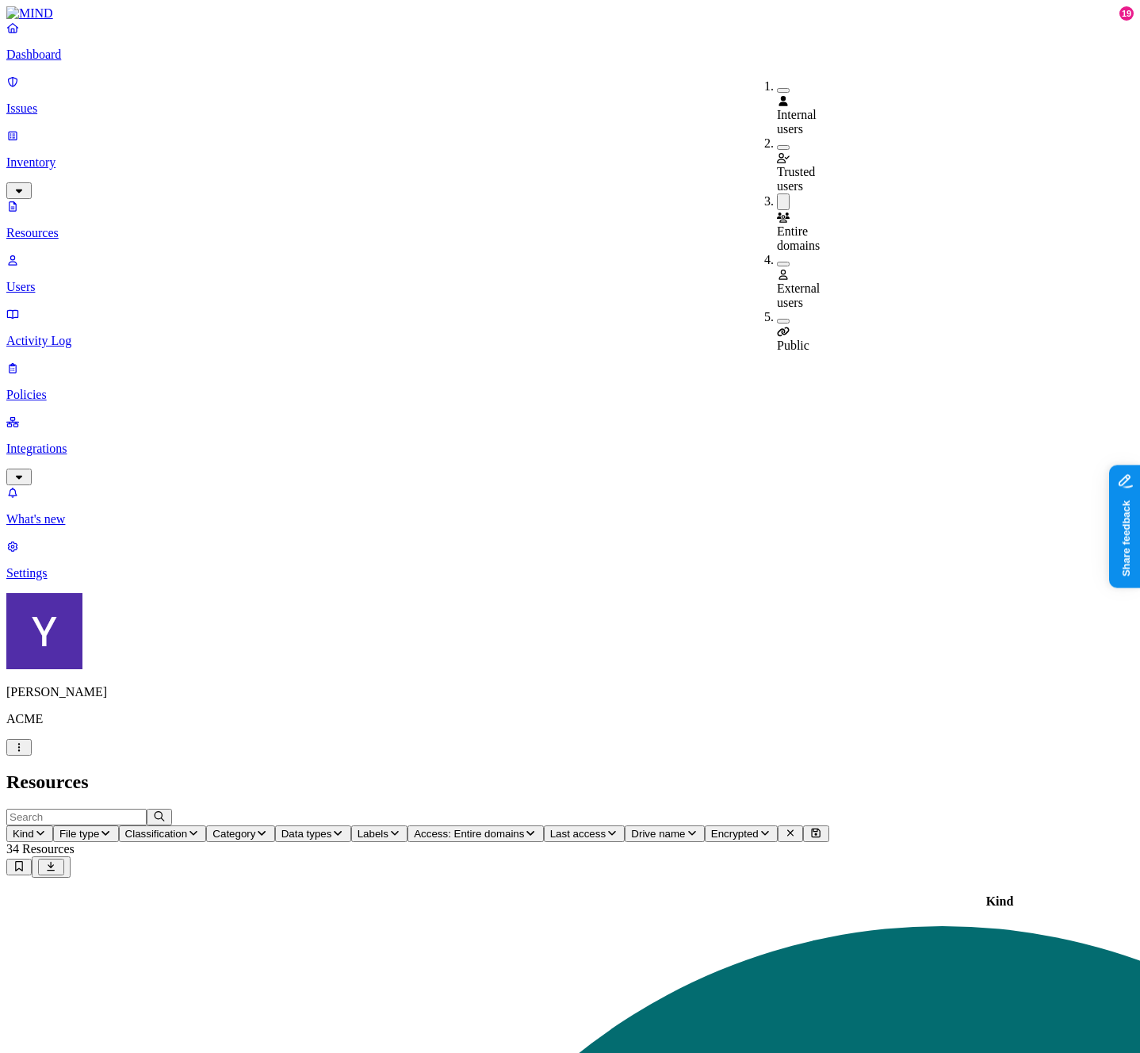
click at [820, 224] on span "Entire domains" at bounding box center [798, 238] width 43 height 28
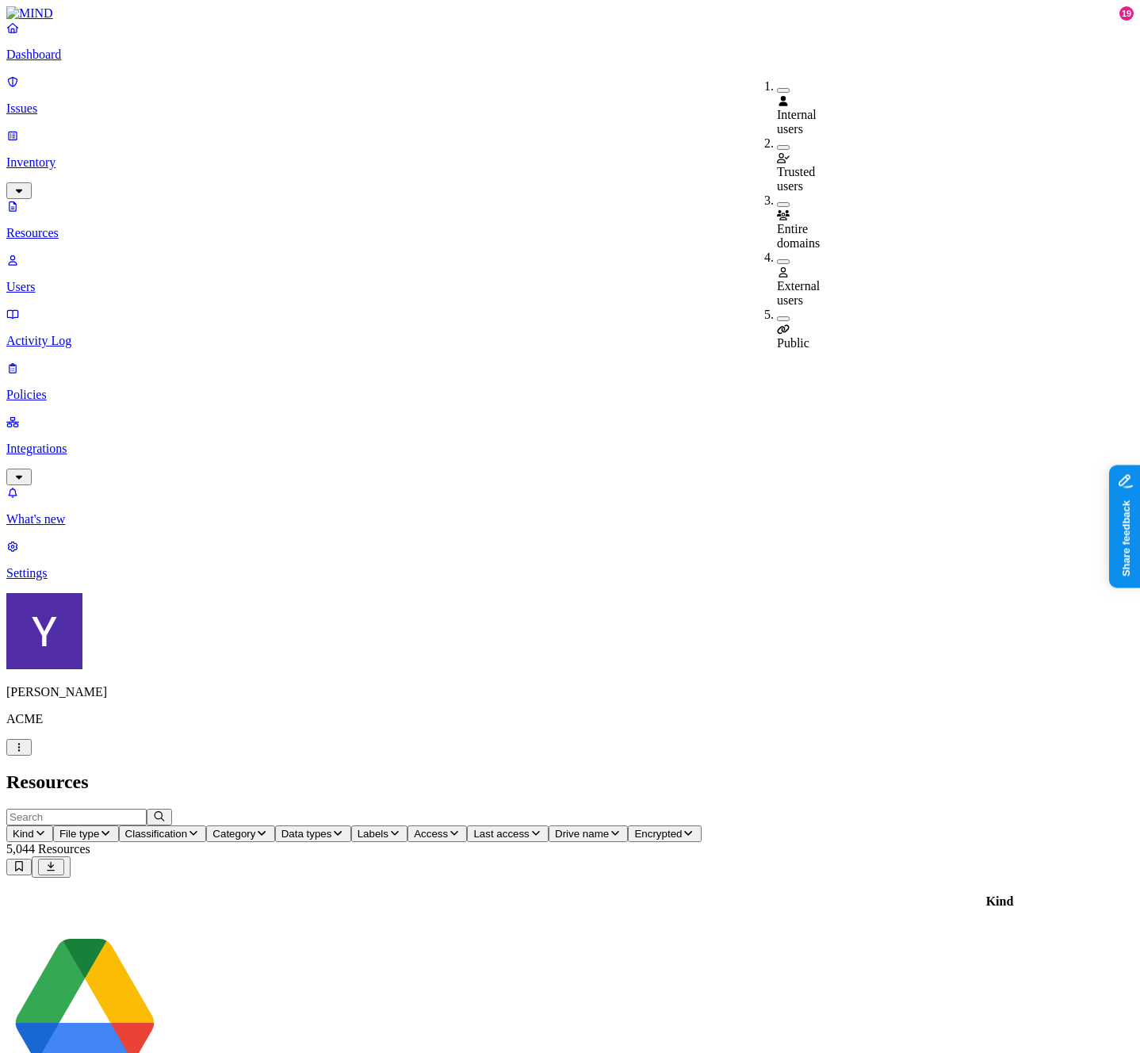
click at [99, 828] on span "File type" at bounding box center [79, 834] width 40 height 12
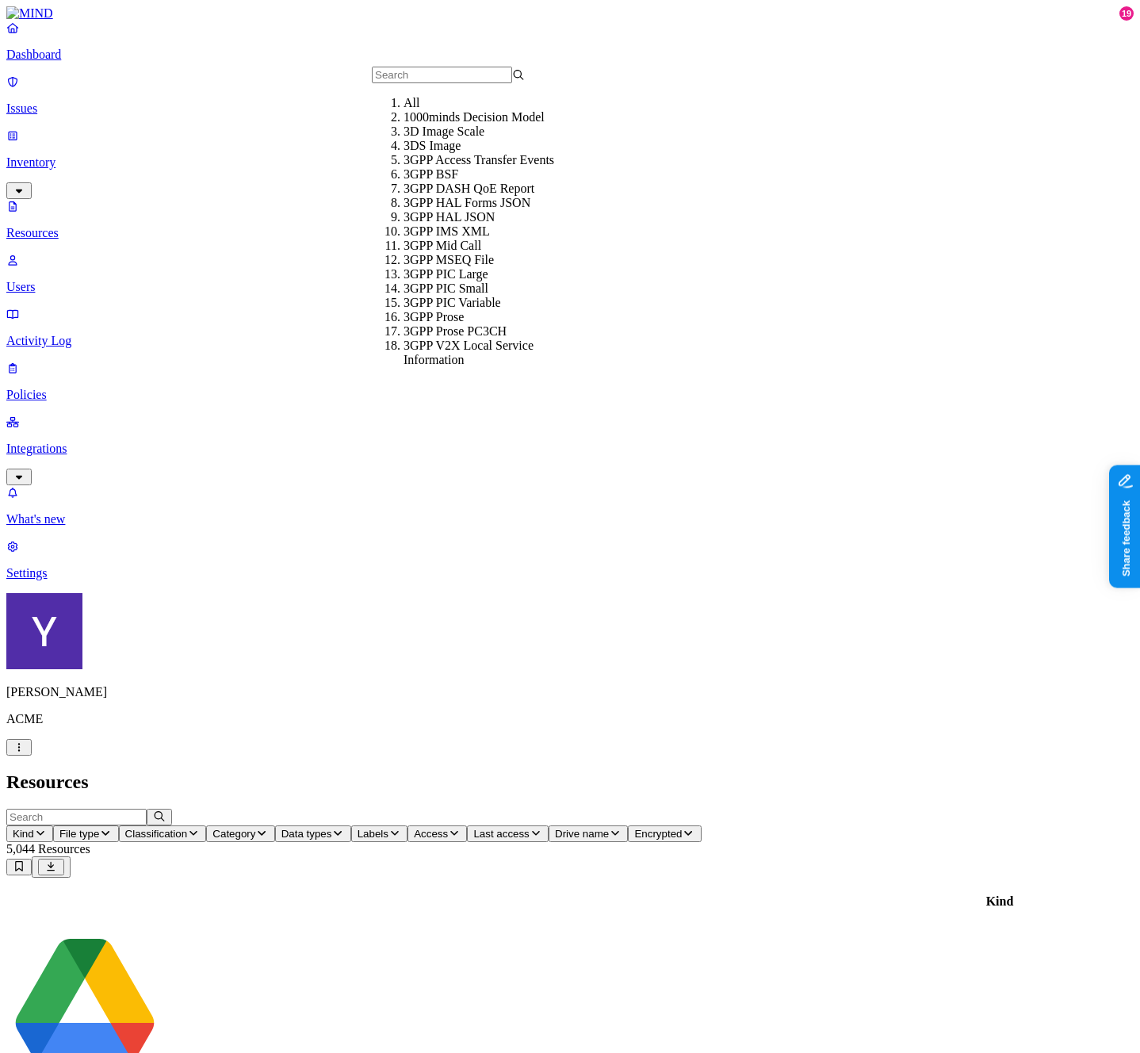
click at [812, 809] on div "Kind File type Classification Category Data types Labels Access Last access Dri…" at bounding box center [569, 825] width 1127 height 33
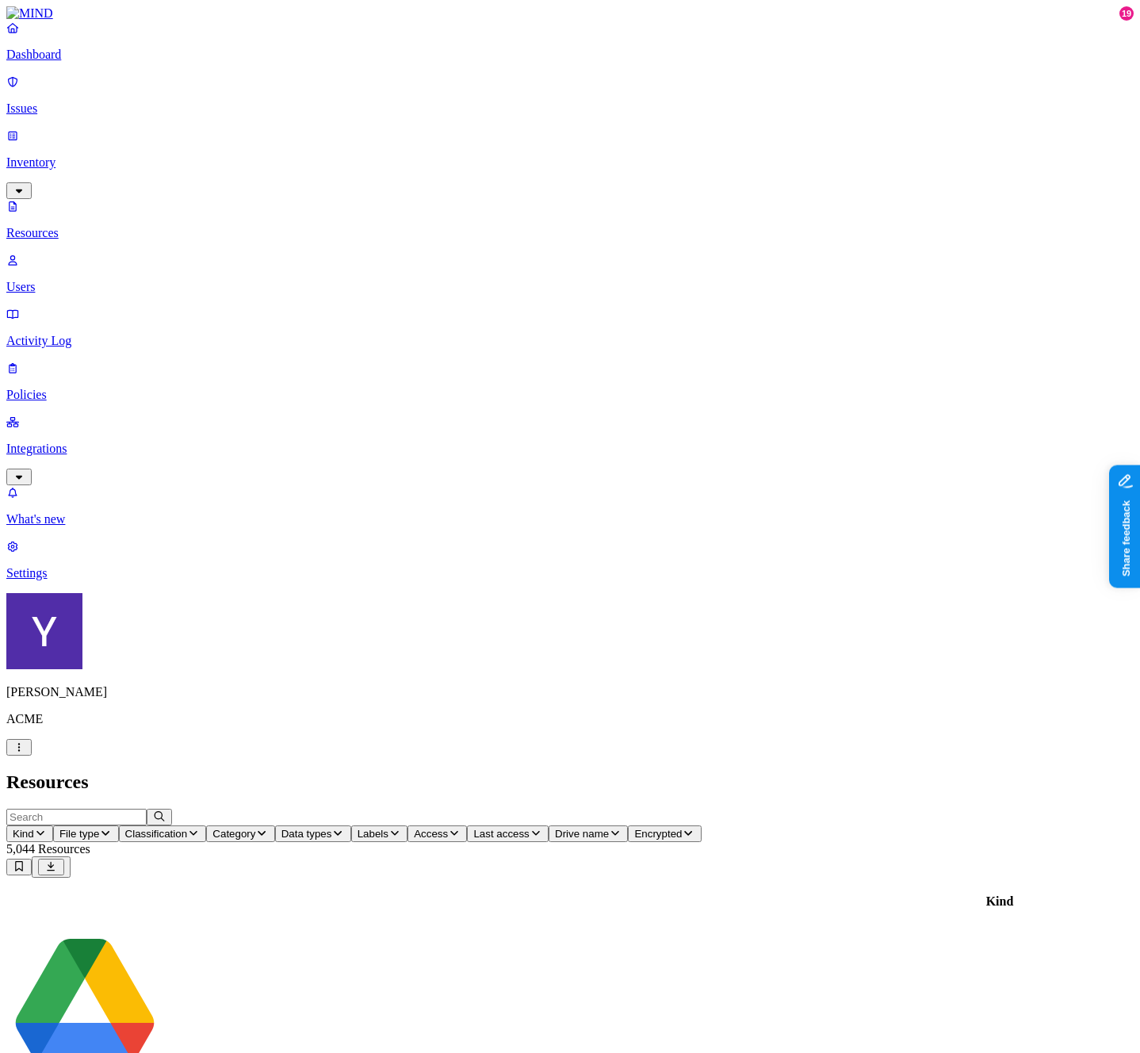
click at [833, 809] on div "Kind File type Classification Category Data types Labels Access Last access Dri…" at bounding box center [569, 825] width 1127 height 33
click at [529, 828] on span "Last access" at bounding box center [500, 834] width 55 height 12
click at [467, 825] on button "Access" at bounding box center [436, 833] width 59 height 17
click at [777, 94] on div "Internal users" at bounding box center [777, 107] width 0 height 57
click at [388, 828] on span "Labels" at bounding box center [373, 834] width 31 height 12
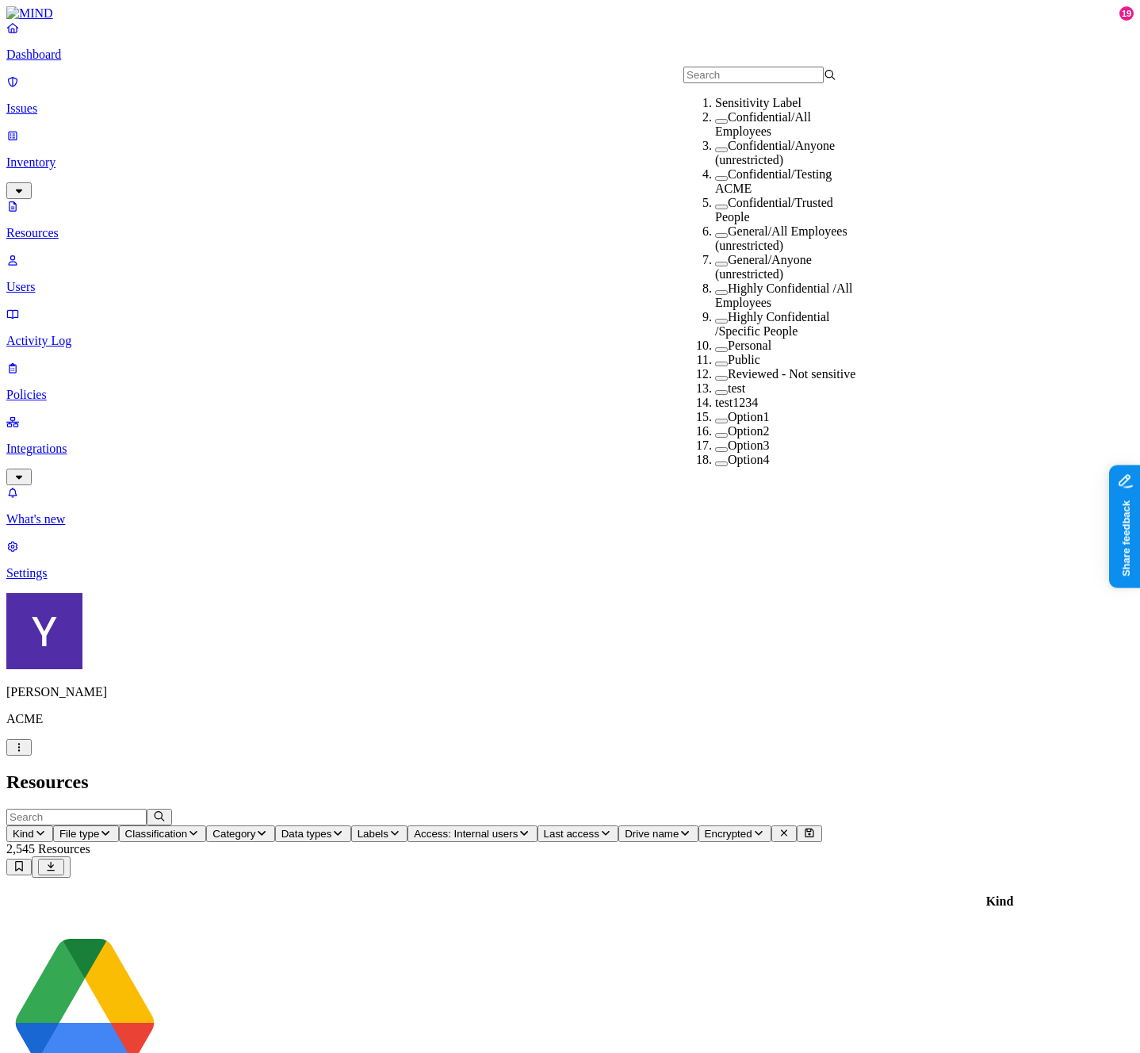
click at [599, 828] on span "Last access" at bounding box center [571, 834] width 55 height 12
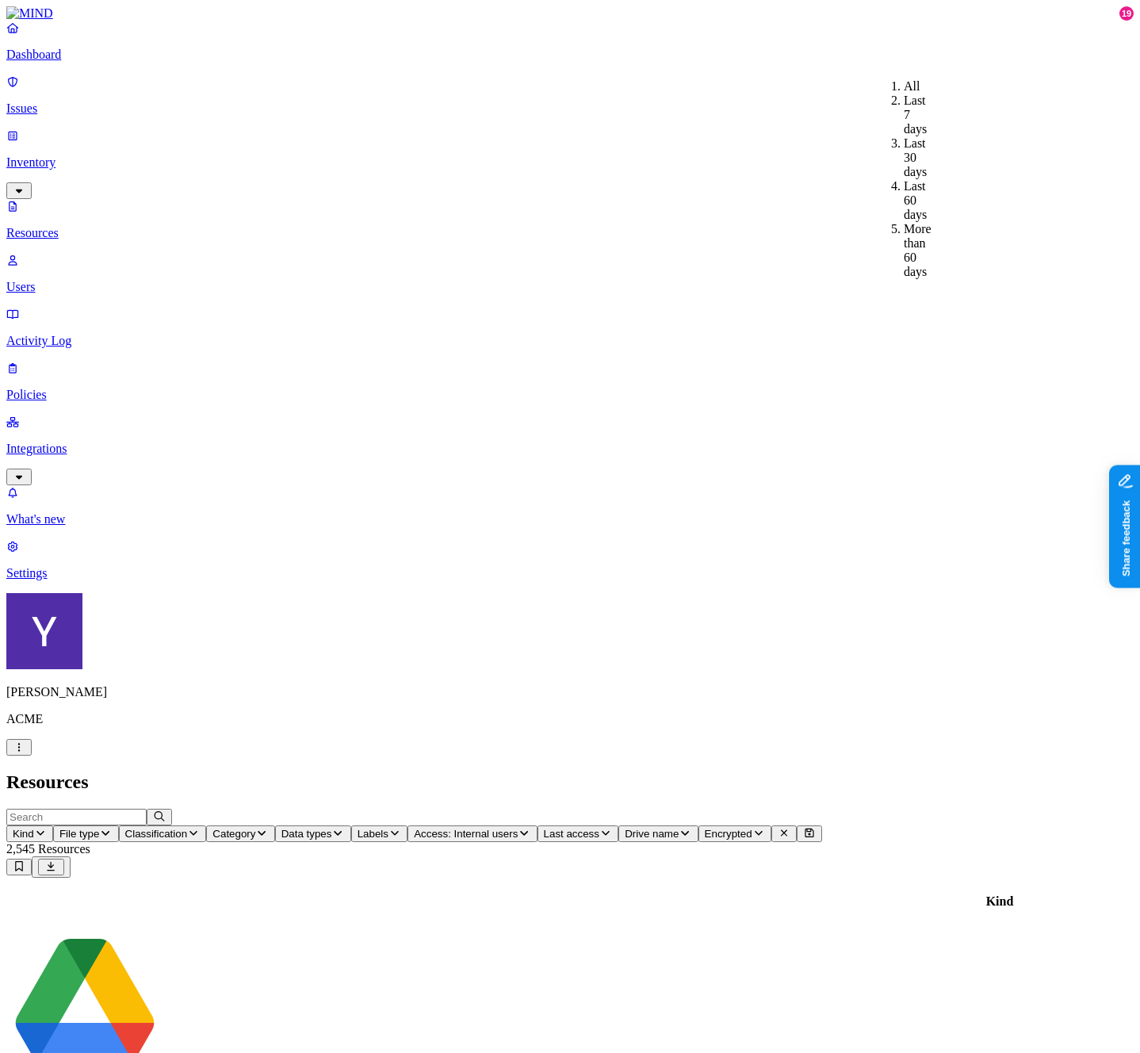
click at [401, 828] on icon "button" at bounding box center [394, 833] width 13 height 10
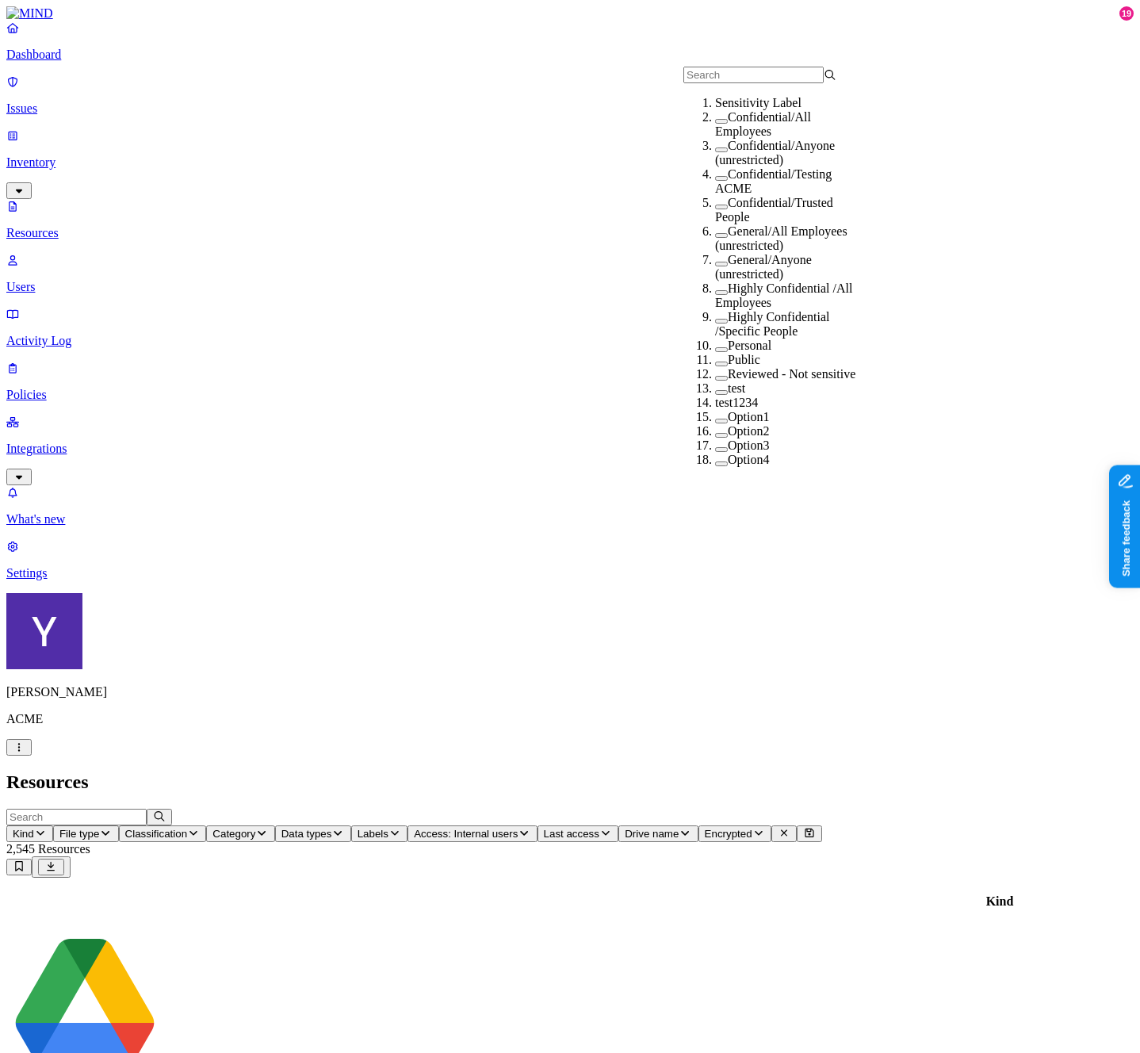
click at [771, 809] on div "Kind File type Classification Category Data types Labels Access: Internal users…" at bounding box center [569, 825] width 1127 height 33
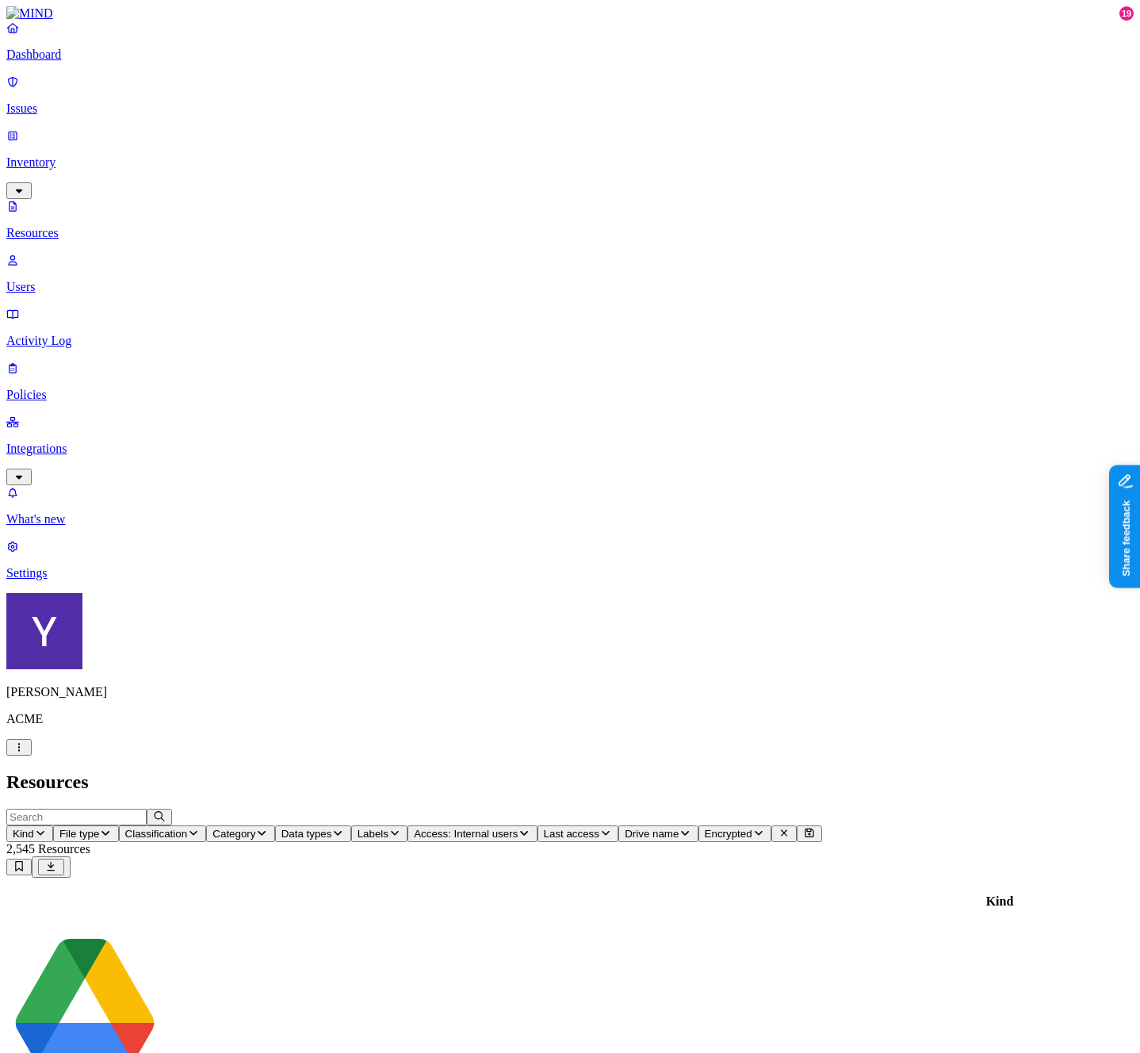
click at [518, 828] on span "Access: Internal users" at bounding box center [466, 834] width 104 height 12
click at [388, 828] on span "Labels" at bounding box center [373, 834] width 31 height 12
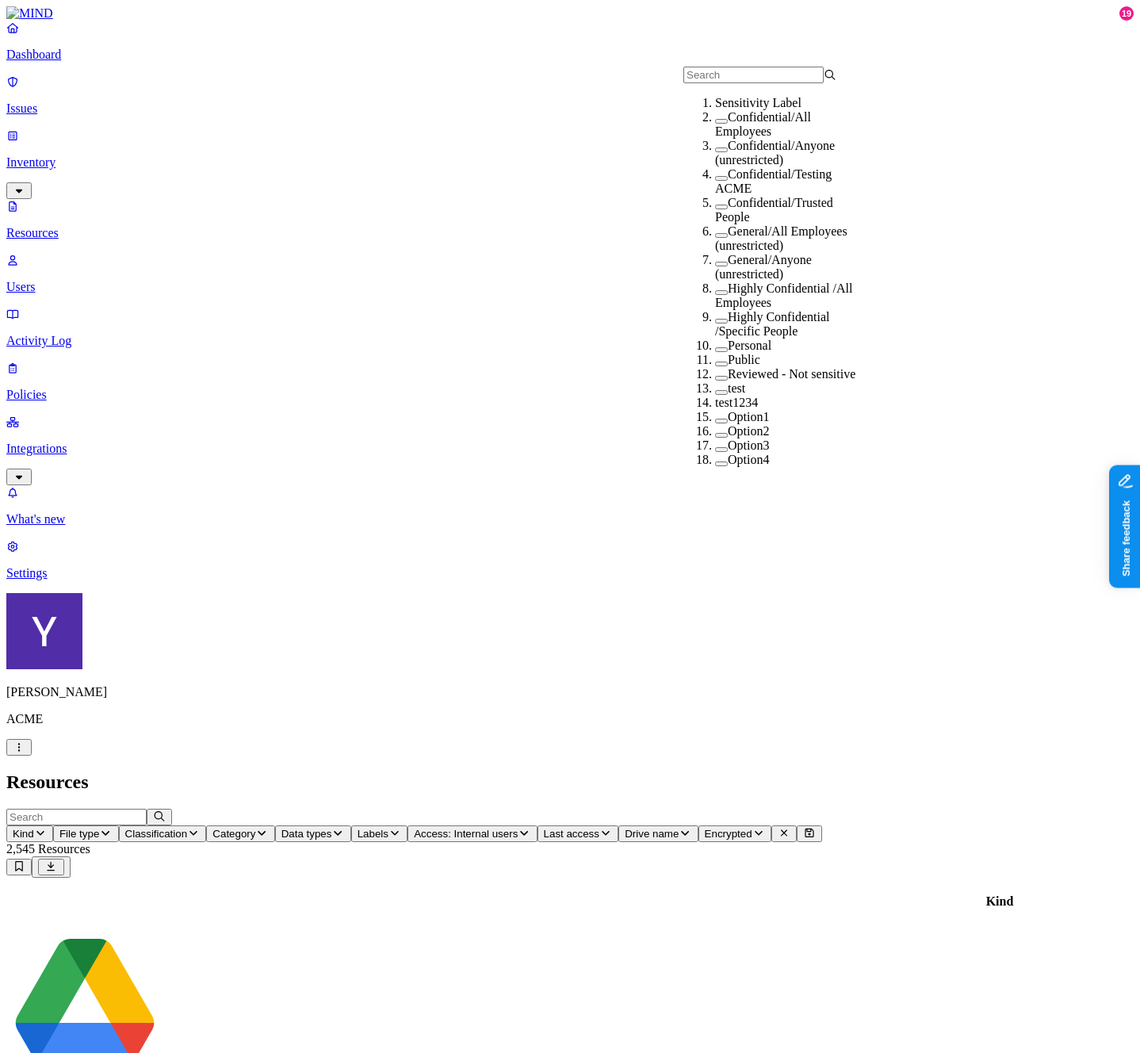
click at [518, 828] on span "Access: Internal users" at bounding box center [466, 834] width 104 height 12
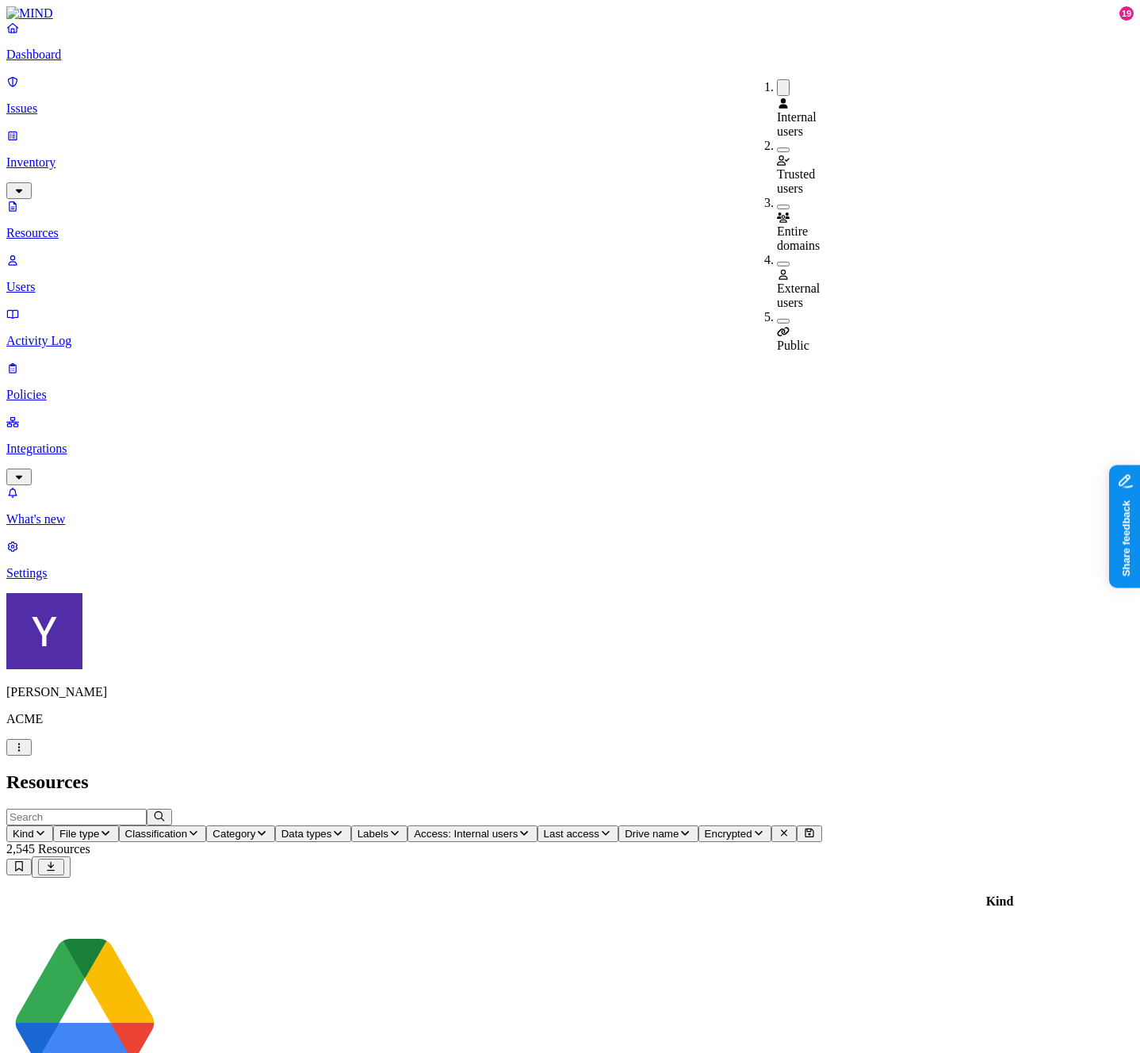
click at [388, 828] on span "Labels" at bounding box center [373, 834] width 31 height 12
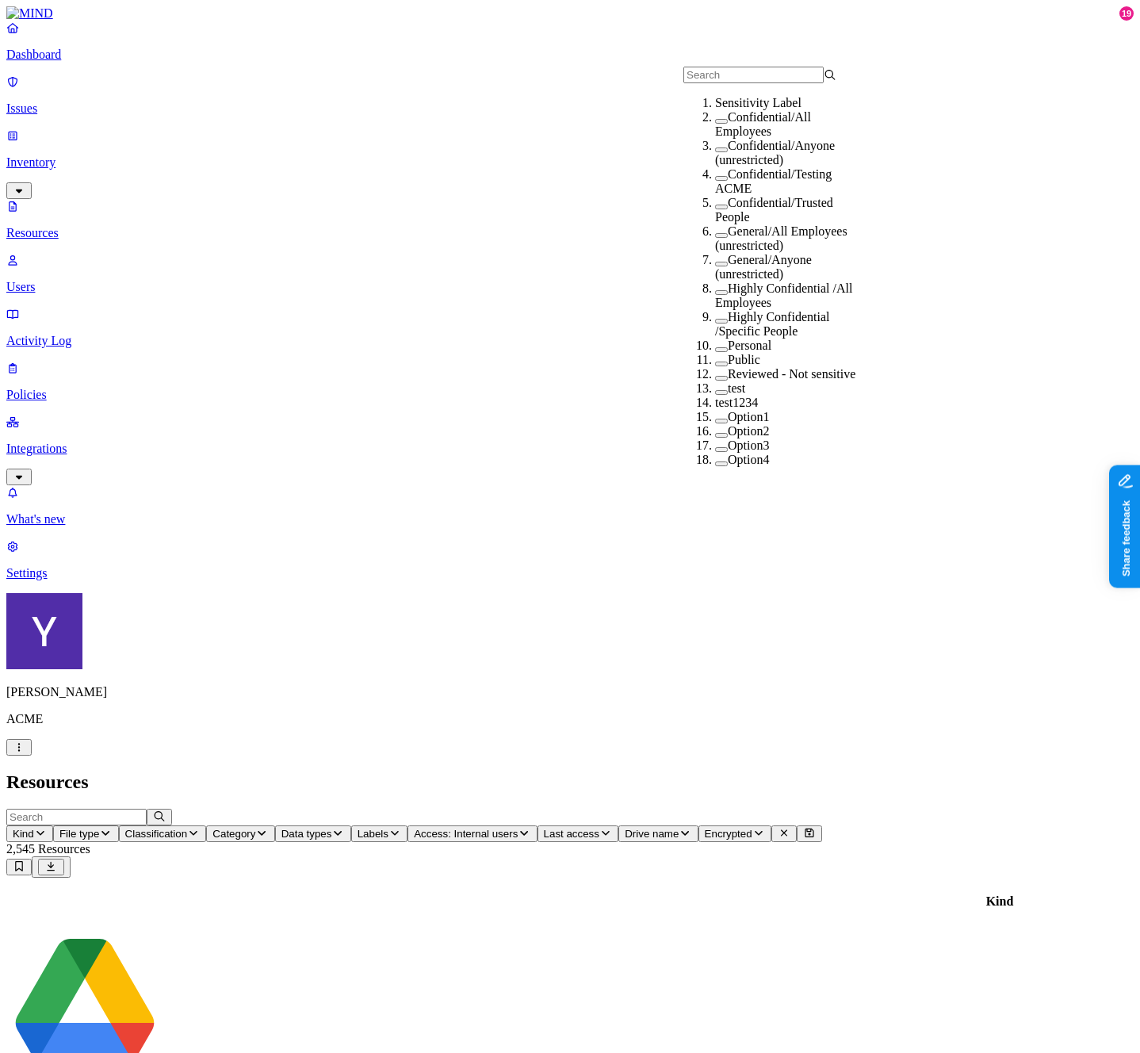
click at [518, 828] on span "Access: Internal users" at bounding box center [466, 834] width 104 height 12
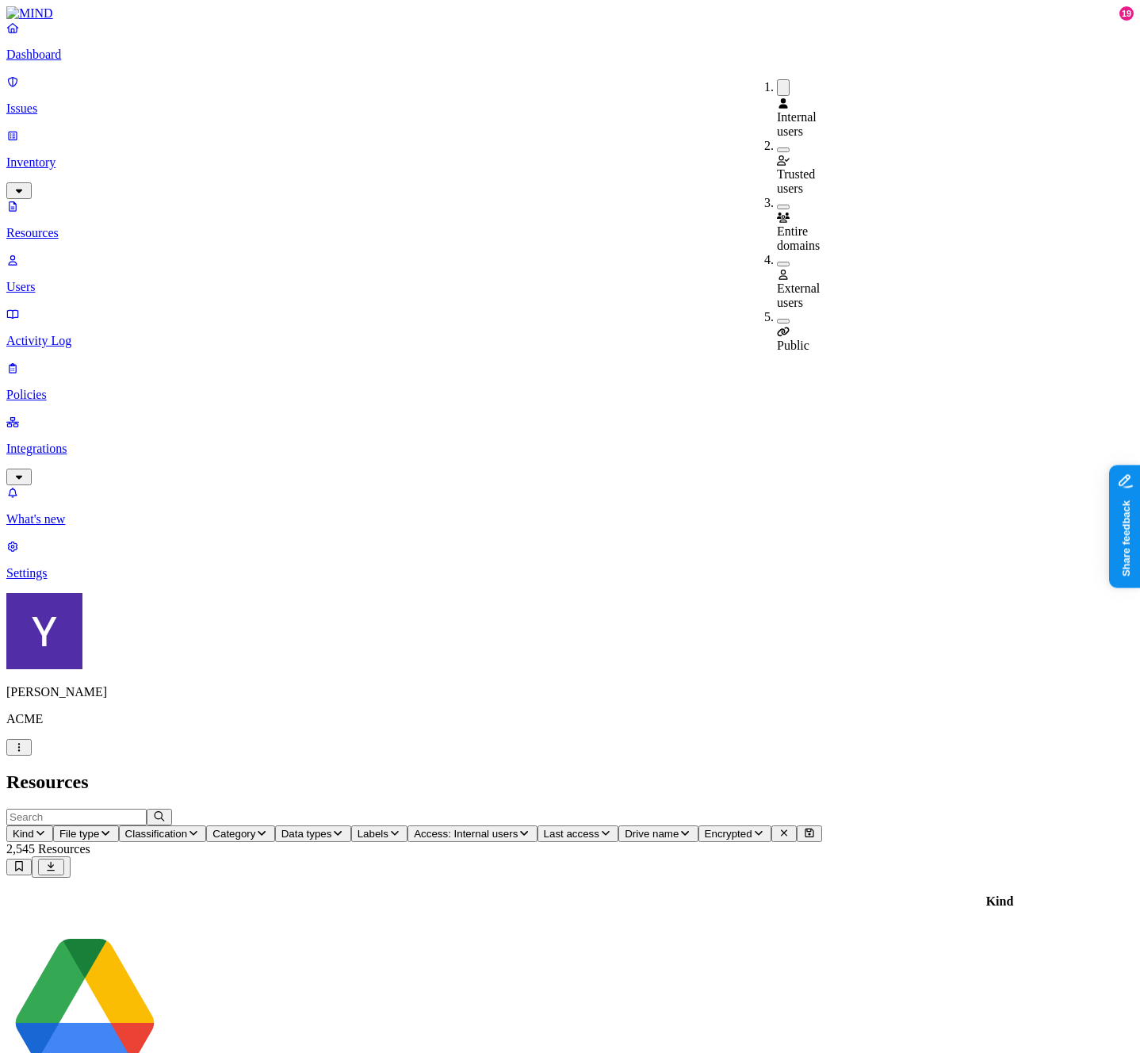
click at [388, 828] on span "Labels" at bounding box center [373, 834] width 31 height 12
drag, startPoint x: 170, startPoint y: 120, endPoint x: 160, endPoint y: 114, distance: 11.7
click at [160, 114] on nav "Dashboard Issues Inventory Resources Users Activity Log Policies Integrations W…" at bounding box center [569, 301] width 1127 height 560
click at [138, 101] on p "Issues" at bounding box center [569, 108] width 1127 height 14
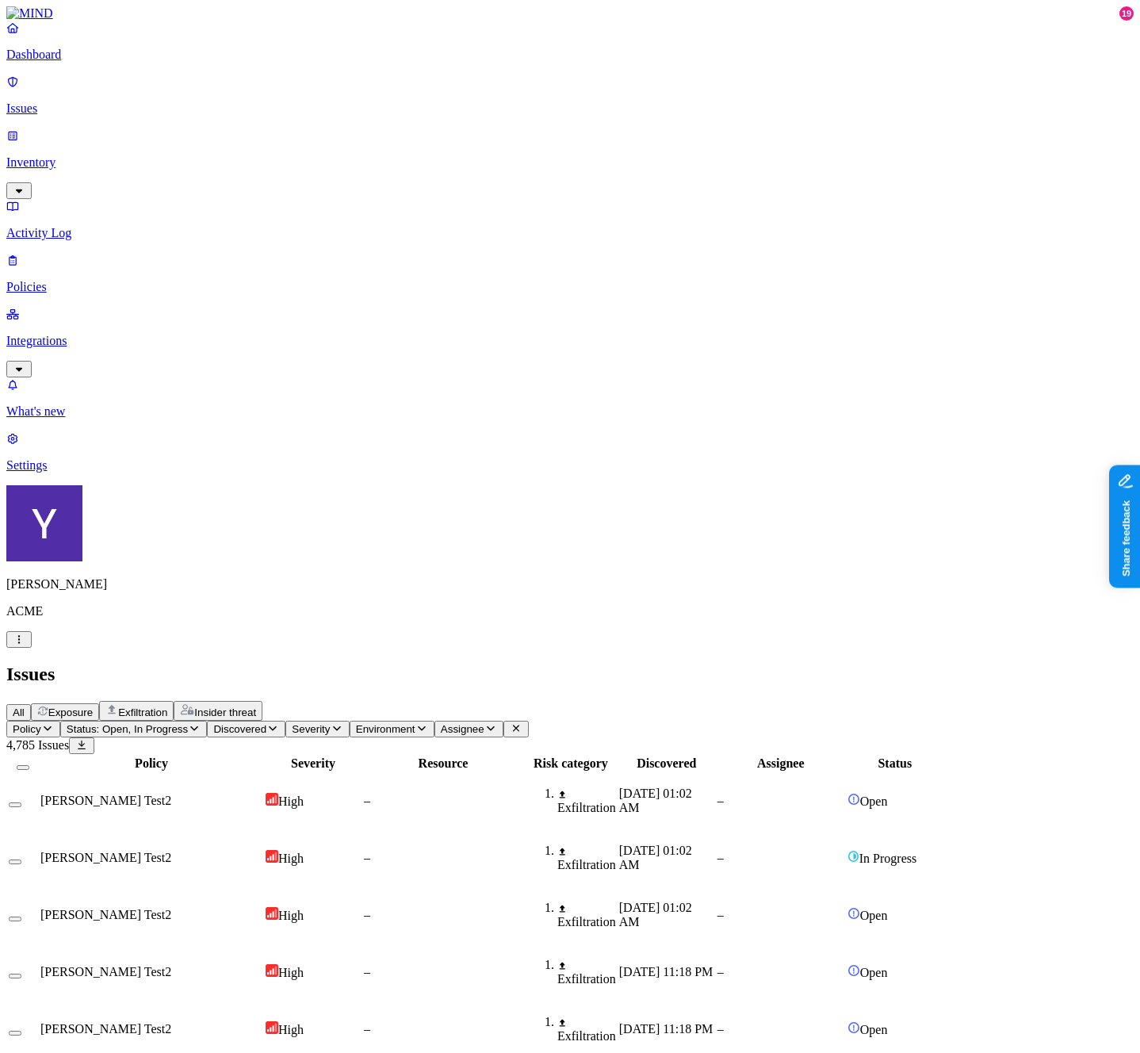
click at [208, 721] on button "Status: Open, In Progress" at bounding box center [133, 729] width 147 height 17
click at [256, 706] on span "Insider threat" at bounding box center [225, 712] width 62 height 12
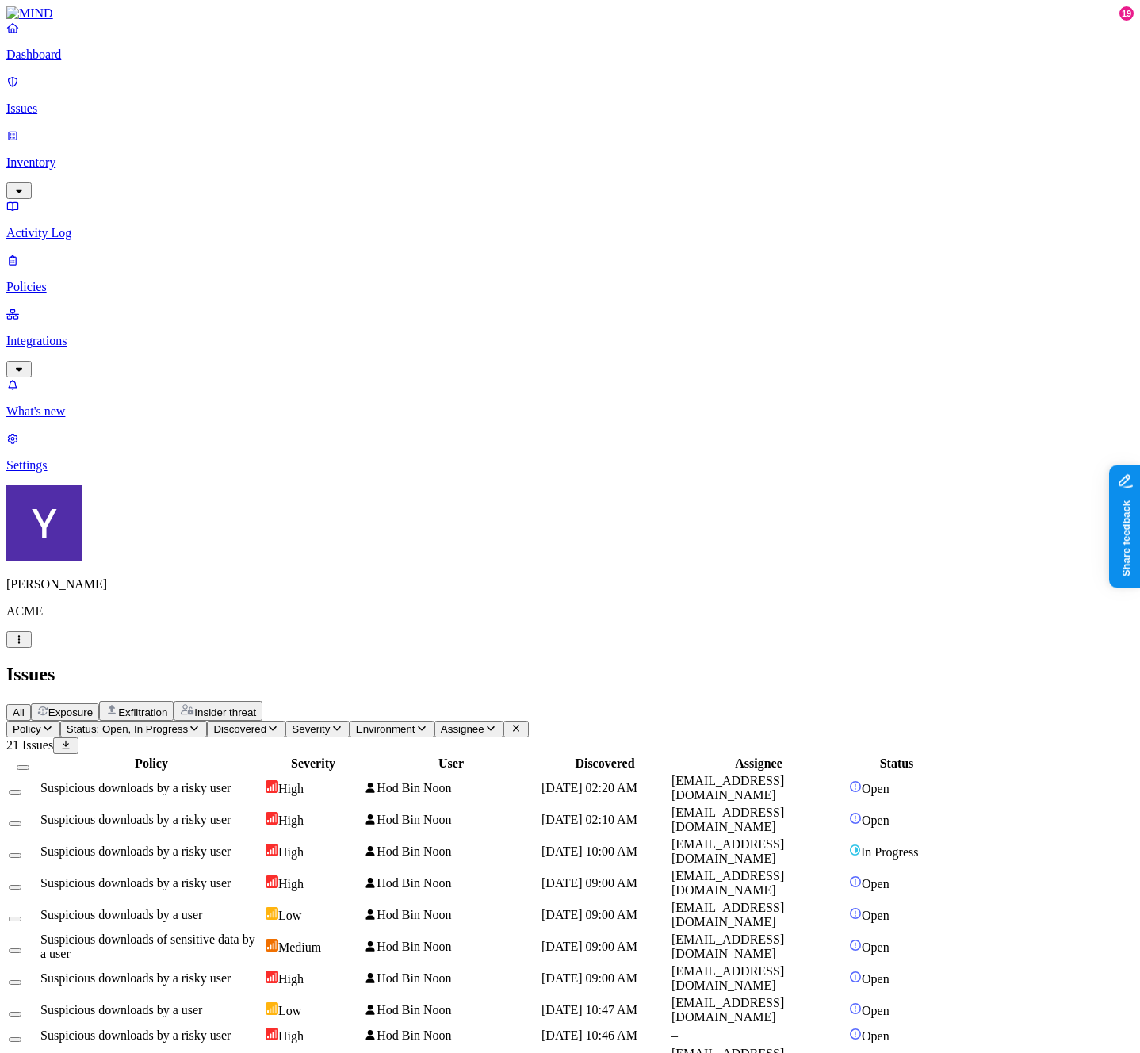
scroll to position [0, 4]
click at [451, 844] on span "Hod Bin Noon" at bounding box center [407, 850] width 87 height 13
click at [75, 101] on p "Issues" at bounding box center [569, 108] width 1127 height 14
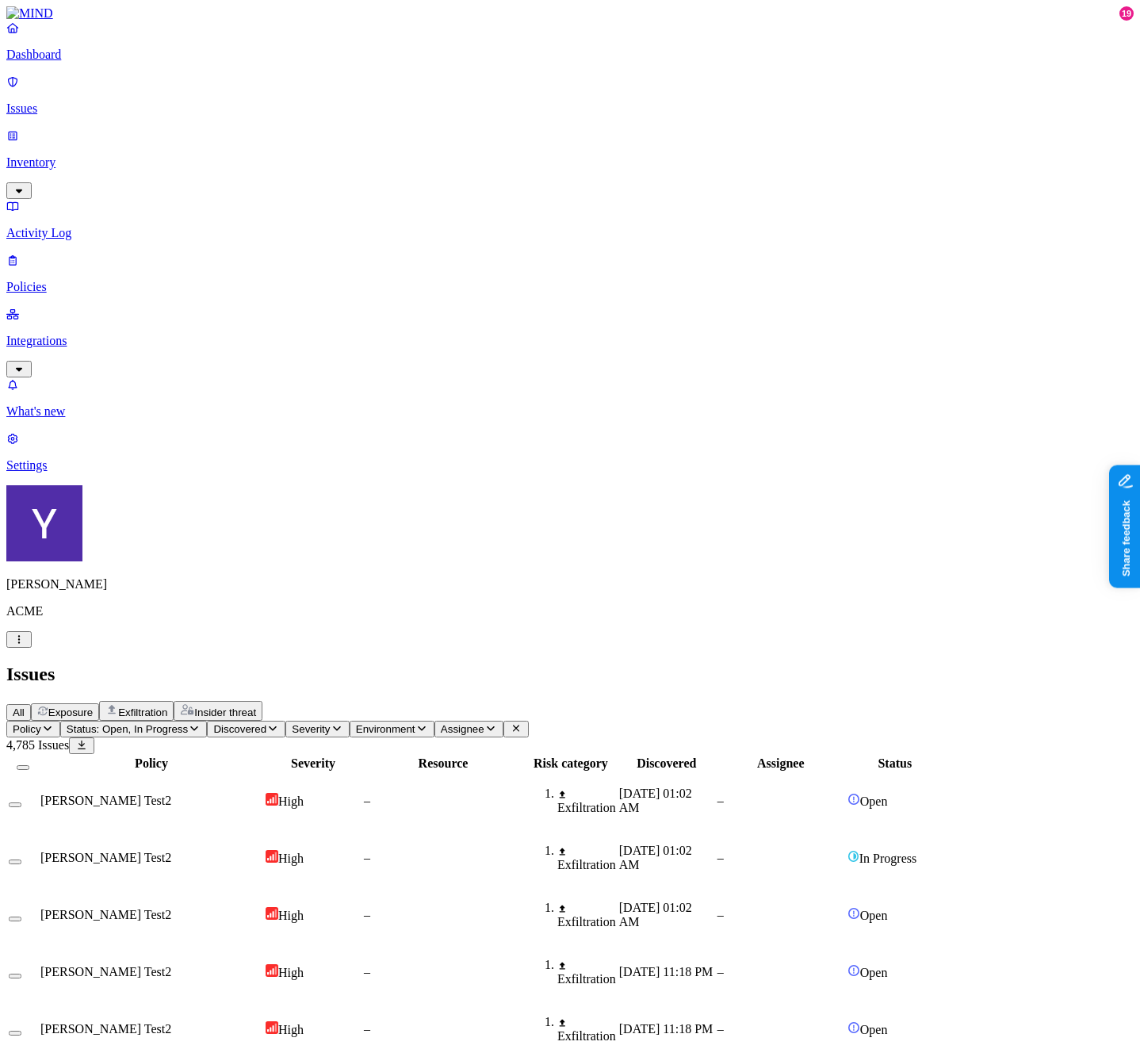
click at [25, 706] on span "All" at bounding box center [19, 712] width 12 height 12
click at [137, 133] on link "Inventory" at bounding box center [569, 162] width 1127 height 68
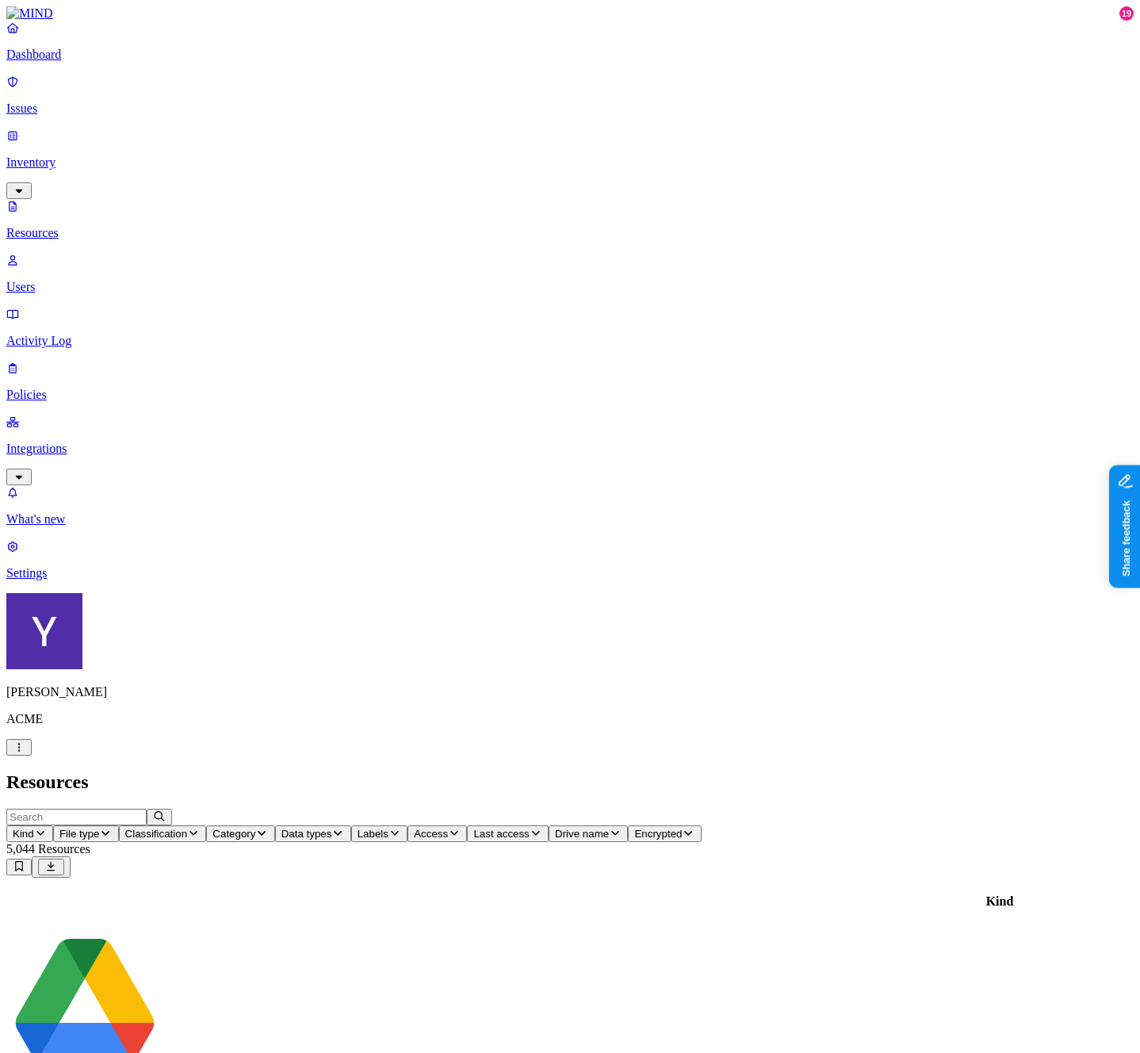
click at [609, 828] on span "Drive name" at bounding box center [582, 834] width 54 height 12
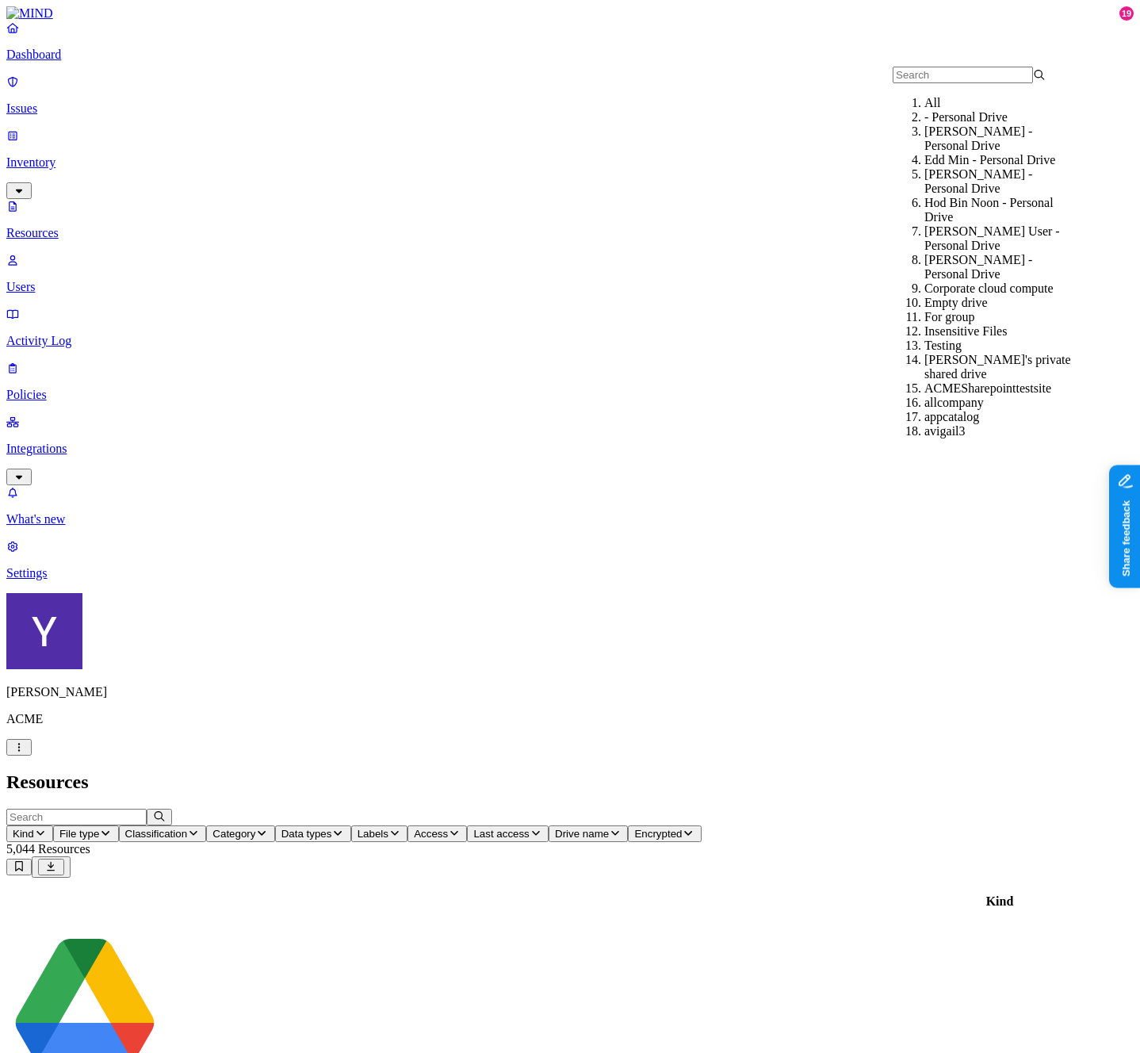
click at [609, 828] on span "Drive name" at bounding box center [582, 834] width 54 height 12
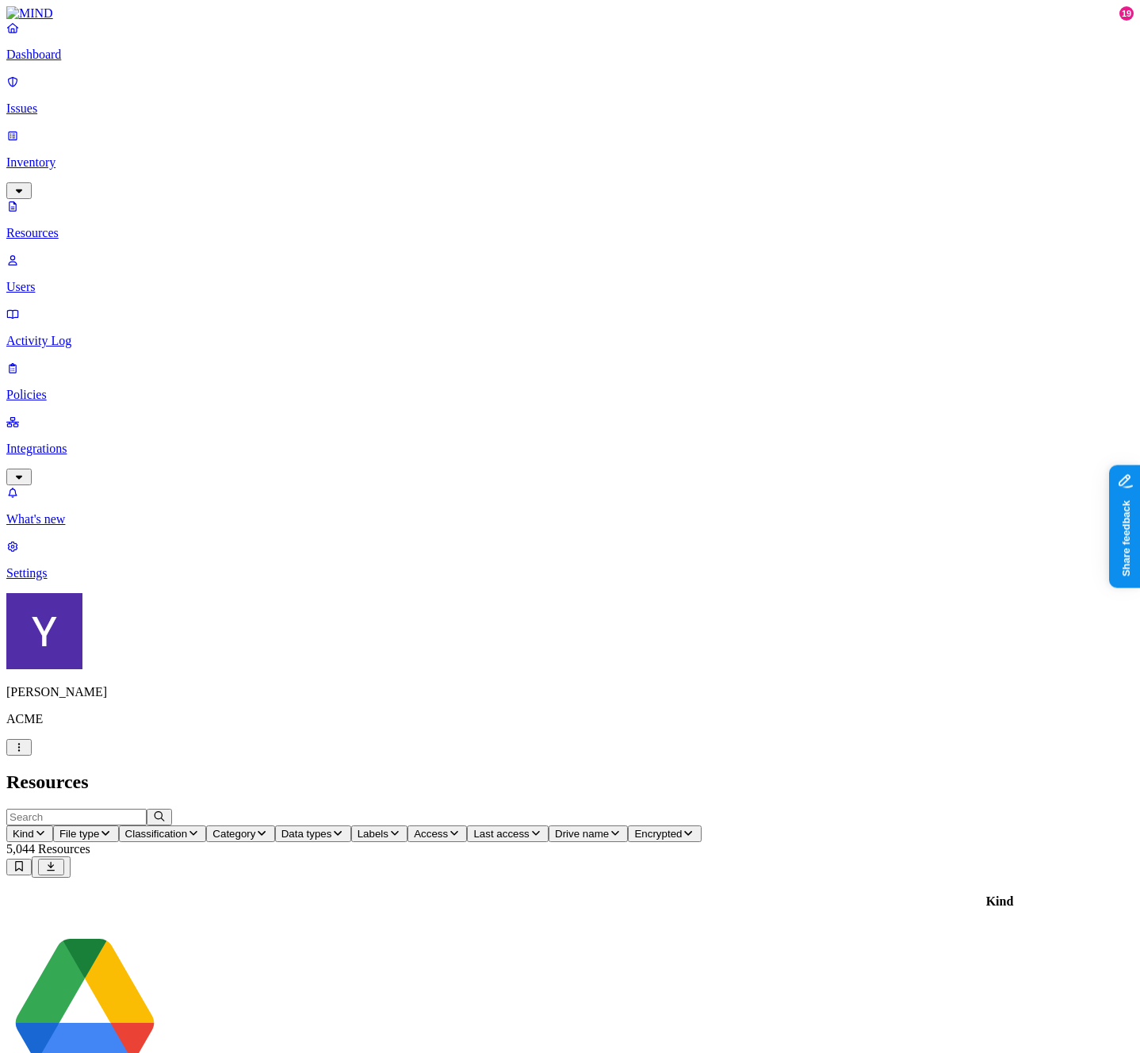
click at [388, 828] on span "Labels" at bounding box center [373, 834] width 31 height 12
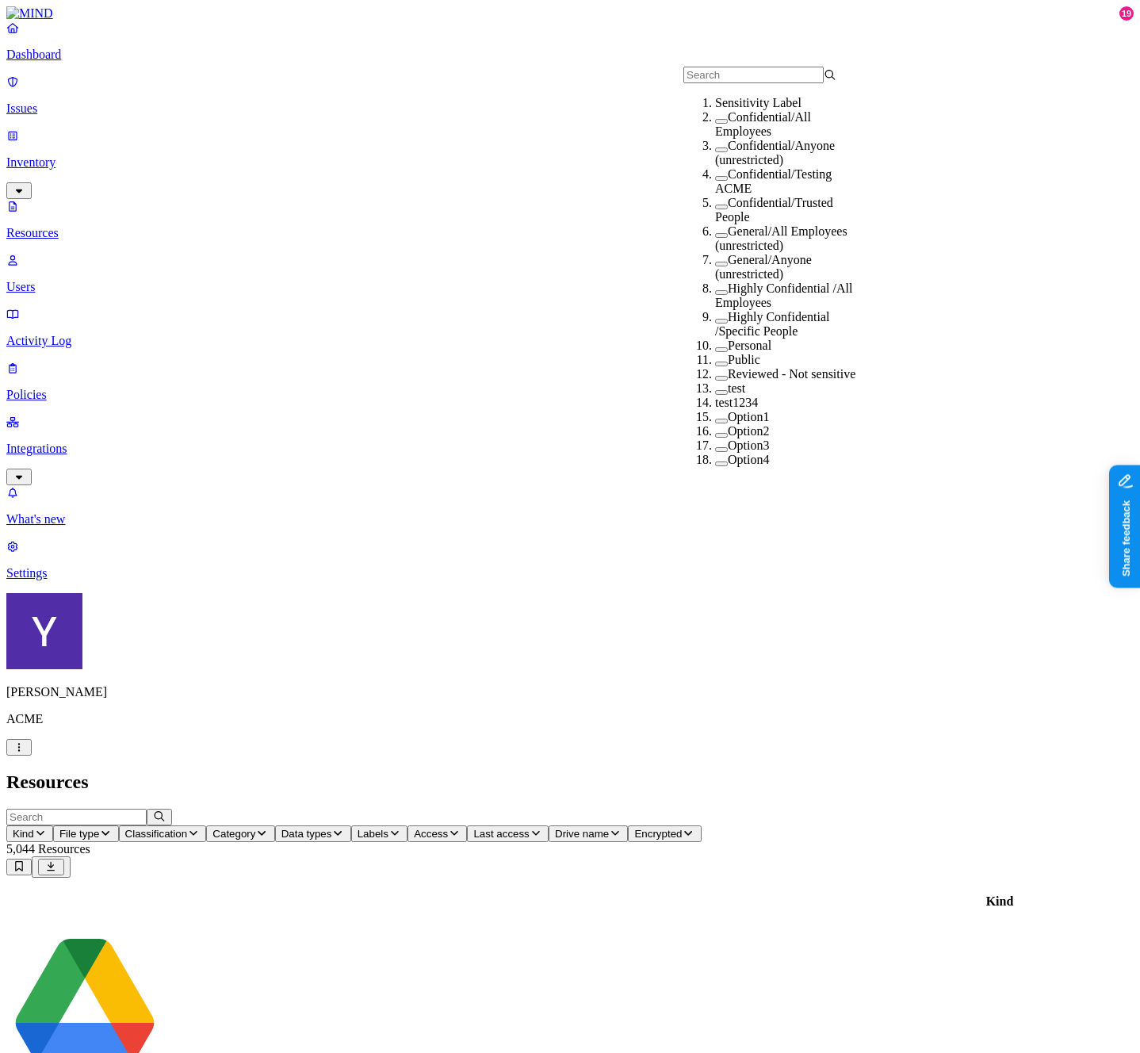
click at [332, 828] on span "Data types" at bounding box center [306, 834] width 51 height 12
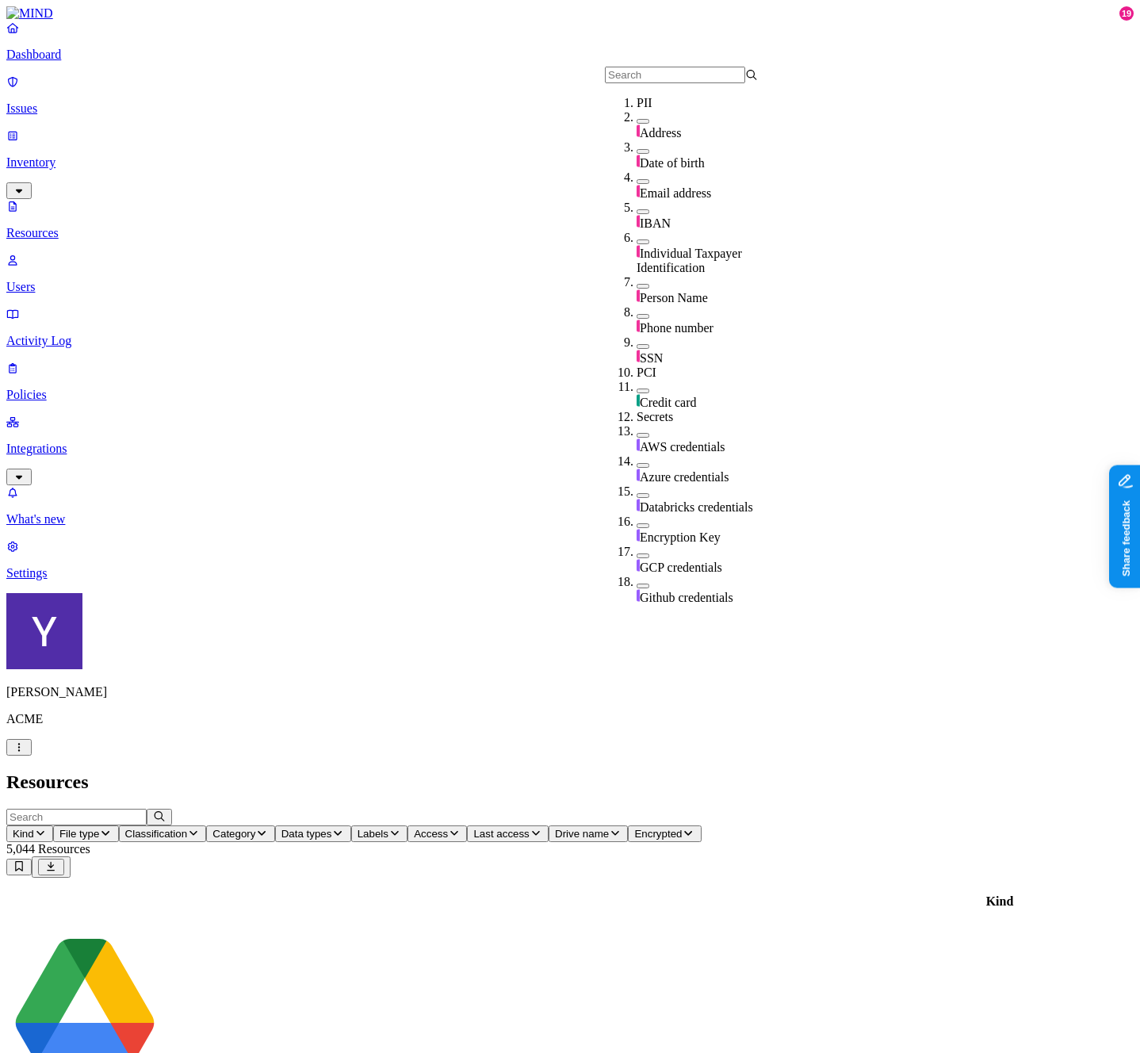
click at [255, 828] on span "Category" at bounding box center [233, 834] width 43 height 12
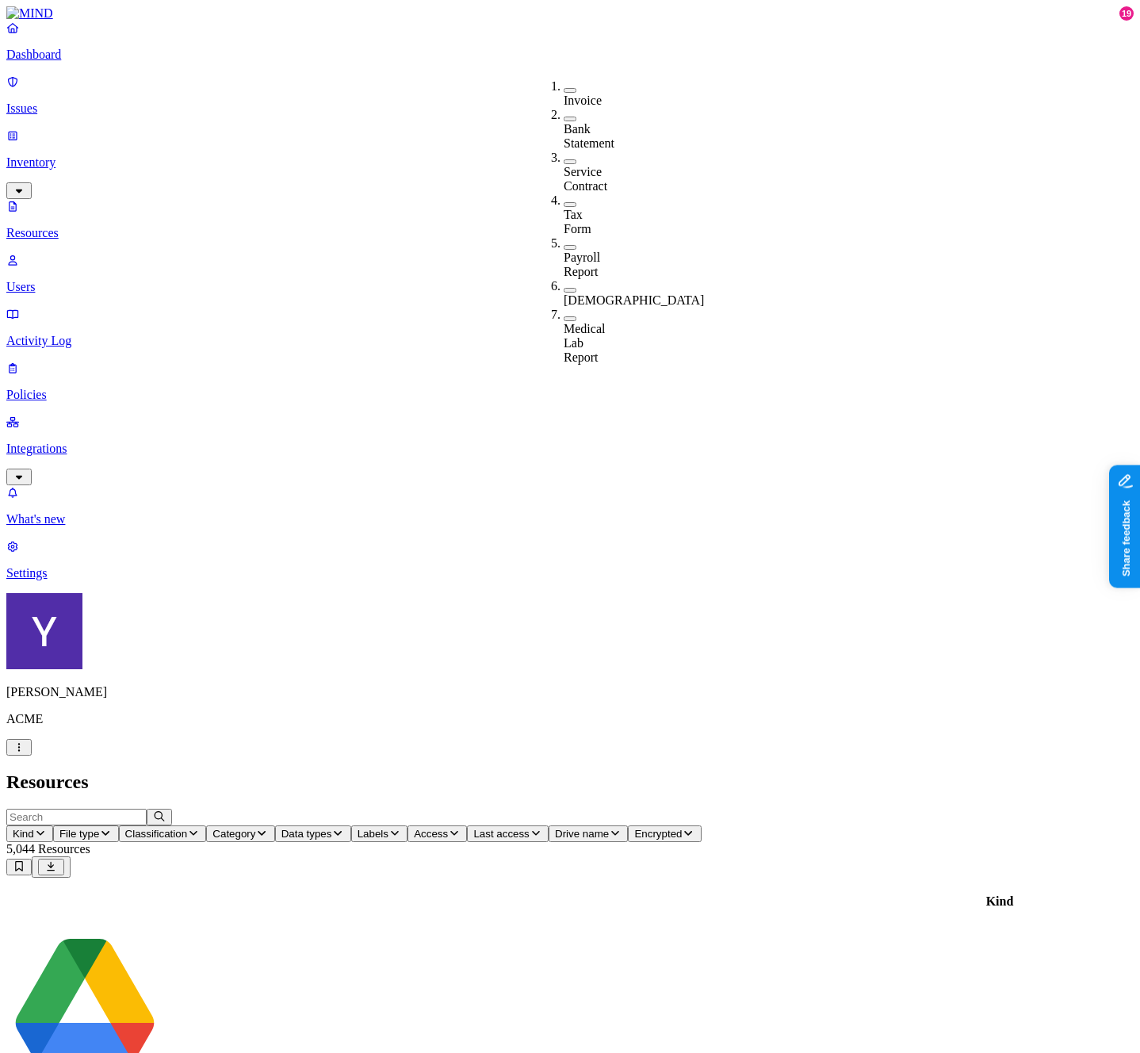
click at [188, 828] on span "Classification" at bounding box center [156, 834] width 63 height 12
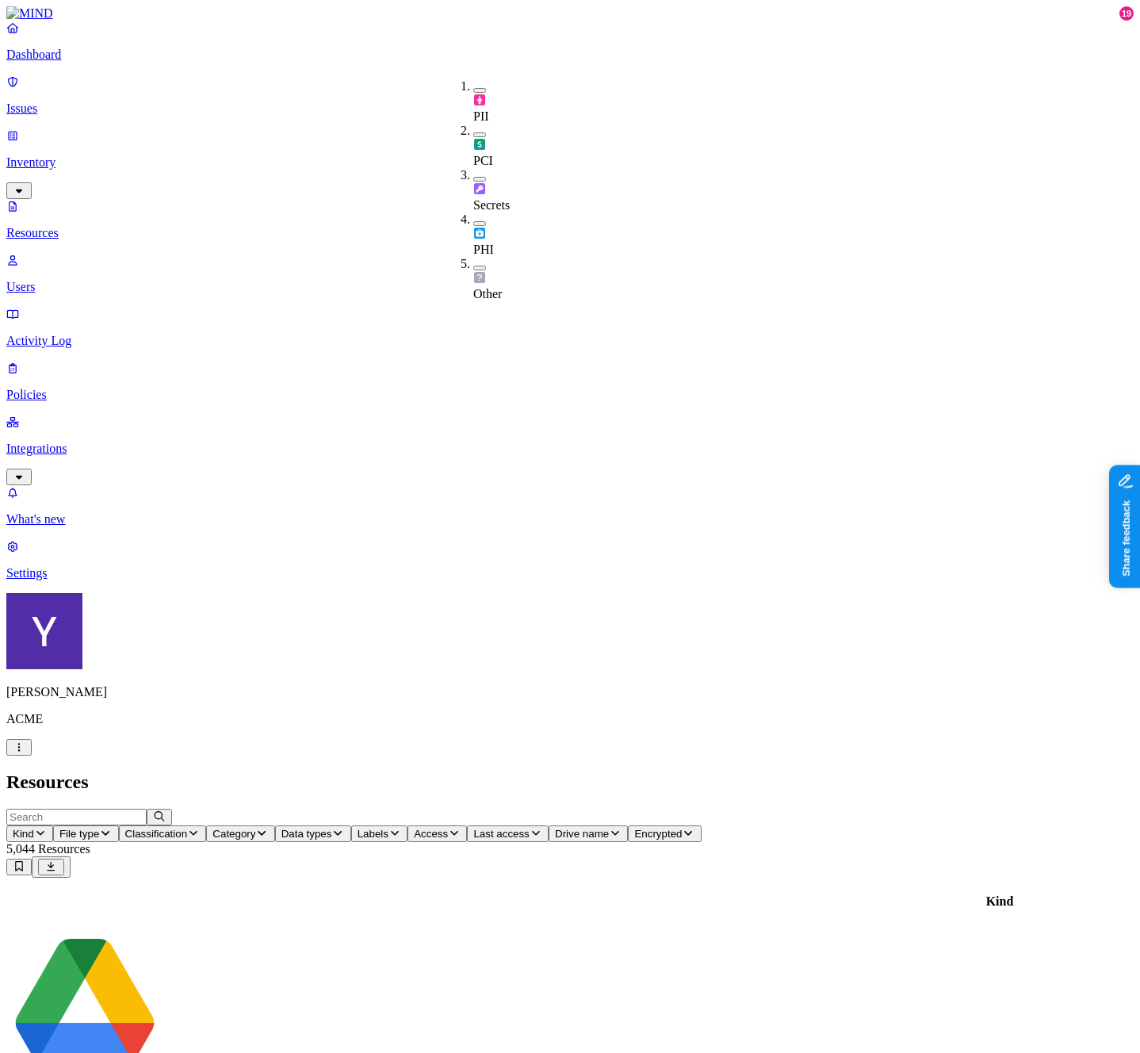
click at [112, 828] on icon "button" at bounding box center [105, 833] width 13 height 10
